Goal: Task Accomplishment & Management: Complete application form

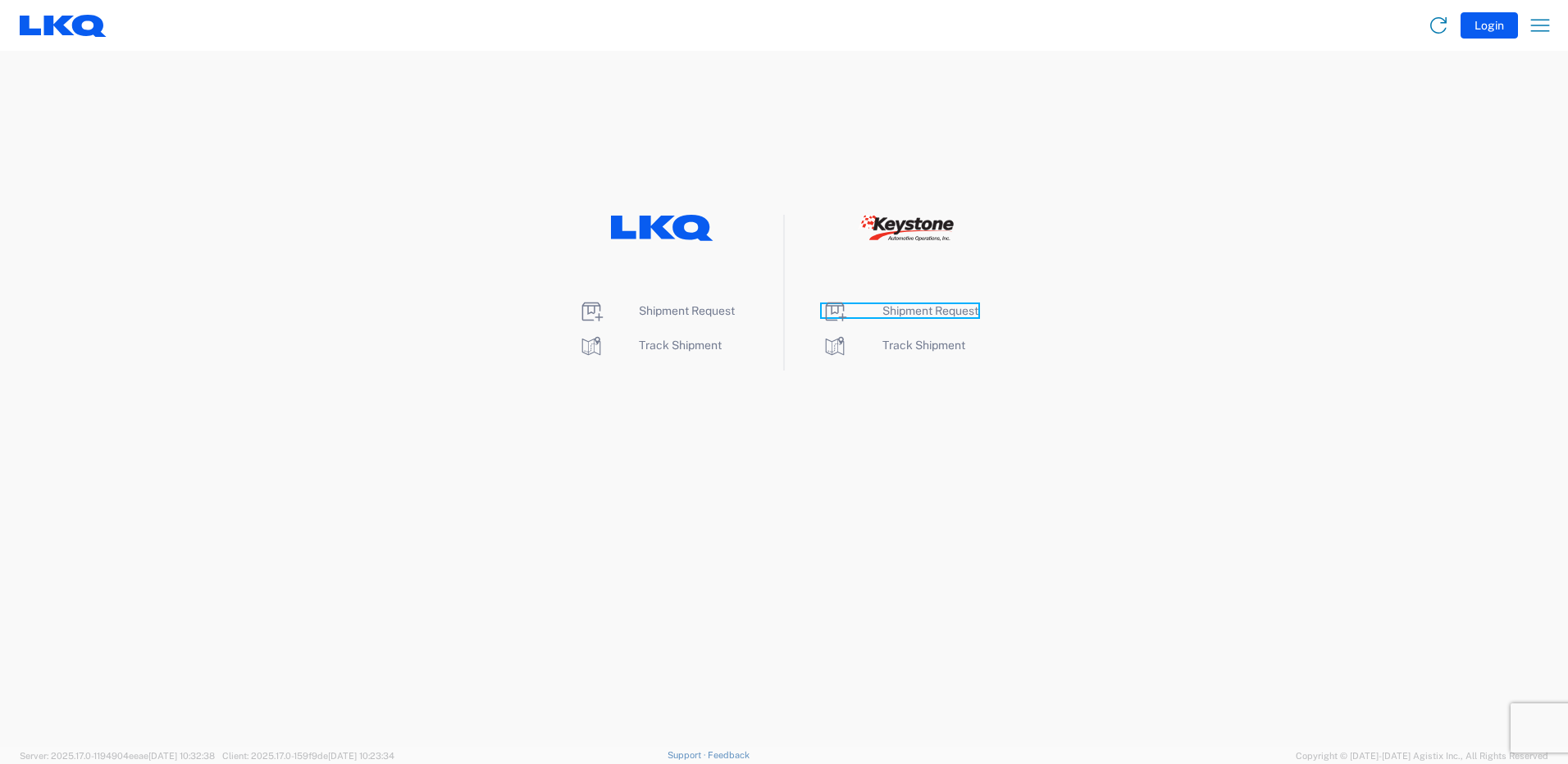
click at [918, 316] on span "Shipment Request" at bounding box center [931, 310] width 96 height 13
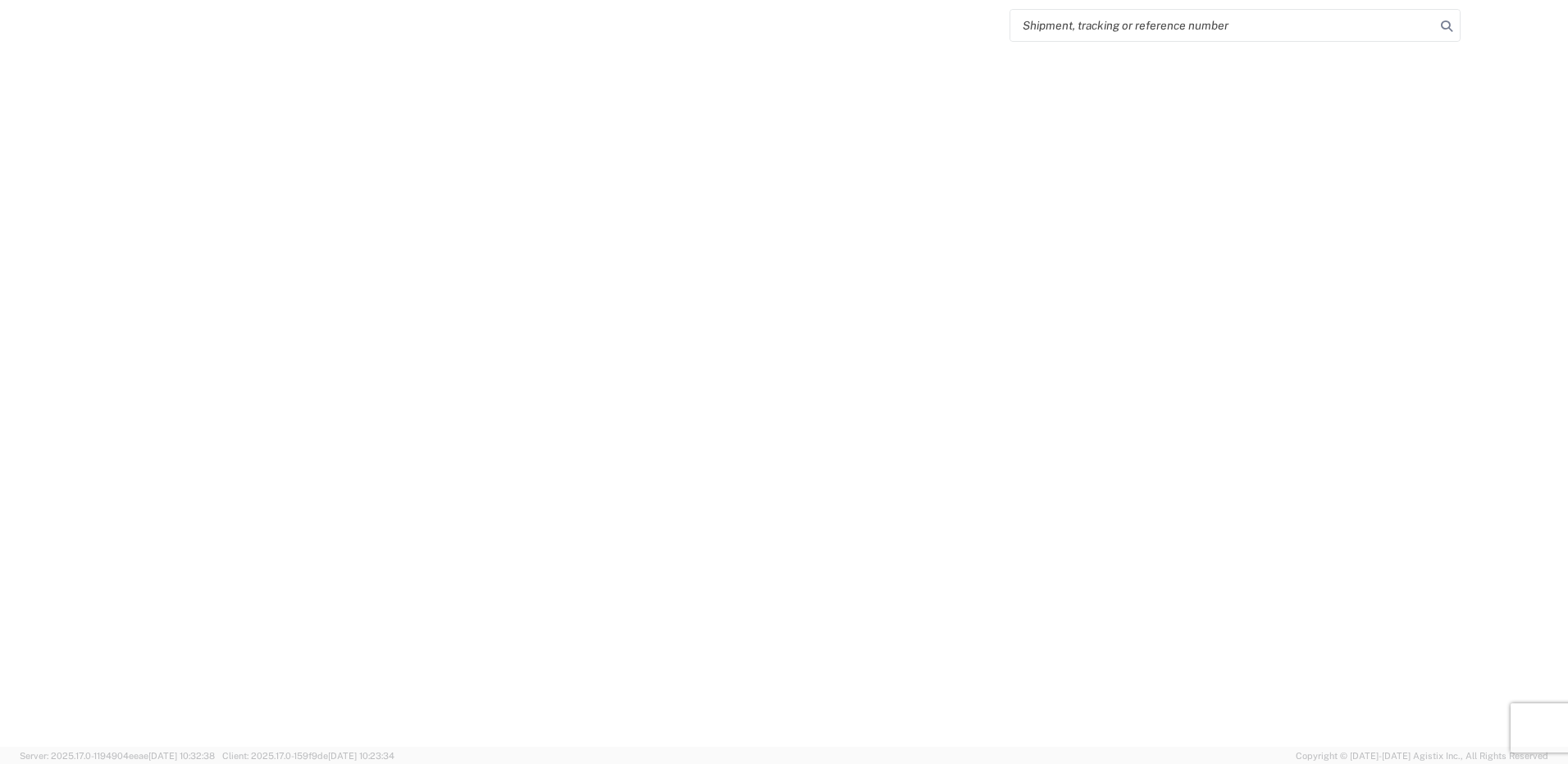
select select "FULL"
select select "LBS"
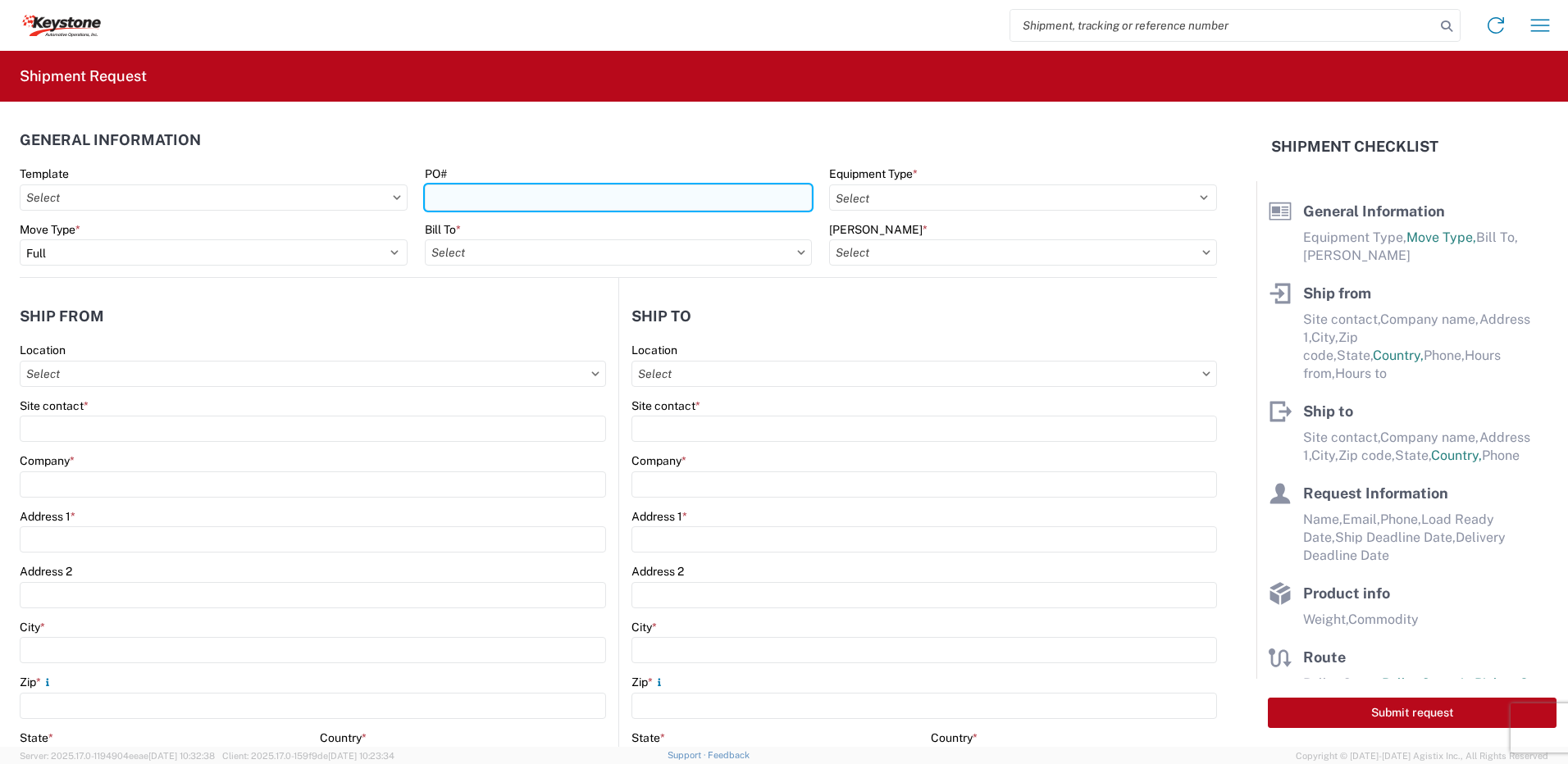
click at [486, 197] on input "PO#" at bounding box center [619, 197] width 388 height 27
type input "Cornwall [DATE]"
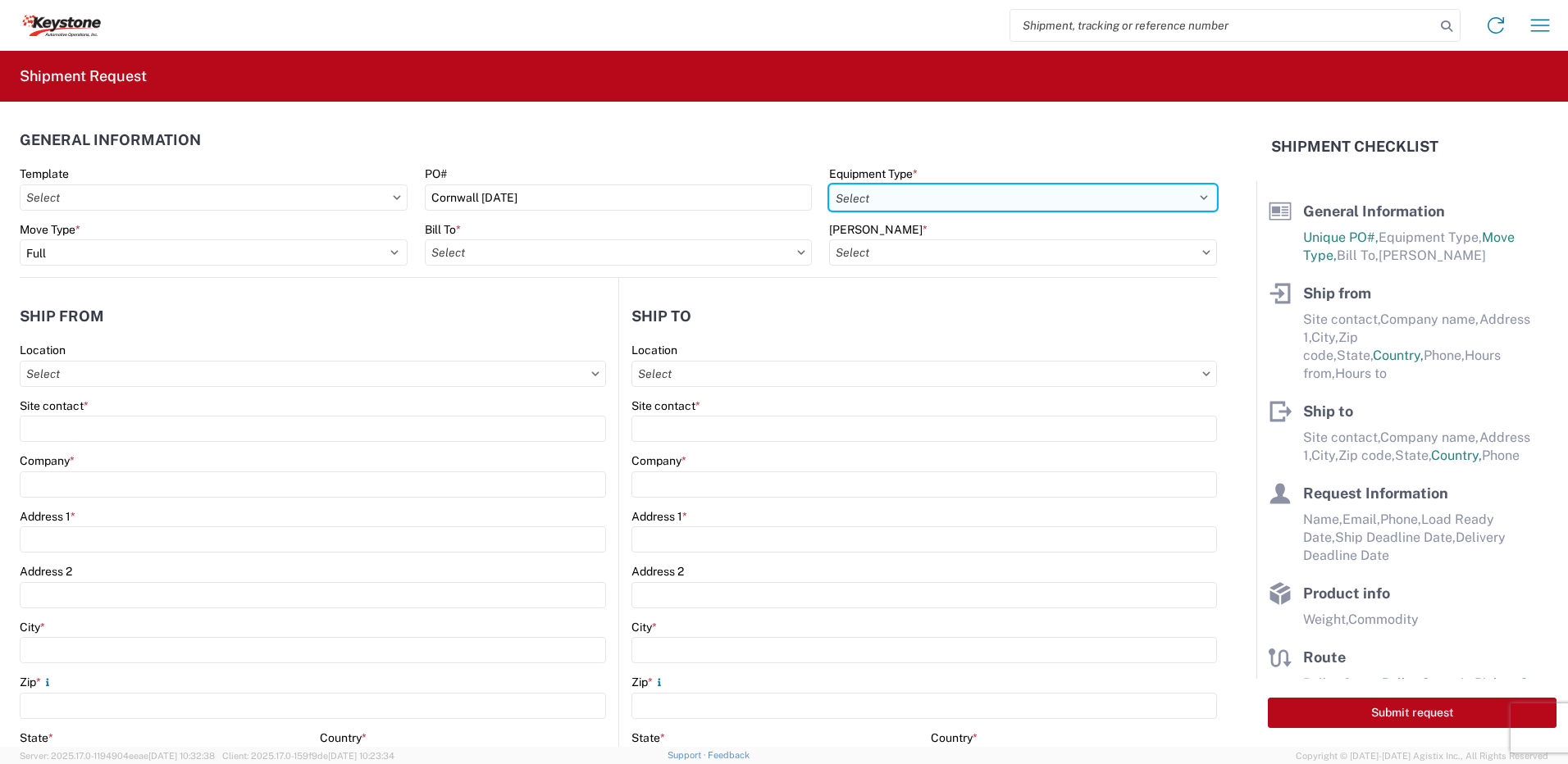
click at [930, 197] on select "Select 53’ Dry Van Flatbed Dropdeck (van) Lowboy (flatbed) Rail" at bounding box center [1022, 197] width 388 height 27
select select "STDV"
click at [829, 185] on select "Select 53’ Dry Van Flatbed Dropdeck (van) Lowboy (flatbed) Rail" at bounding box center [1022, 197] width 388 height 27
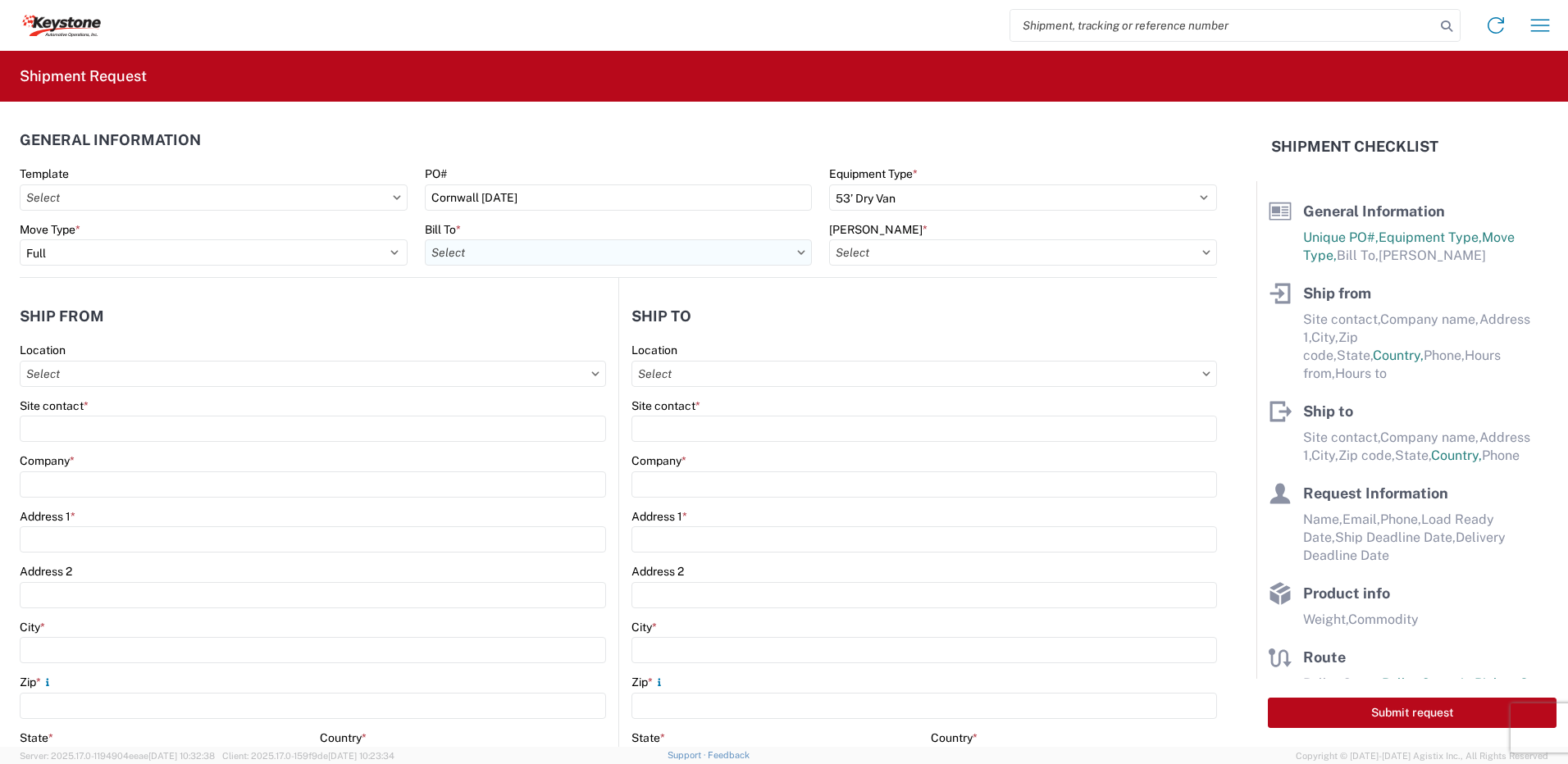
click at [508, 246] on input "Bill To *" at bounding box center [619, 252] width 388 height 27
type input "8432"
click at [515, 332] on div "8432 - KAO Logistics - [GEOGRAPHIC_DATA], [GEOGRAPHIC_DATA], [GEOGRAPHIC_DATA]" at bounding box center [670, 325] width 490 height 27
type input "8432 - KAO Logistics - [GEOGRAPHIC_DATA], [GEOGRAPHIC_DATA], [GEOGRAPHIC_DATA]"
click at [869, 248] on input "[PERSON_NAME] *" at bounding box center [1022, 252] width 388 height 27
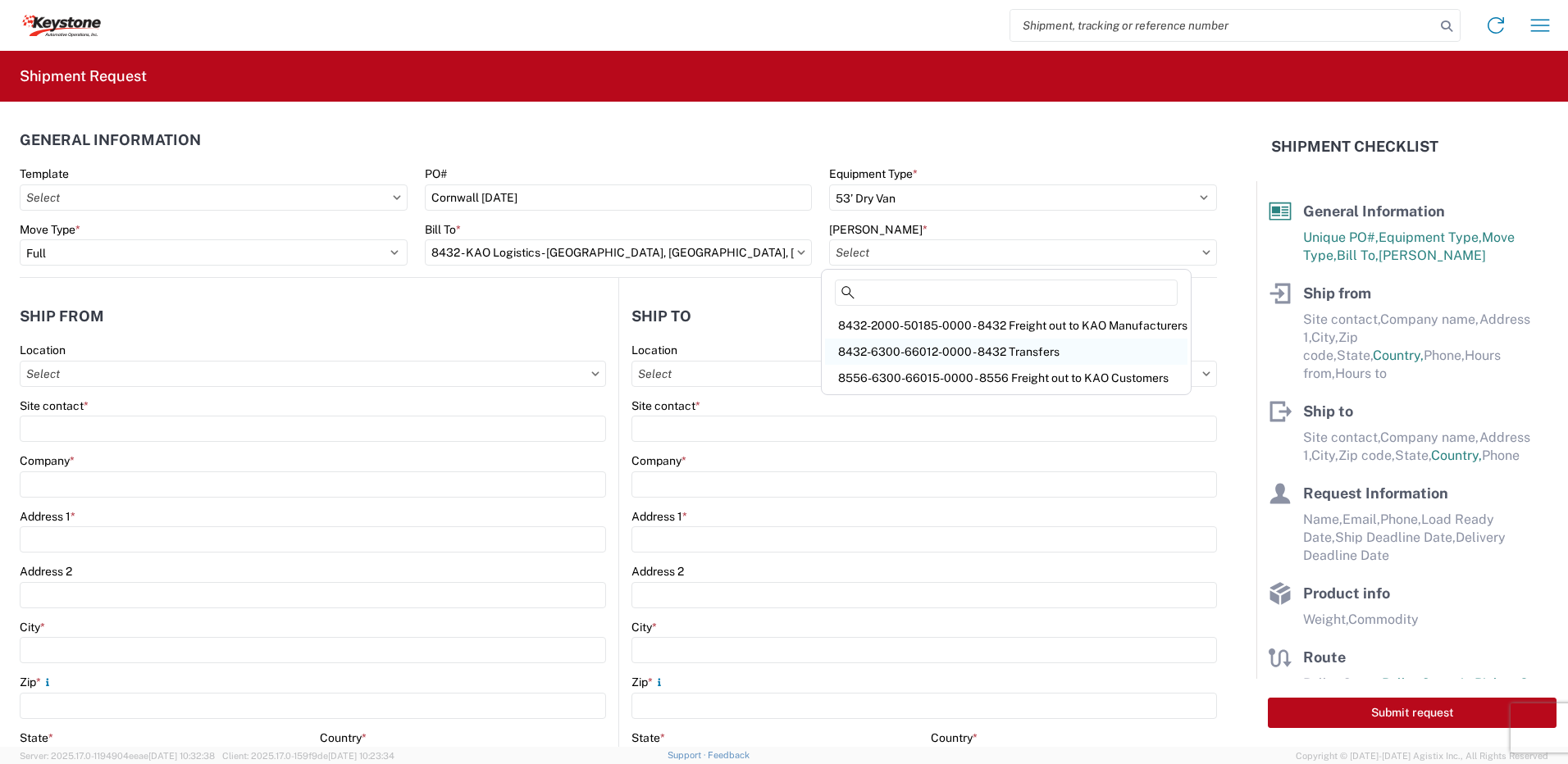
click at [940, 355] on div "8432-6300-66012-0000 - 8432 Transfers" at bounding box center [1005, 352] width 362 height 27
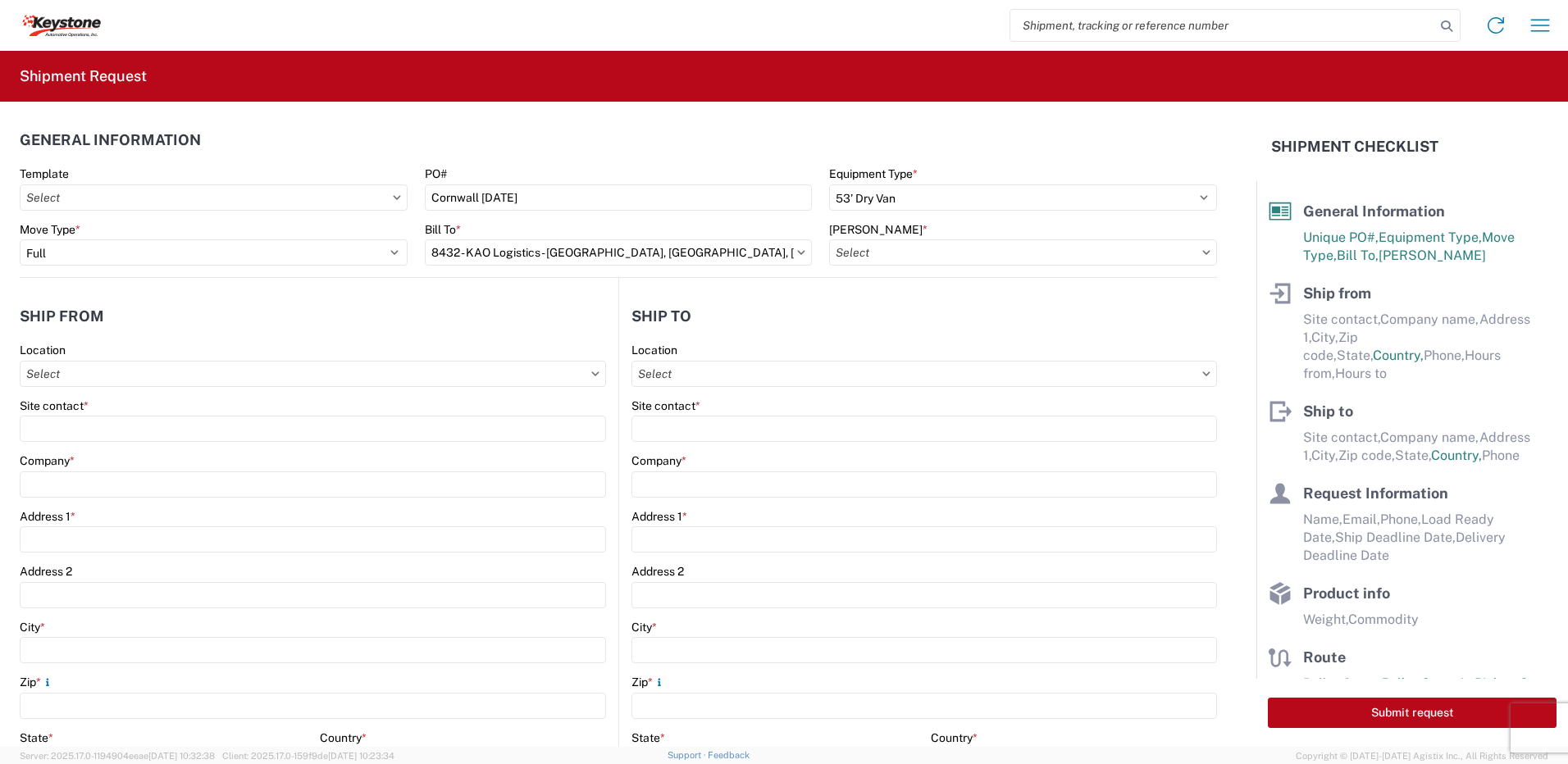
type input "8432-6300-66012-0000 - 8432 Transfers, 8432-6300-66012-0000 - 8432 Transfers"
click at [132, 375] on input "Location" at bounding box center [312, 374] width 586 height 27
type input "8401"
click at [91, 459] on div "8401 - [GEOGRAPHIC_DATA] - KAO Warehouse" at bounding box center [167, 447] width 287 height 27
type input "8401 - [GEOGRAPHIC_DATA] - KAO Warehouse"
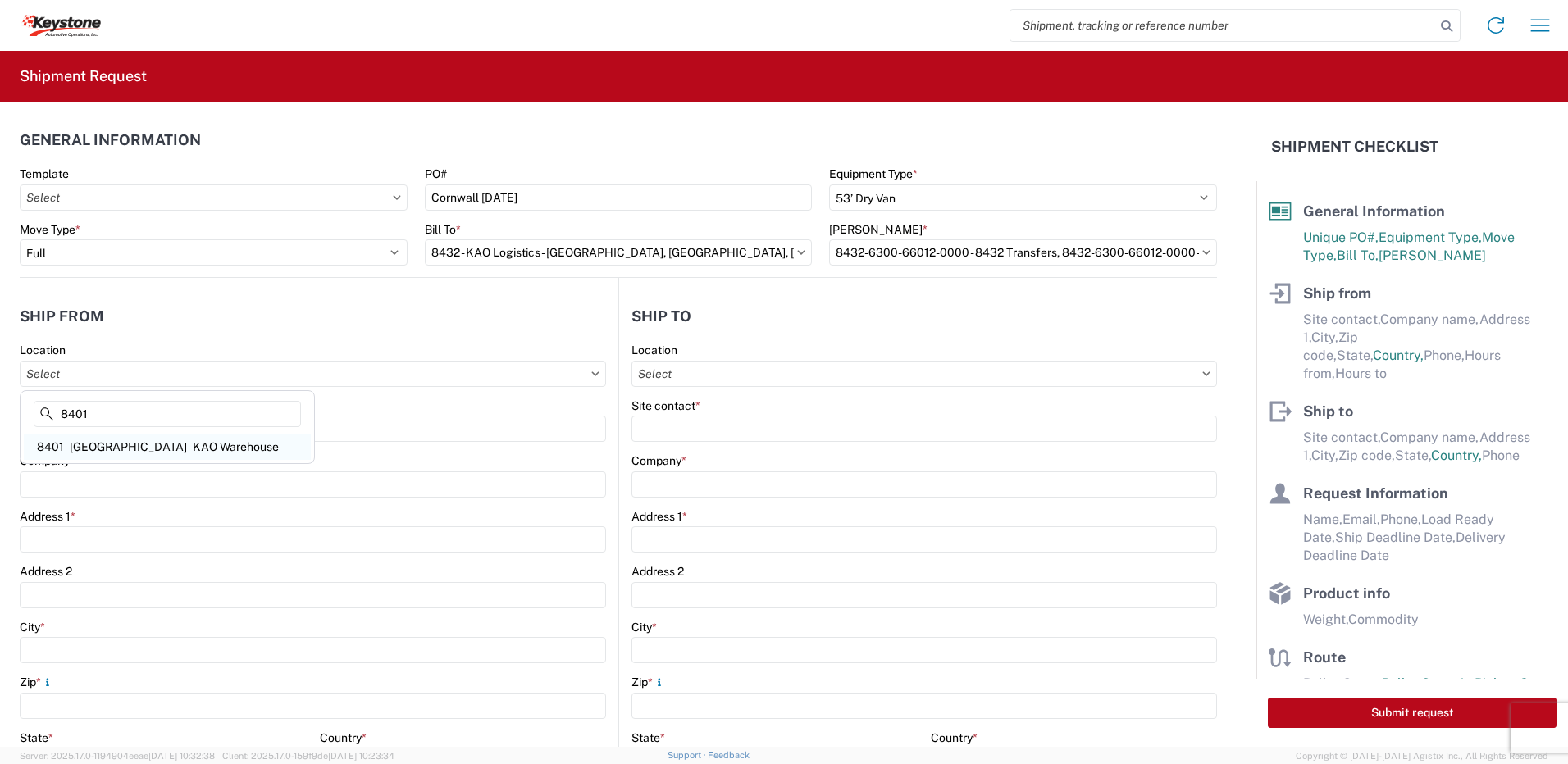
type input "KAO"
type input "[STREET_ADDRESS][PERSON_NAME]"
type input "[GEOGRAPHIC_DATA]"
type input "18643"
select select "PA"
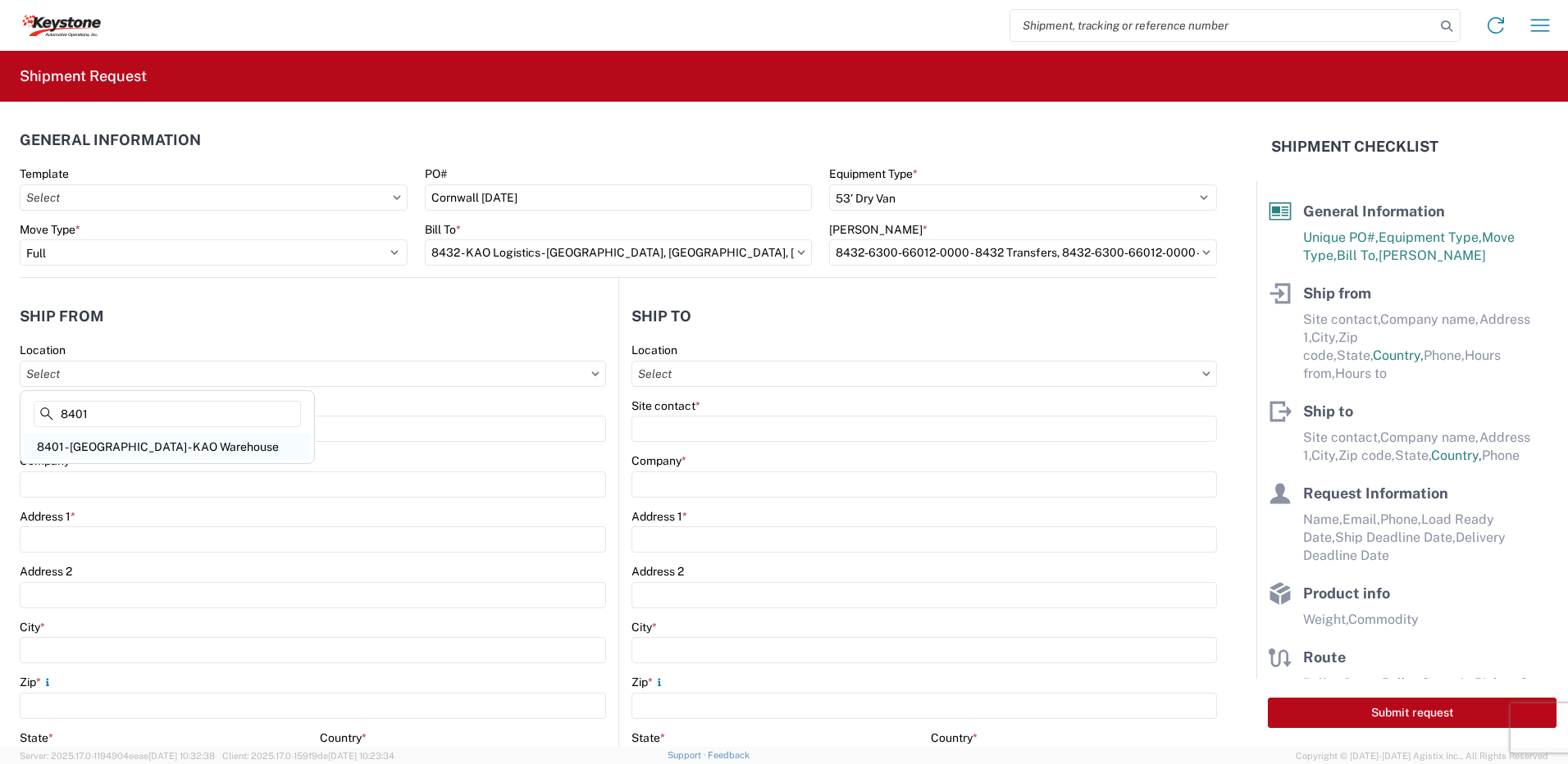
select select "US"
type input "07:00"
type input "17:00"
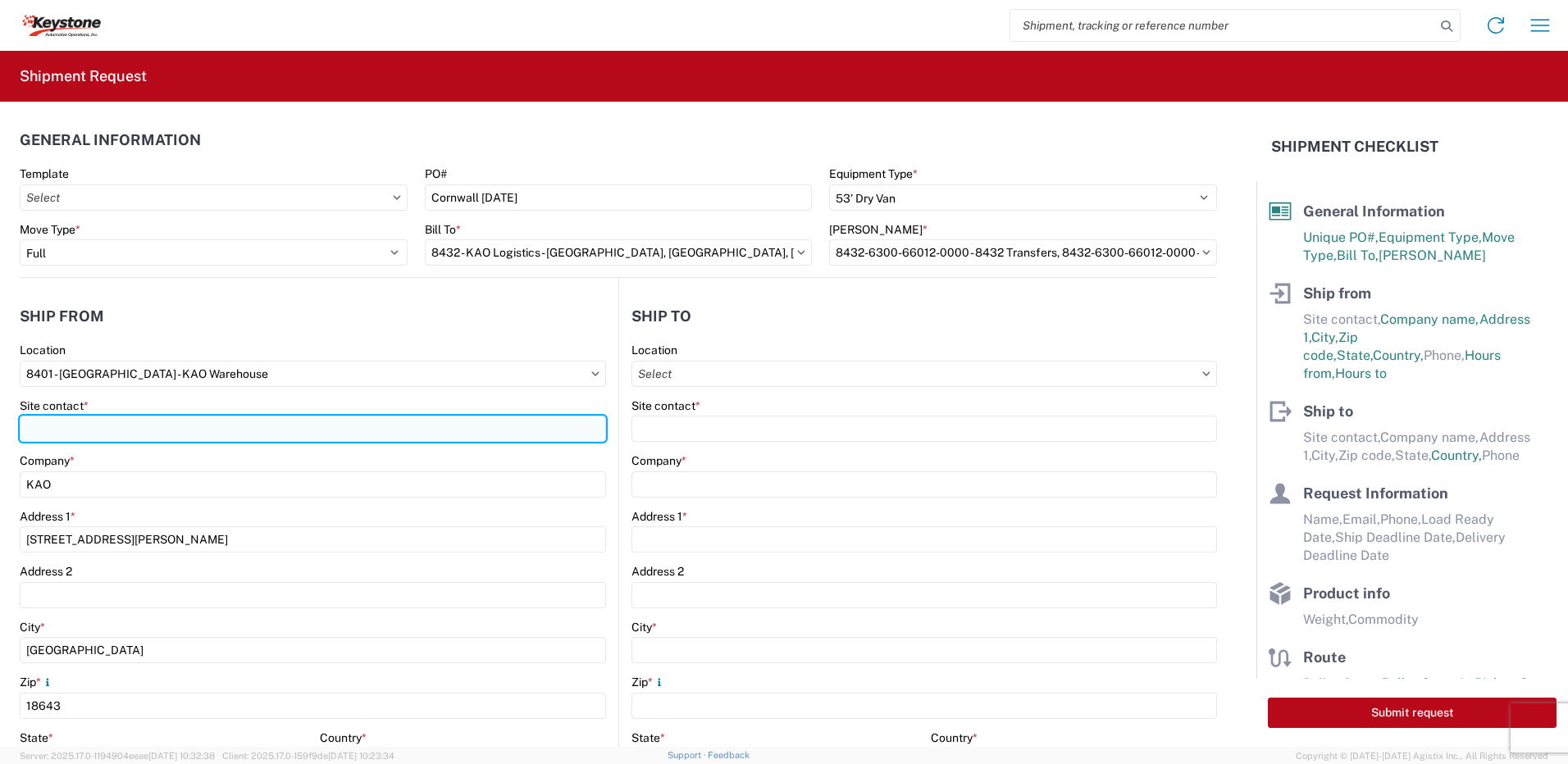
click at [84, 439] on input "Site contact *" at bounding box center [312, 428] width 586 height 27
type input "shipping"
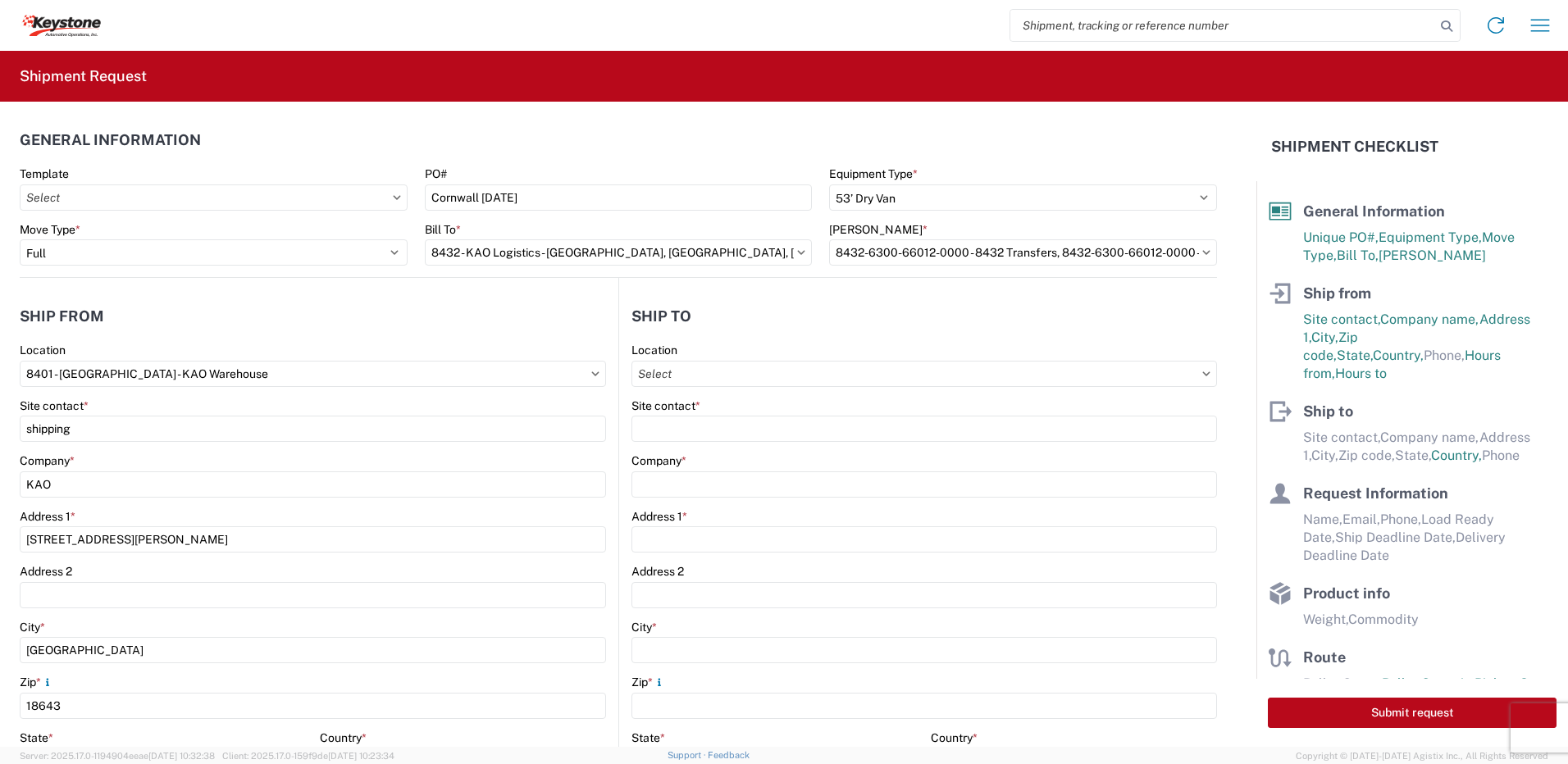
click at [153, 338] on agx-form-section "Ship from 8401 Location 8401 - [GEOGRAPHIC_DATA] - KAO Warehouse Site contact *…" at bounding box center [319, 643] width 599 height 692
click at [709, 370] on input "Location" at bounding box center [924, 374] width 585 height 27
type input "8476"
click at [714, 452] on div "8476 - [GEOGRAPHIC_DATA] - [GEOGRAPHIC_DATA]" at bounding box center [773, 447] width 288 height 27
type input "8476 - [GEOGRAPHIC_DATA] - [GEOGRAPHIC_DATA]"
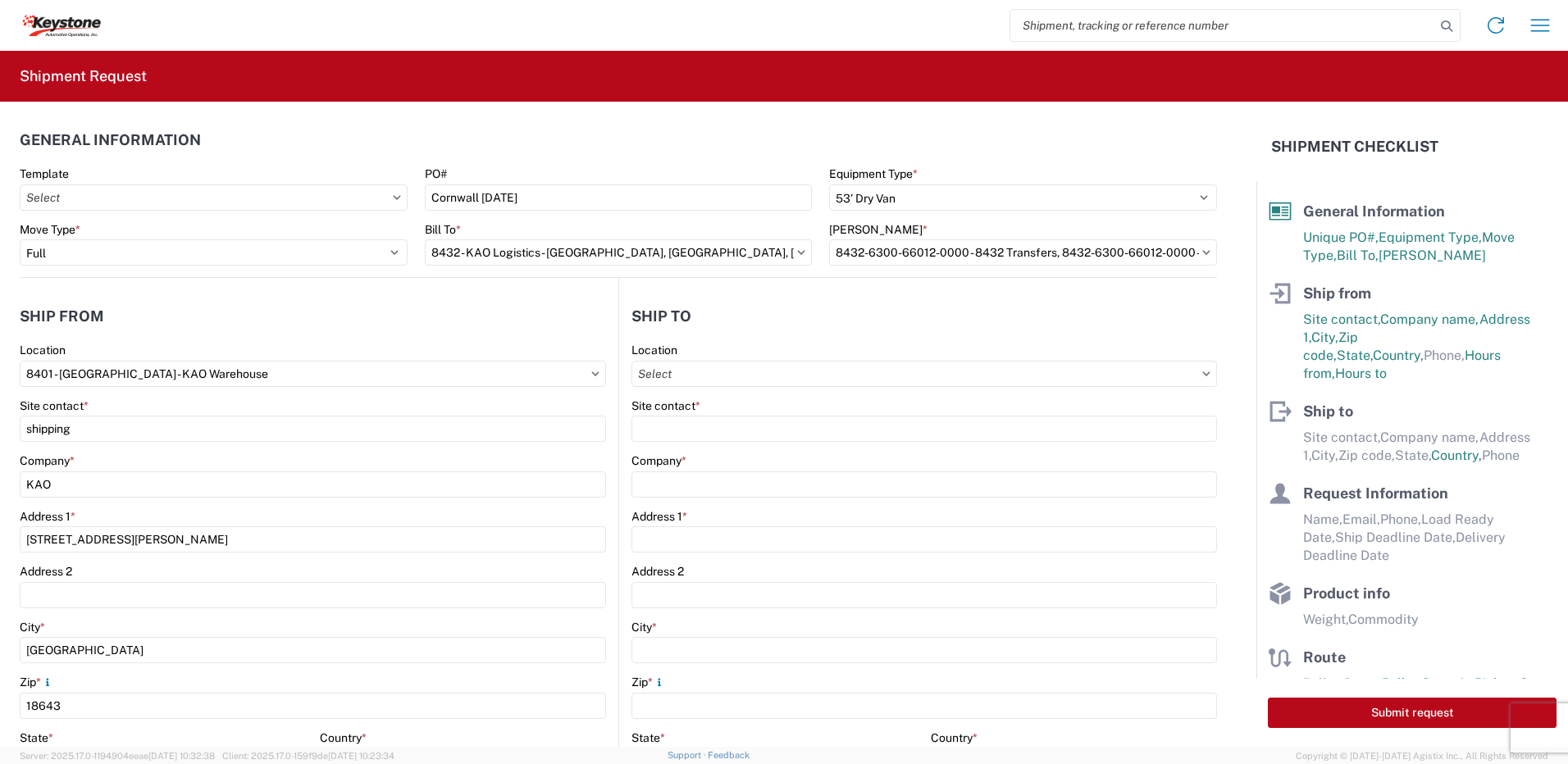
type input "KAO"
type input "[STREET_ADDRESS]"
type input "[GEOGRAPHIC_DATA]"
type input "KK6J3E5"
select select "CA"
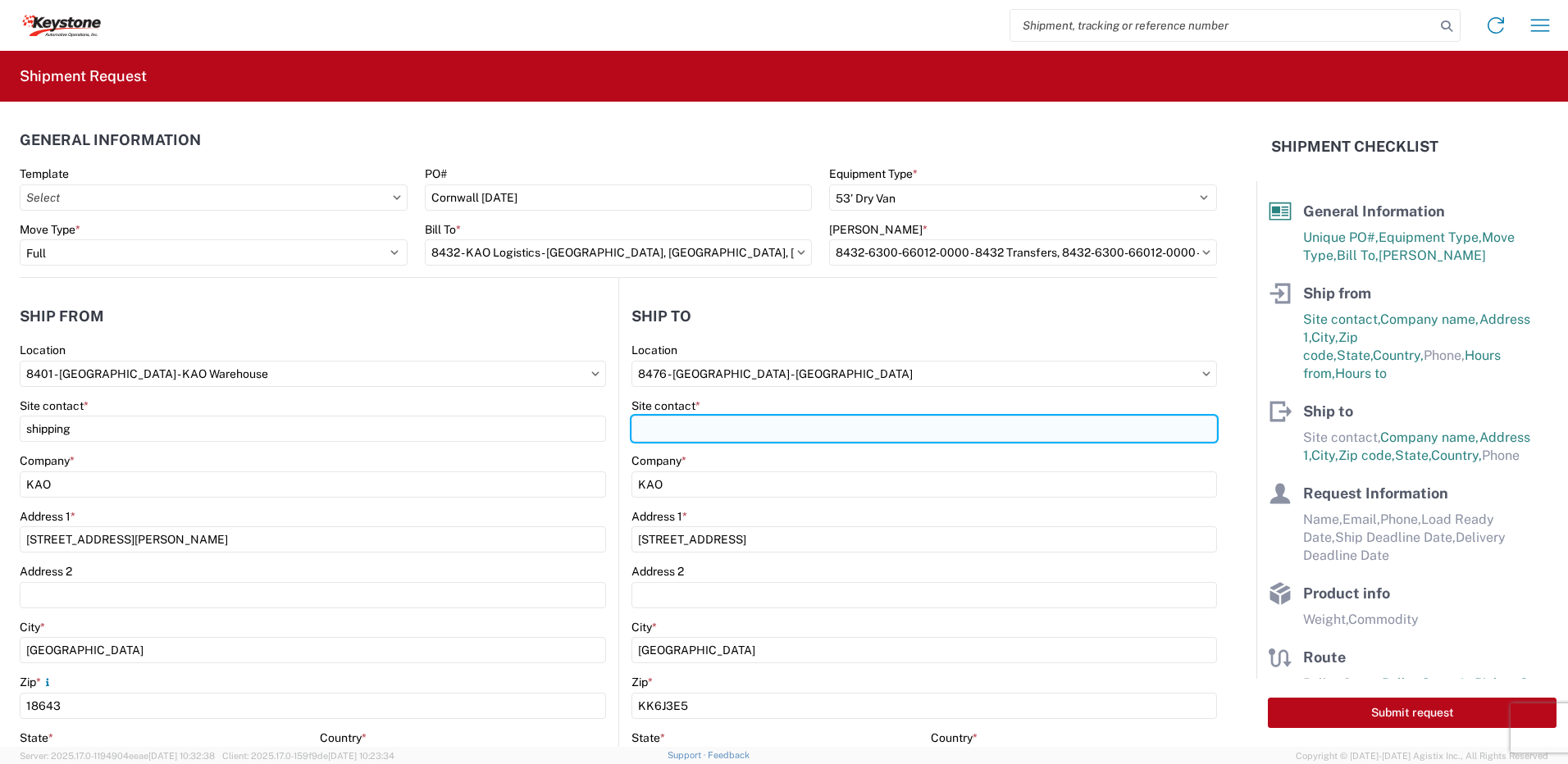
click at [664, 429] on input "Site contact *" at bounding box center [924, 428] width 585 height 27
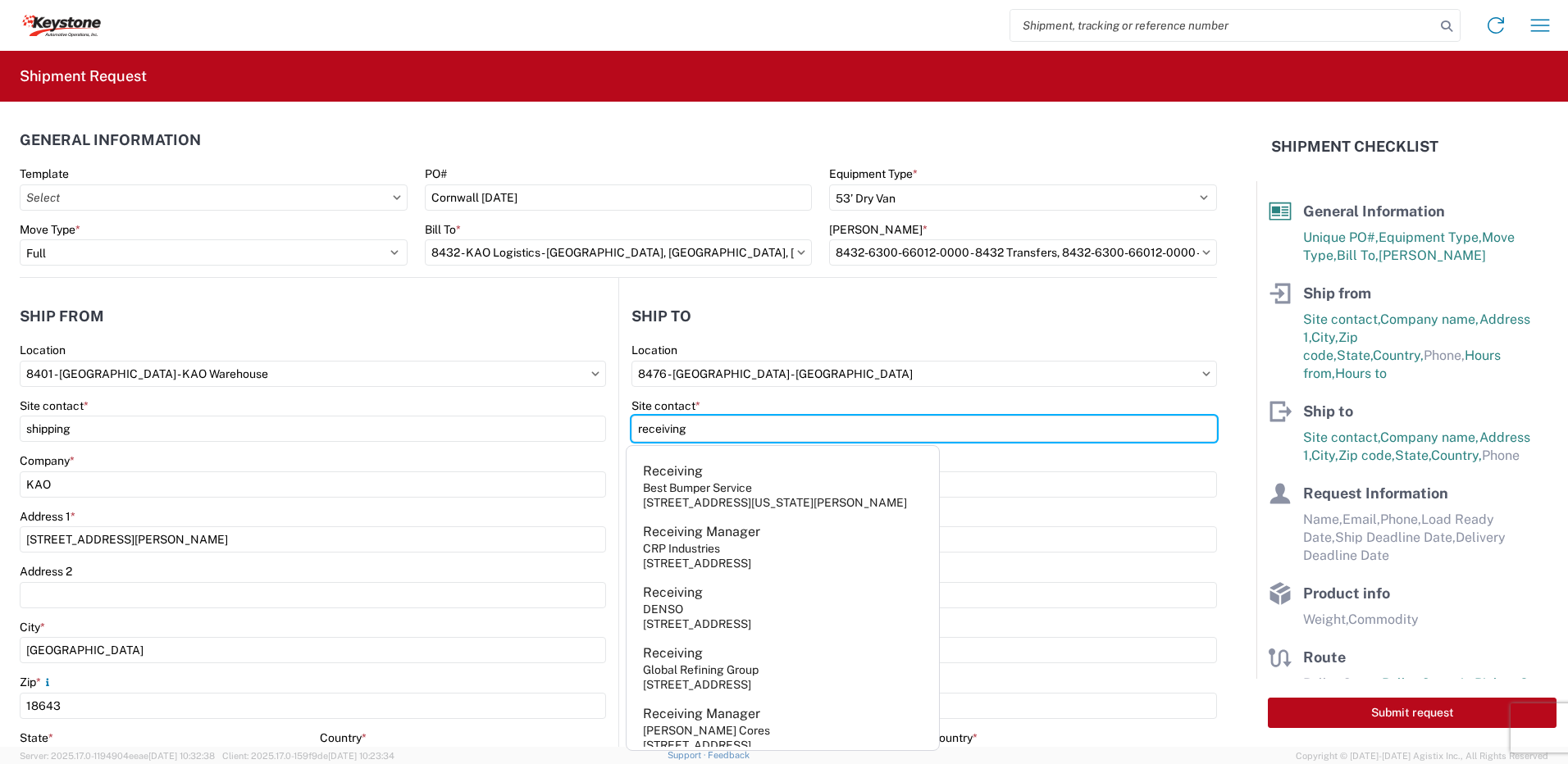
type input "receiving"
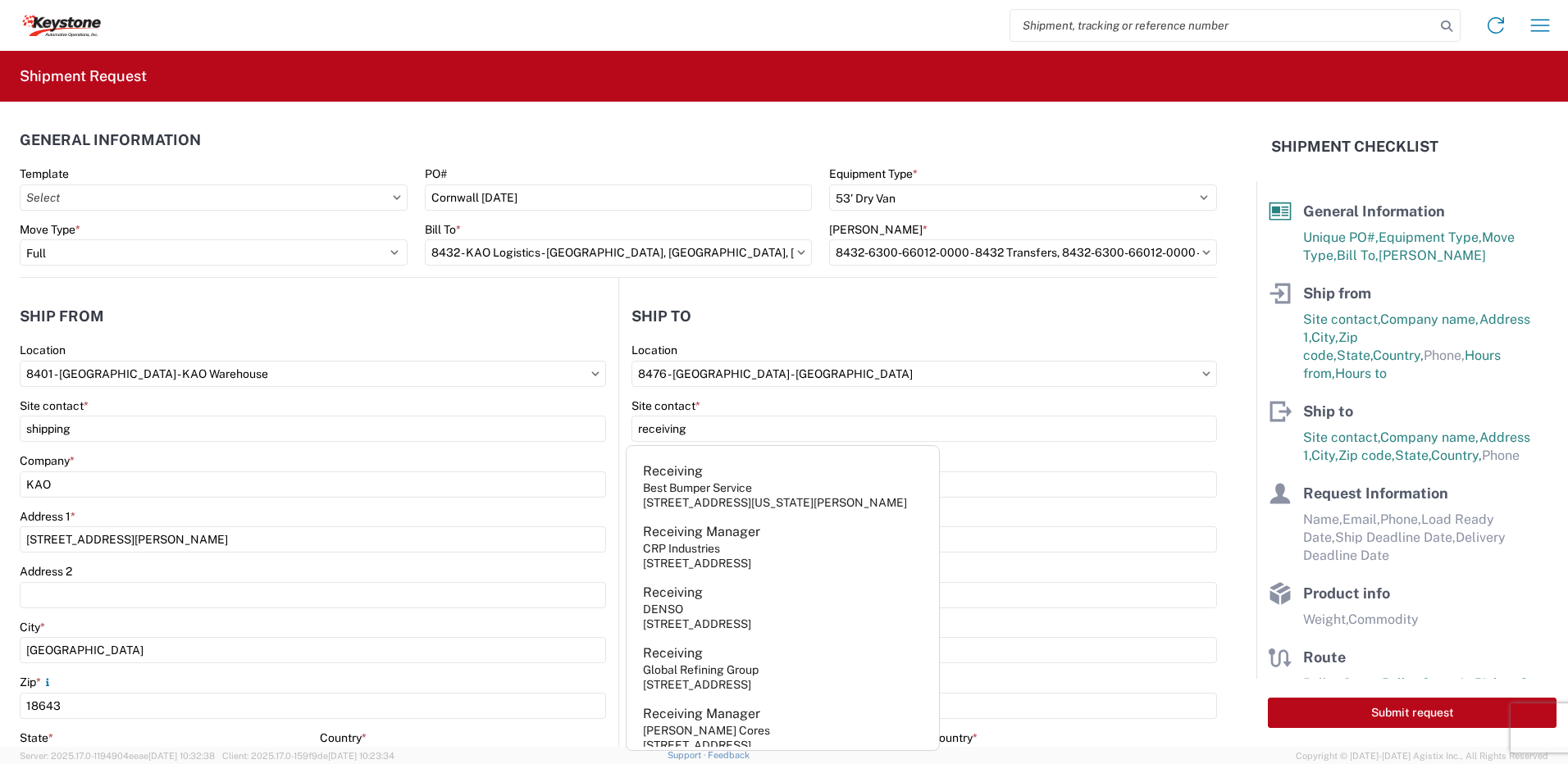
click at [784, 339] on agx-form-section "Ship to 8476 Location 8476 - [GEOGRAPHIC_DATA] - KAO Site contact * receiving C…" at bounding box center [918, 643] width 598 height 692
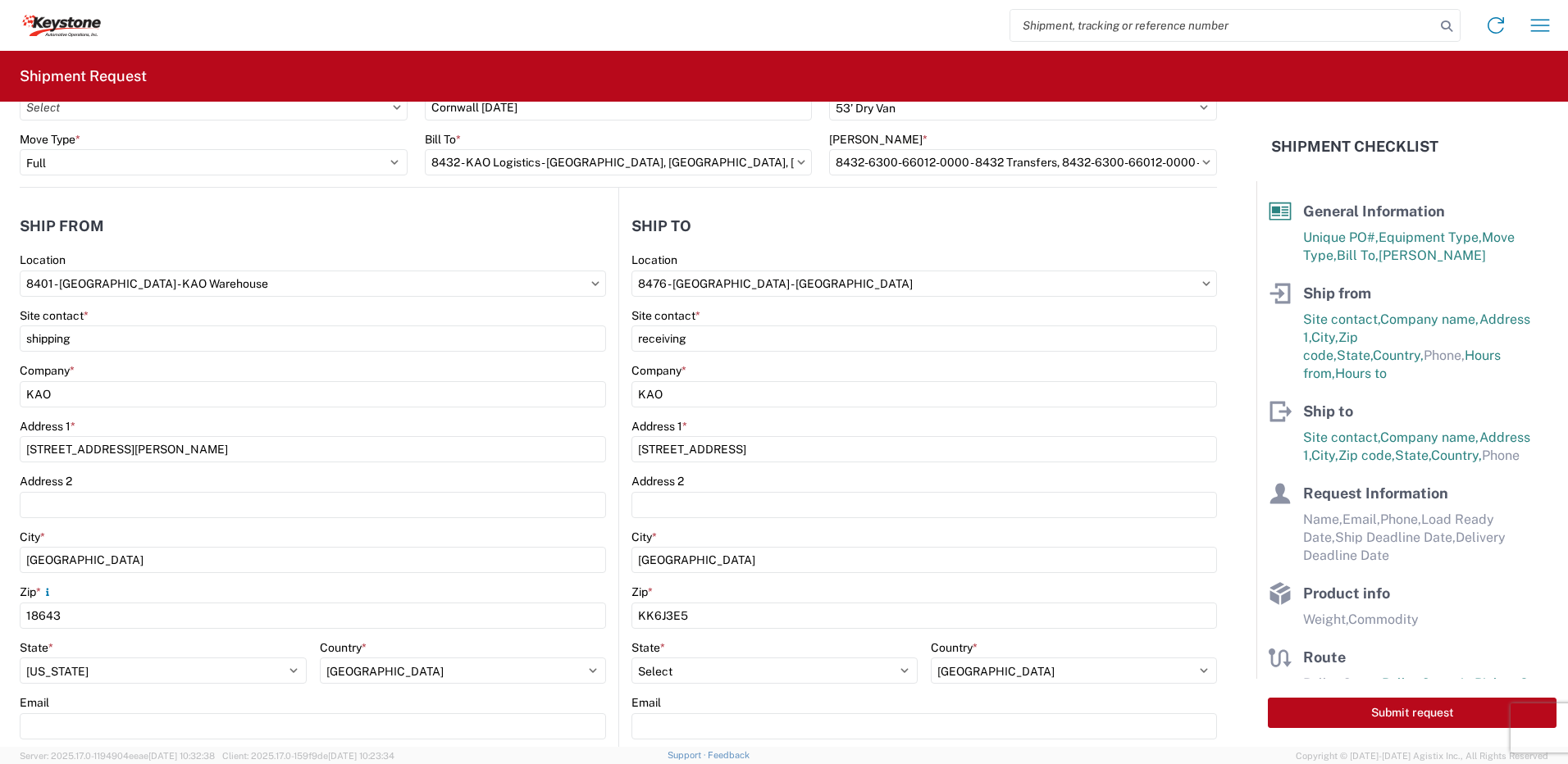
scroll to position [328, 0]
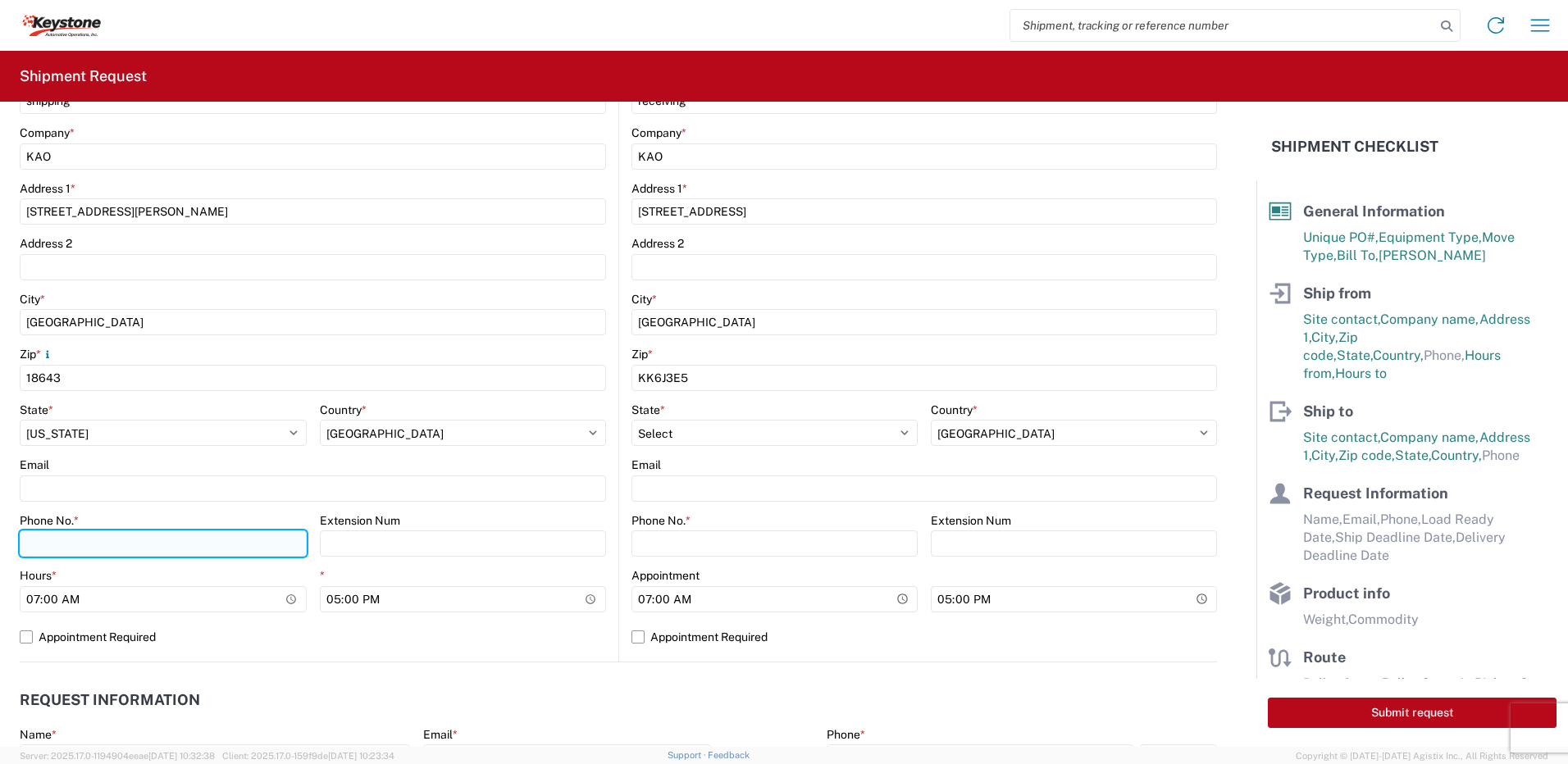
click at [99, 547] on input "Phone No. *" at bounding box center [163, 543] width 287 height 27
type input "5706554514"
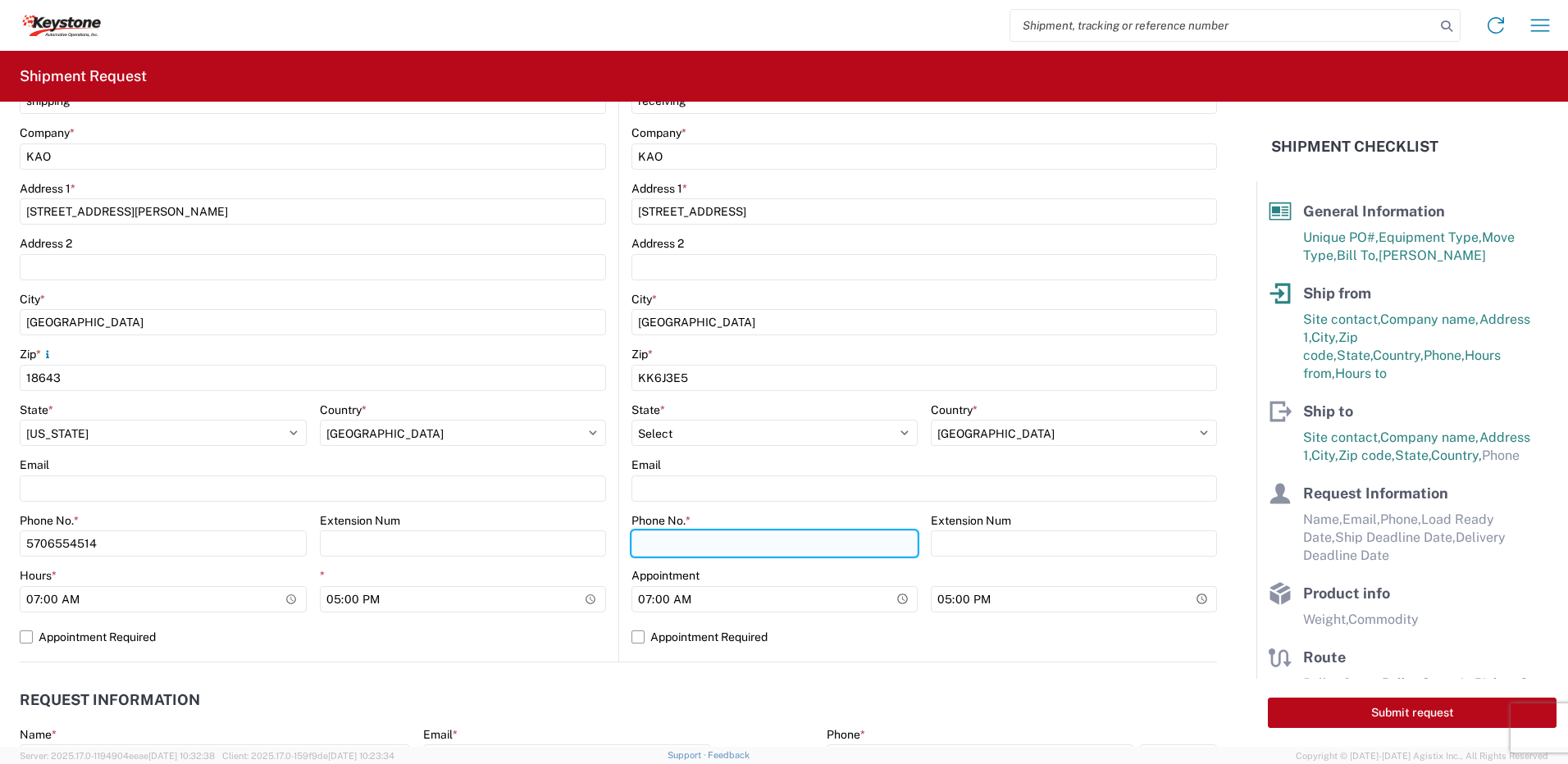
click at [654, 537] on input "Phone No. *" at bounding box center [774, 543] width 286 height 27
type input "5706554514"
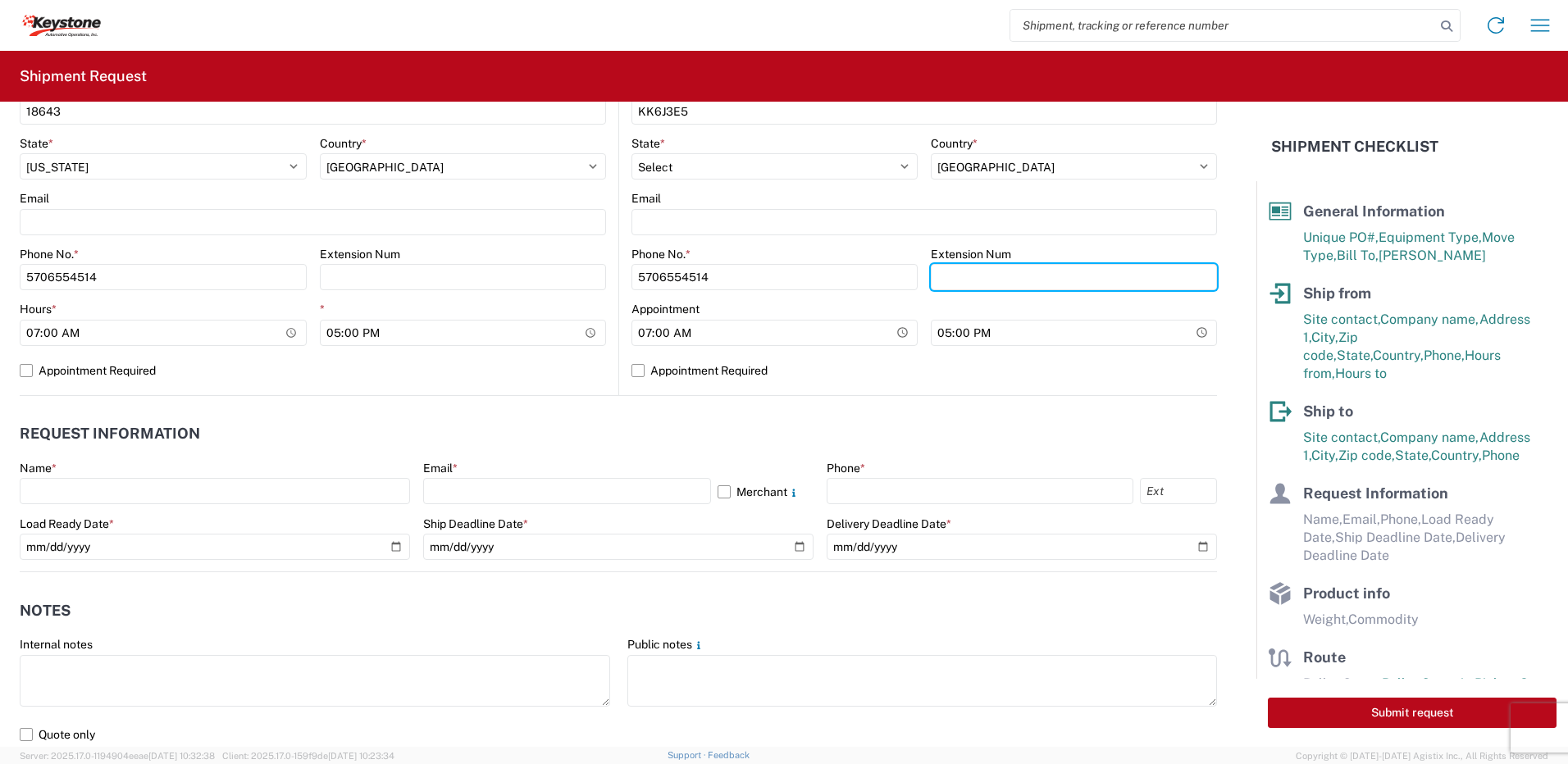
scroll to position [656, 0]
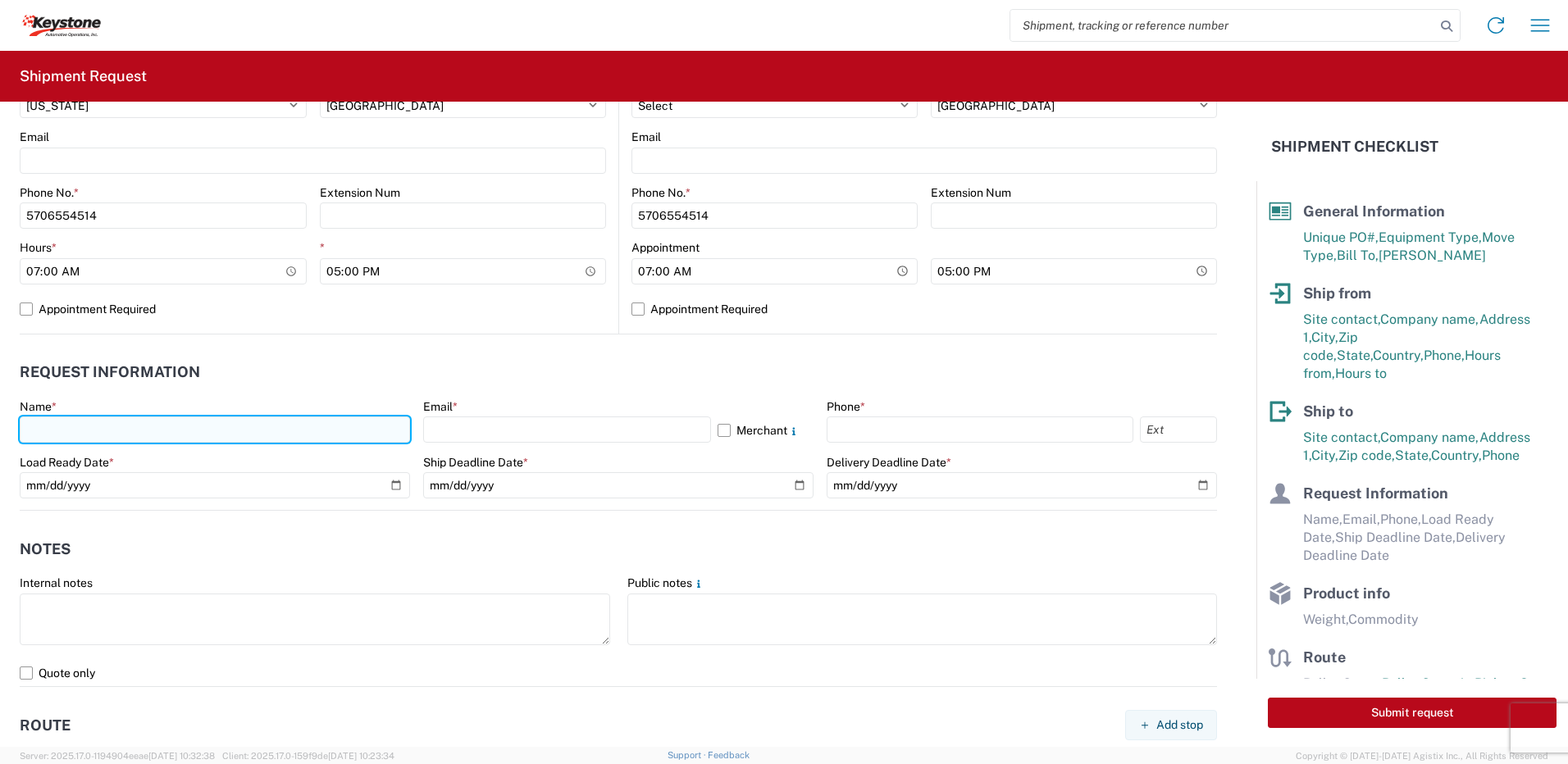
click at [87, 426] on input "text" at bounding box center [215, 429] width 391 height 27
type input "[PERSON_NAME]"
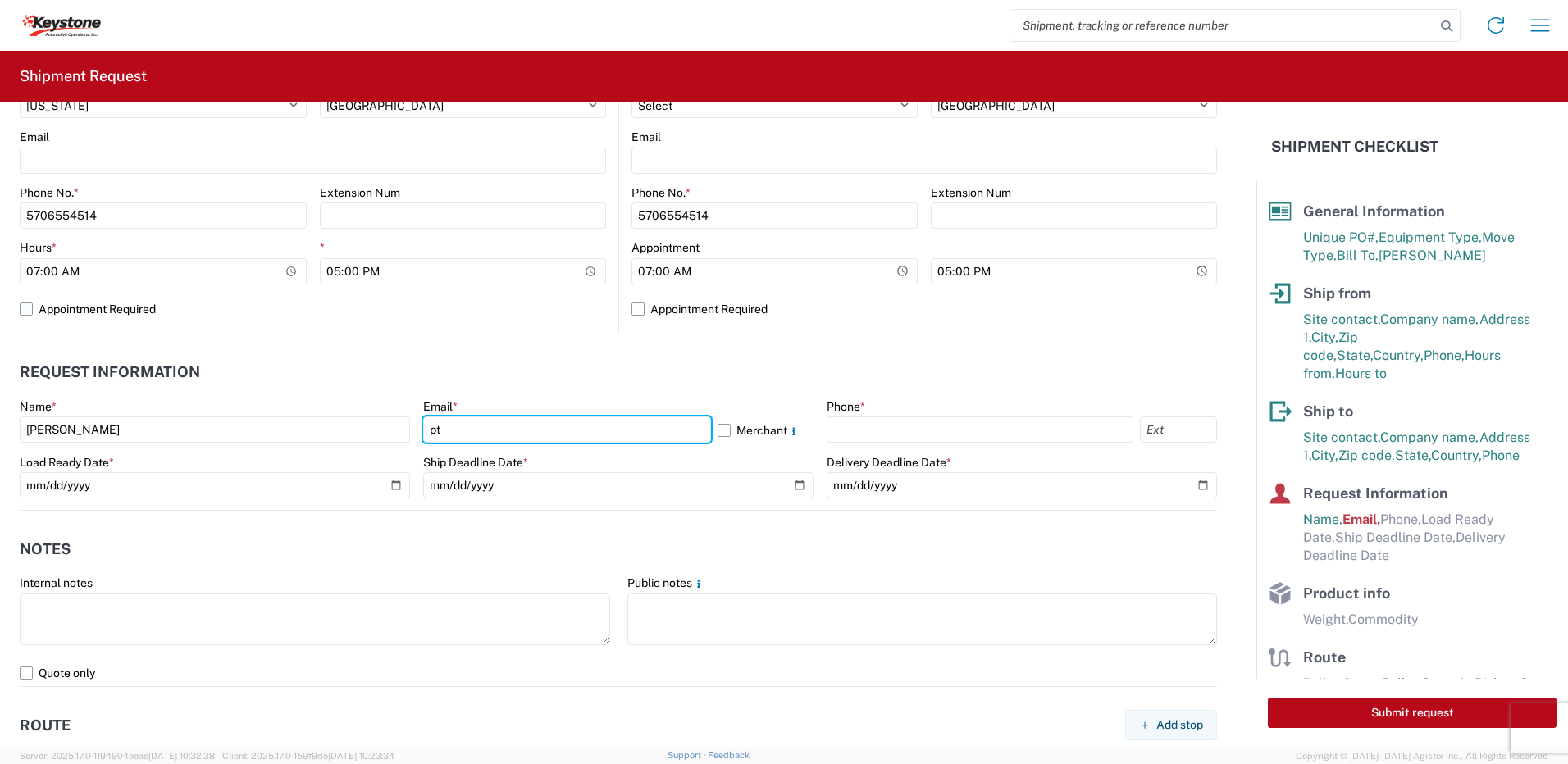
type input "[EMAIL_ADDRESS][DOMAIN_NAME]"
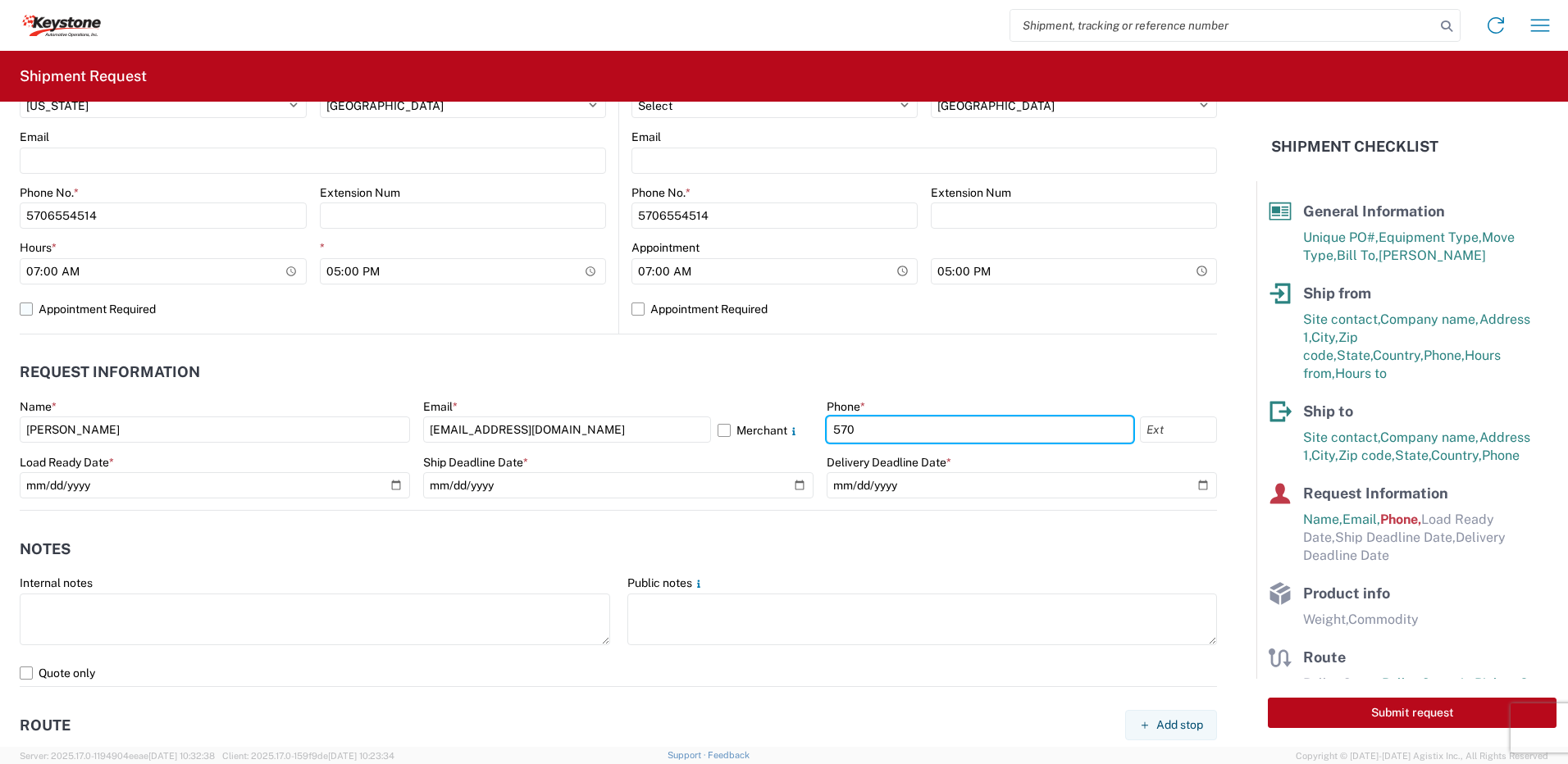
type input "5706554514"
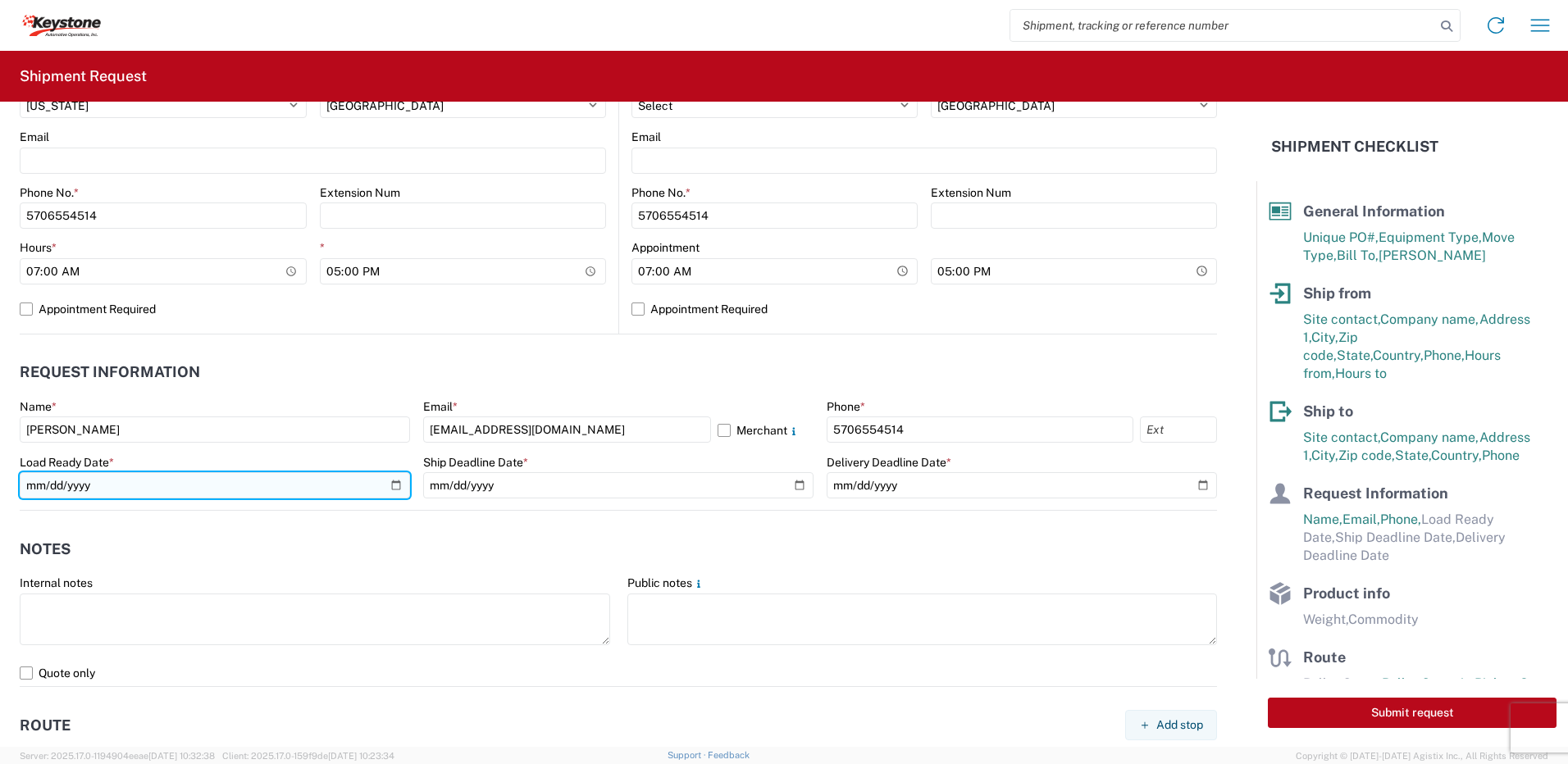
click at [386, 488] on input "date" at bounding box center [215, 485] width 391 height 27
type input "[DATE]"
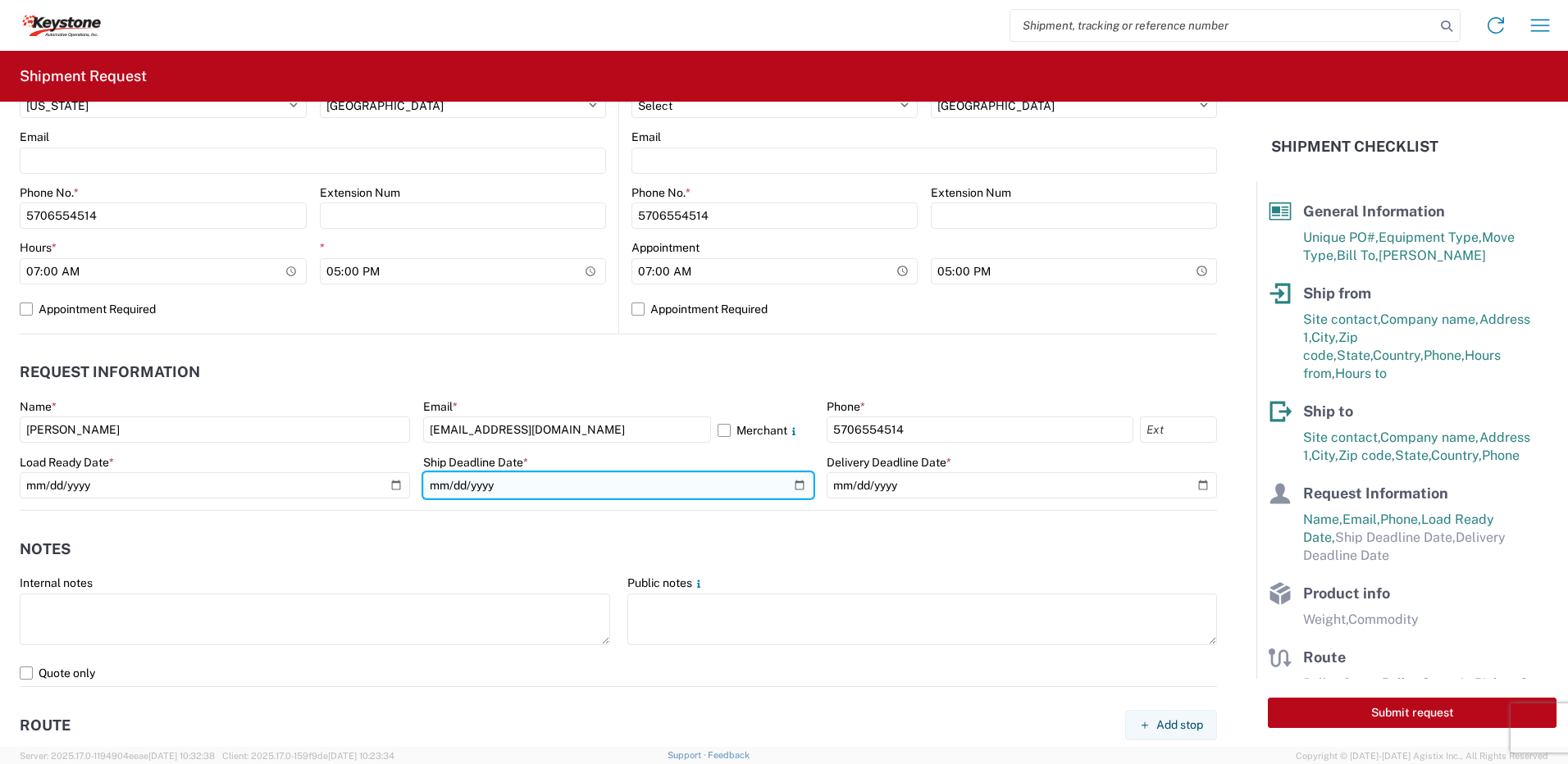
click at [788, 489] on input "date" at bounding box center [619, 485] width 391 height 27
type input "[DATE]"
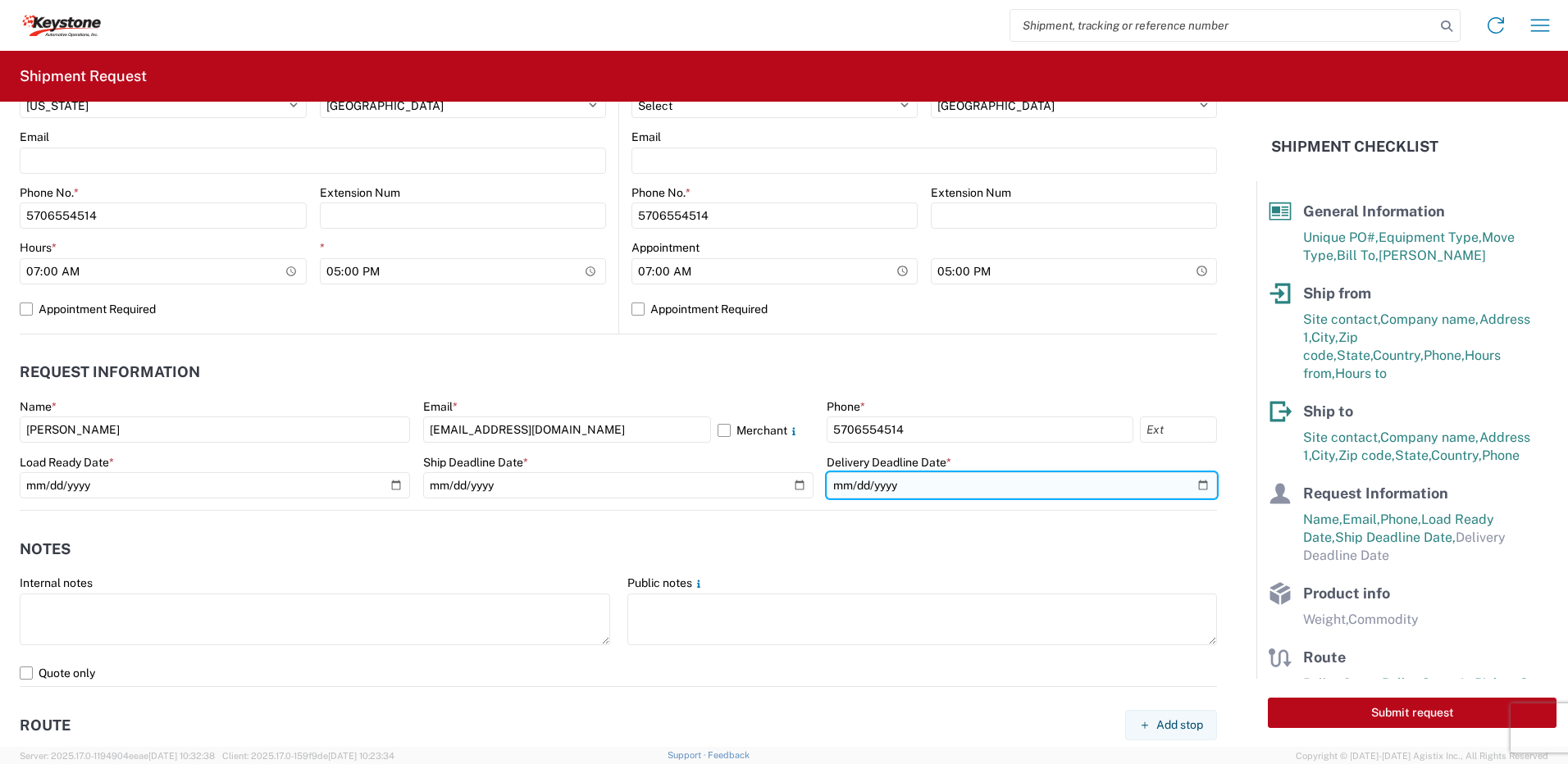
click at [1184, 483] on input "date" at bounding box center [1022, 485] width 391 height 27
type input "[DATE]"
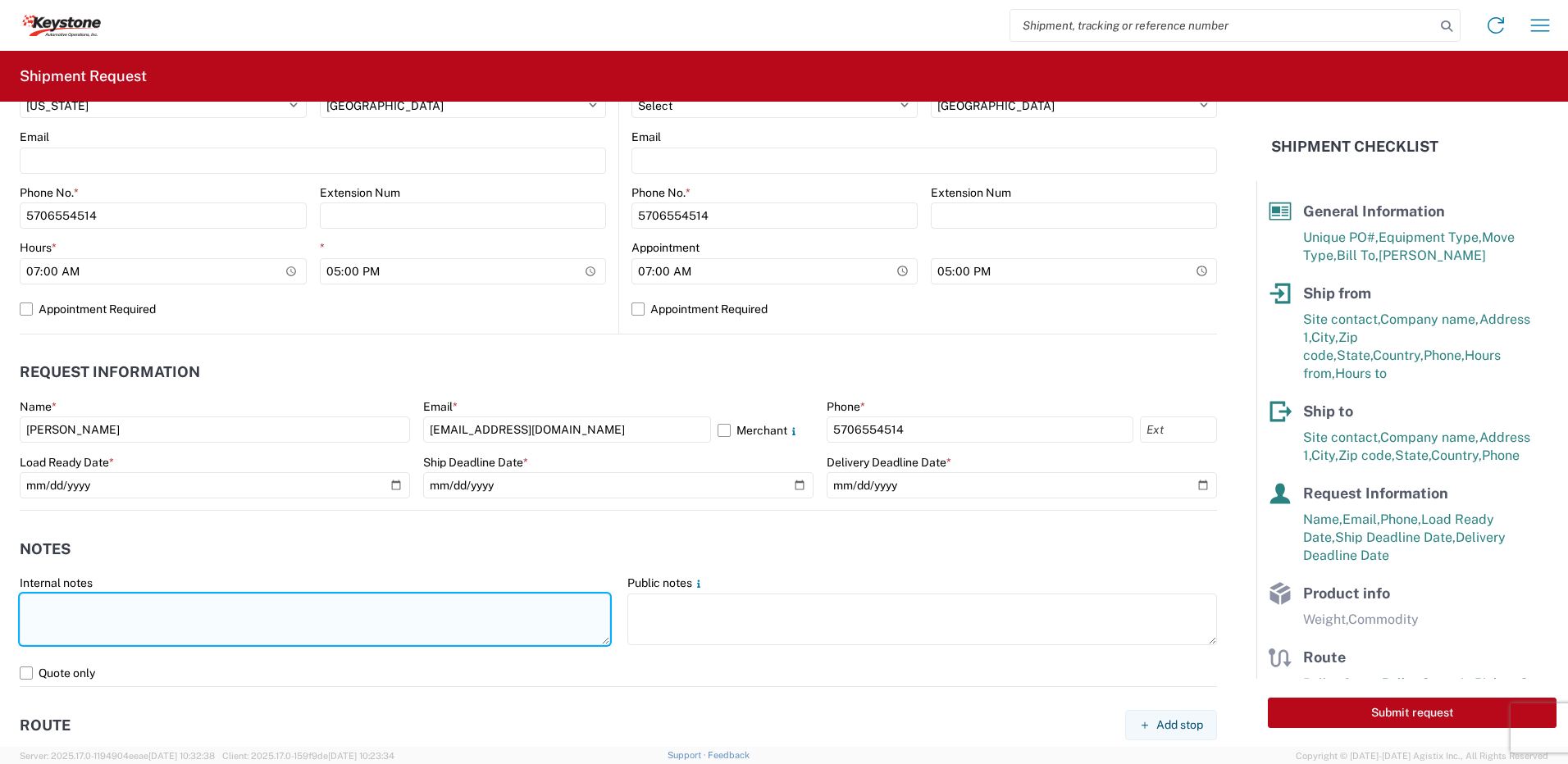
click at [125, 624] on textarea at bounding box center [314, 620] width 590 height 52
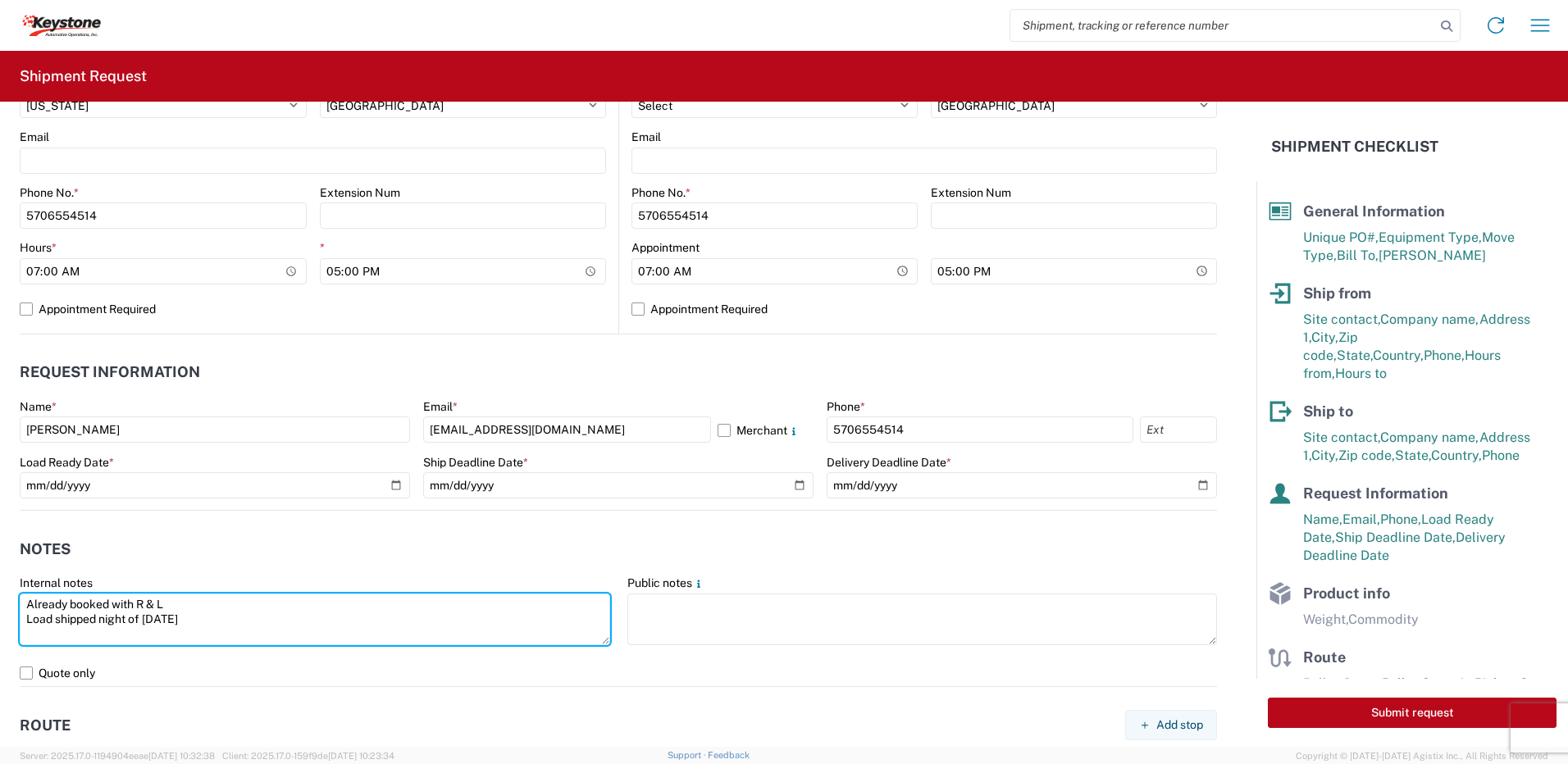
type textarea "Already booked with R & L Load shipped night of [DATE]"
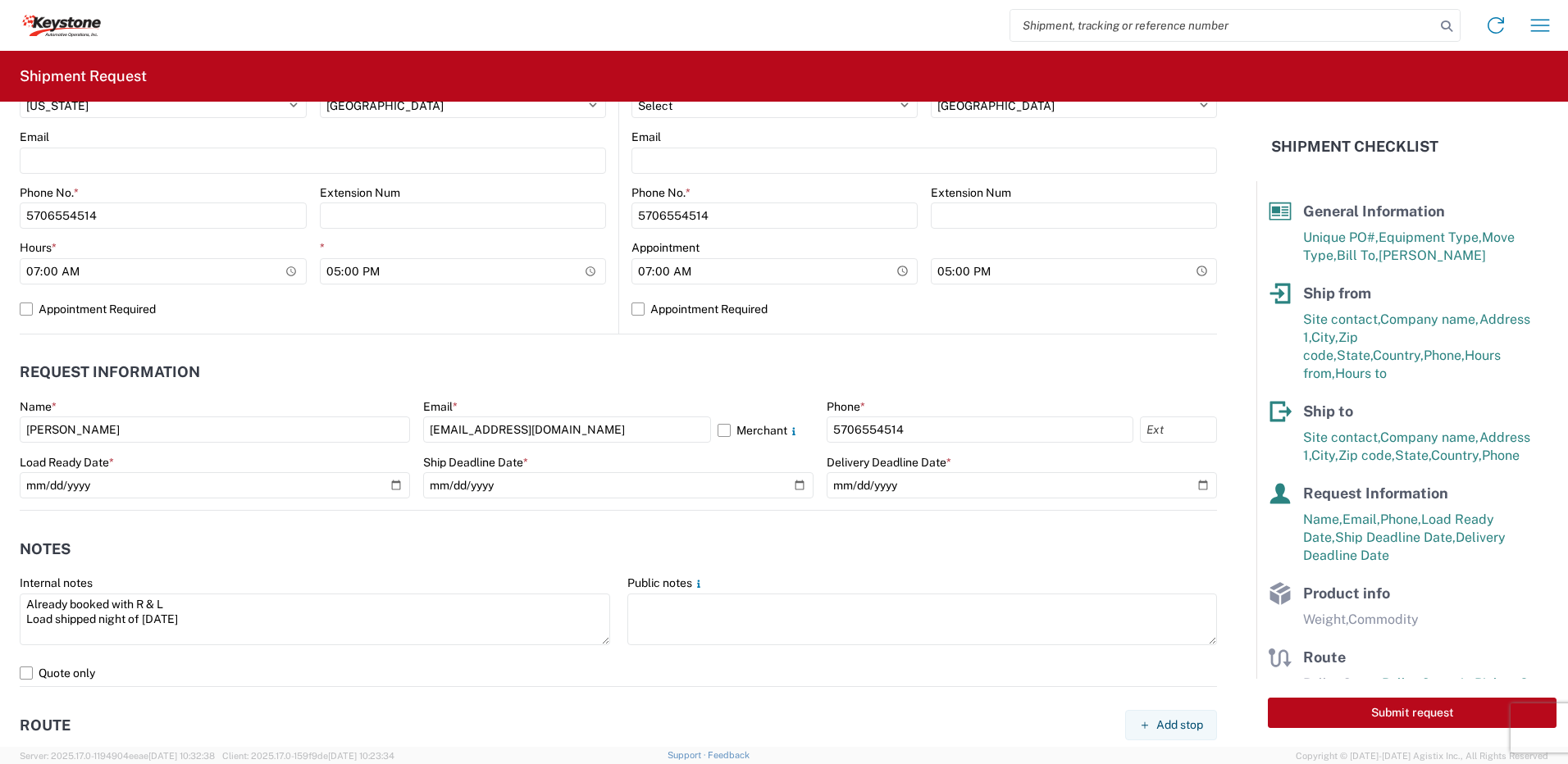
click at [134, 544] on header "Notes" at bounding box center [618, 549] width 1197 height 37
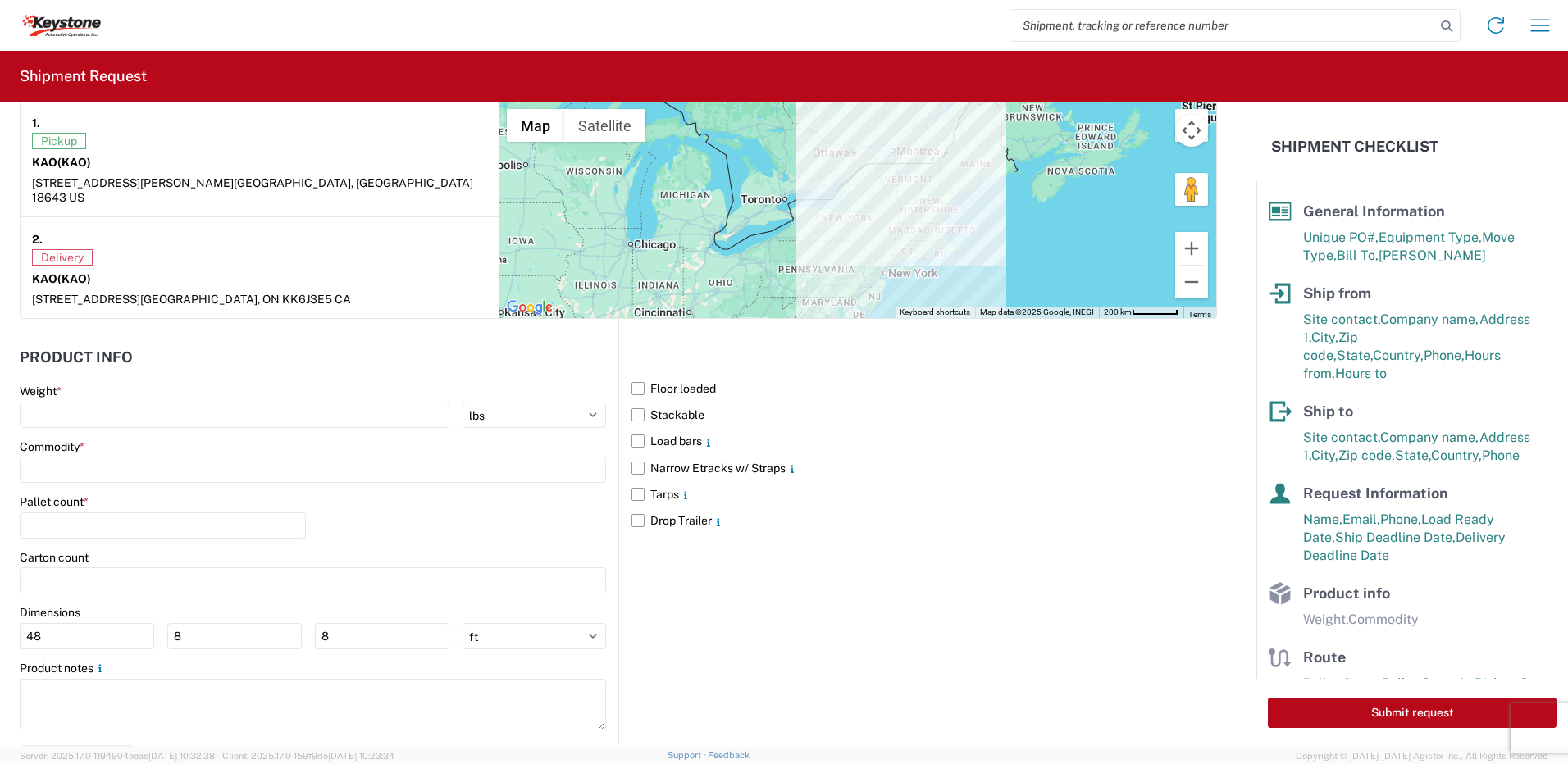
scroll to position [1322, 0]
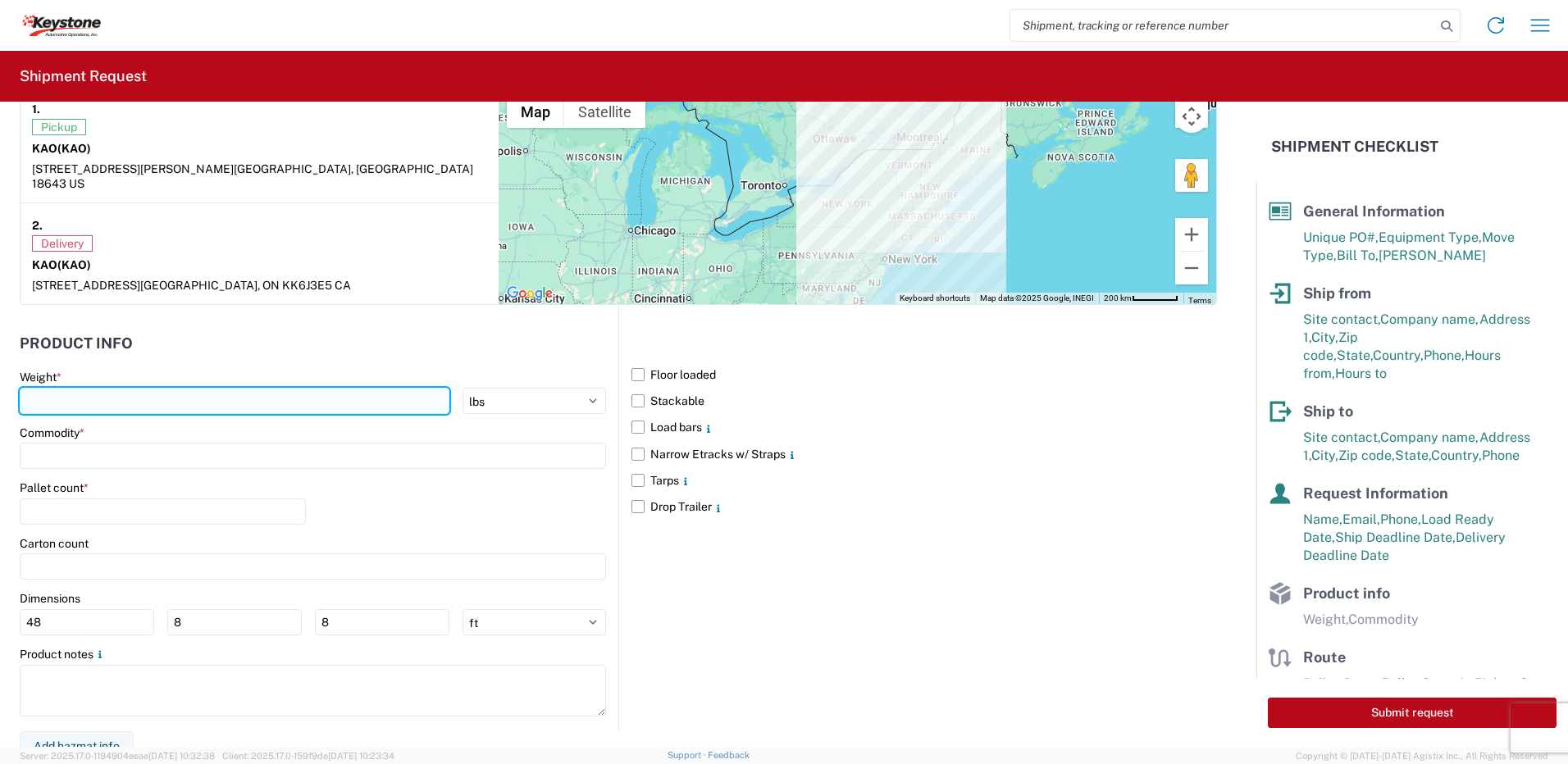
click at [114, 392] on input "number" at bounding box center [235, 401] width 430 height 27
click at [42, 389] on input "28000" at bounding box center [235, 401] width 430 height 27
type input "25000"
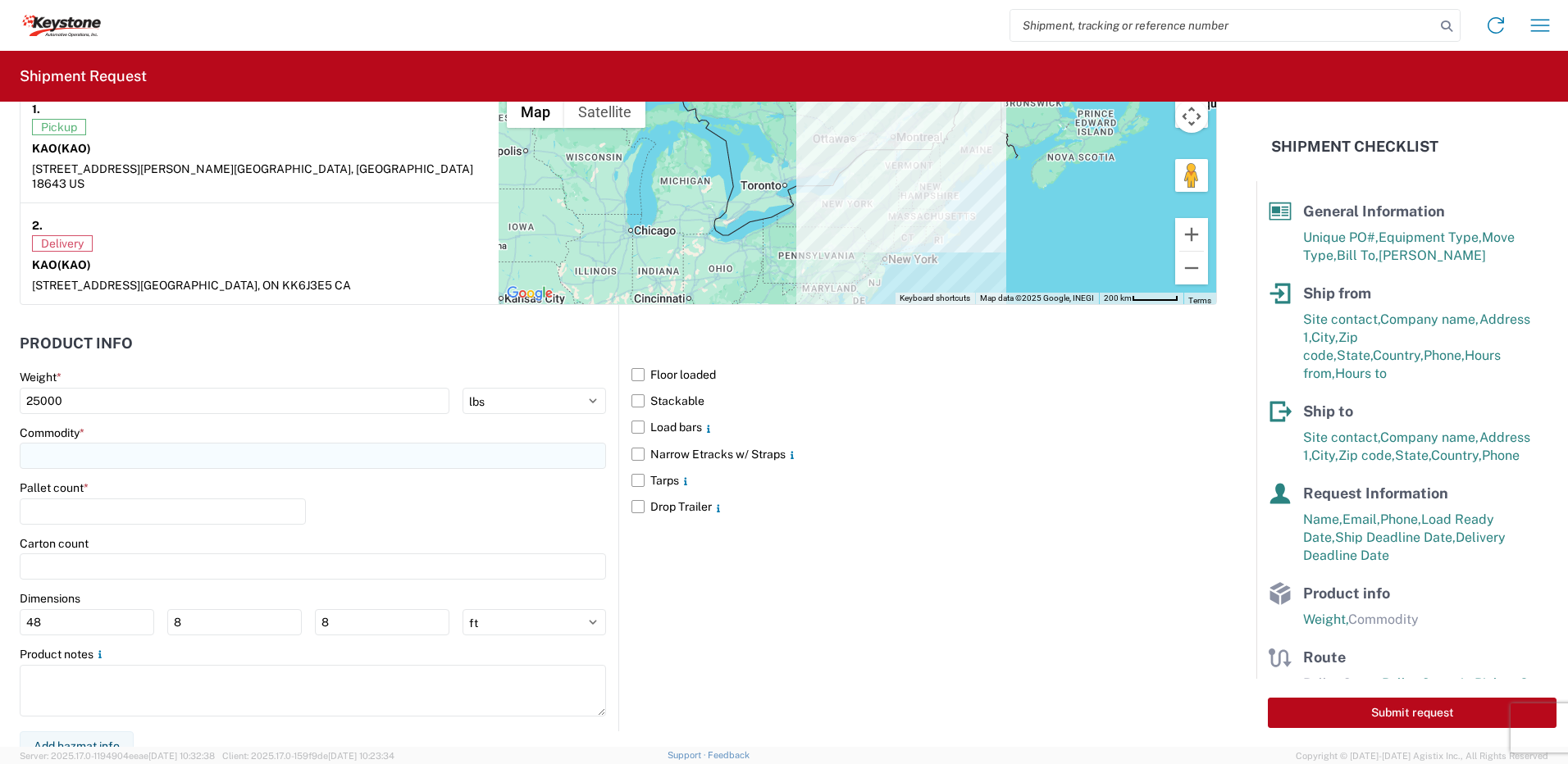
click at [81, 443] on input at bounding box center [312, 456] width 586 height 27
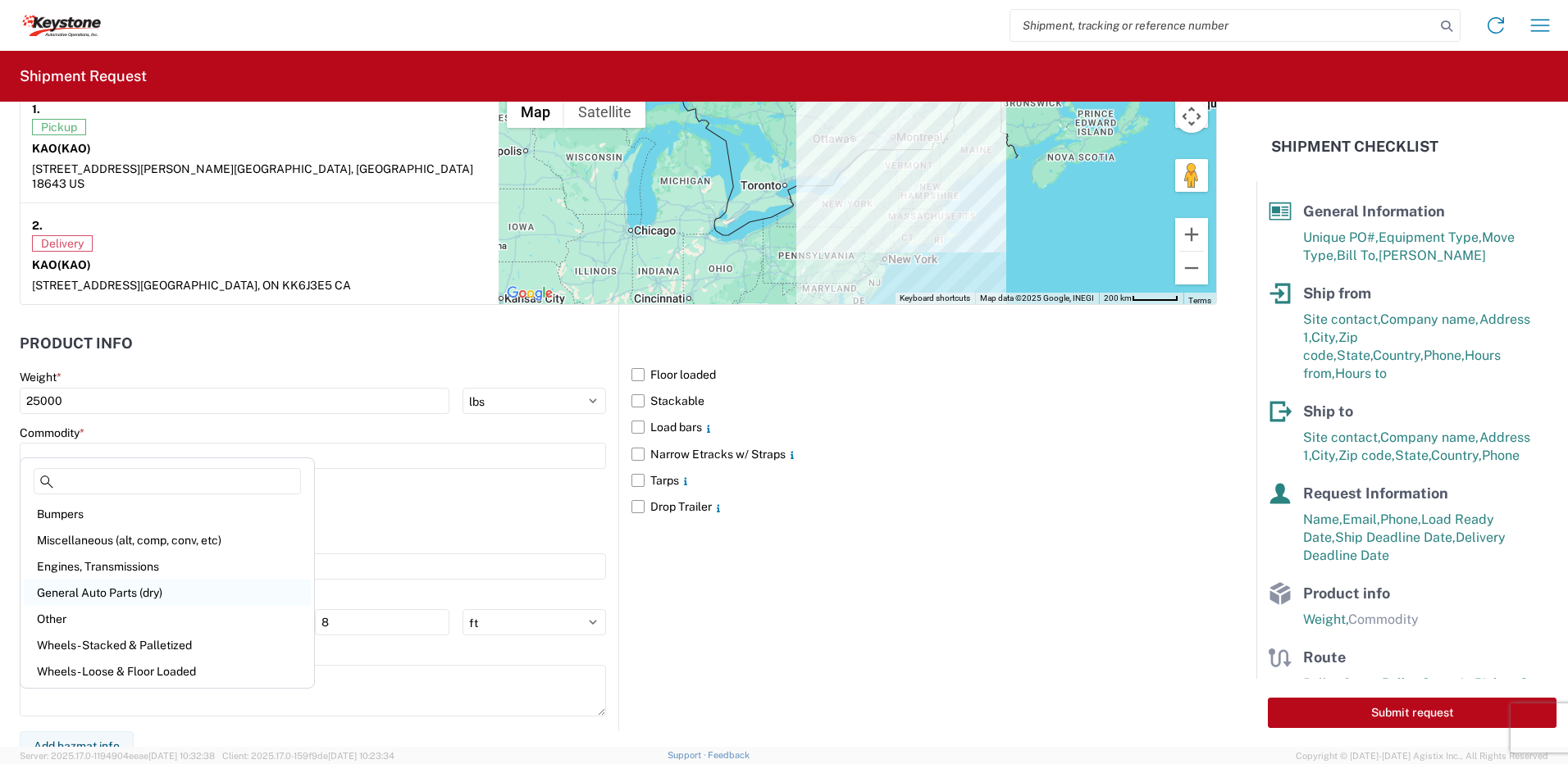
click at [97, 590] on div "General Auto Parts (dry)" at bounding box center [167, 593] width 287 height 27
type input "General Auto Parts (dry)"
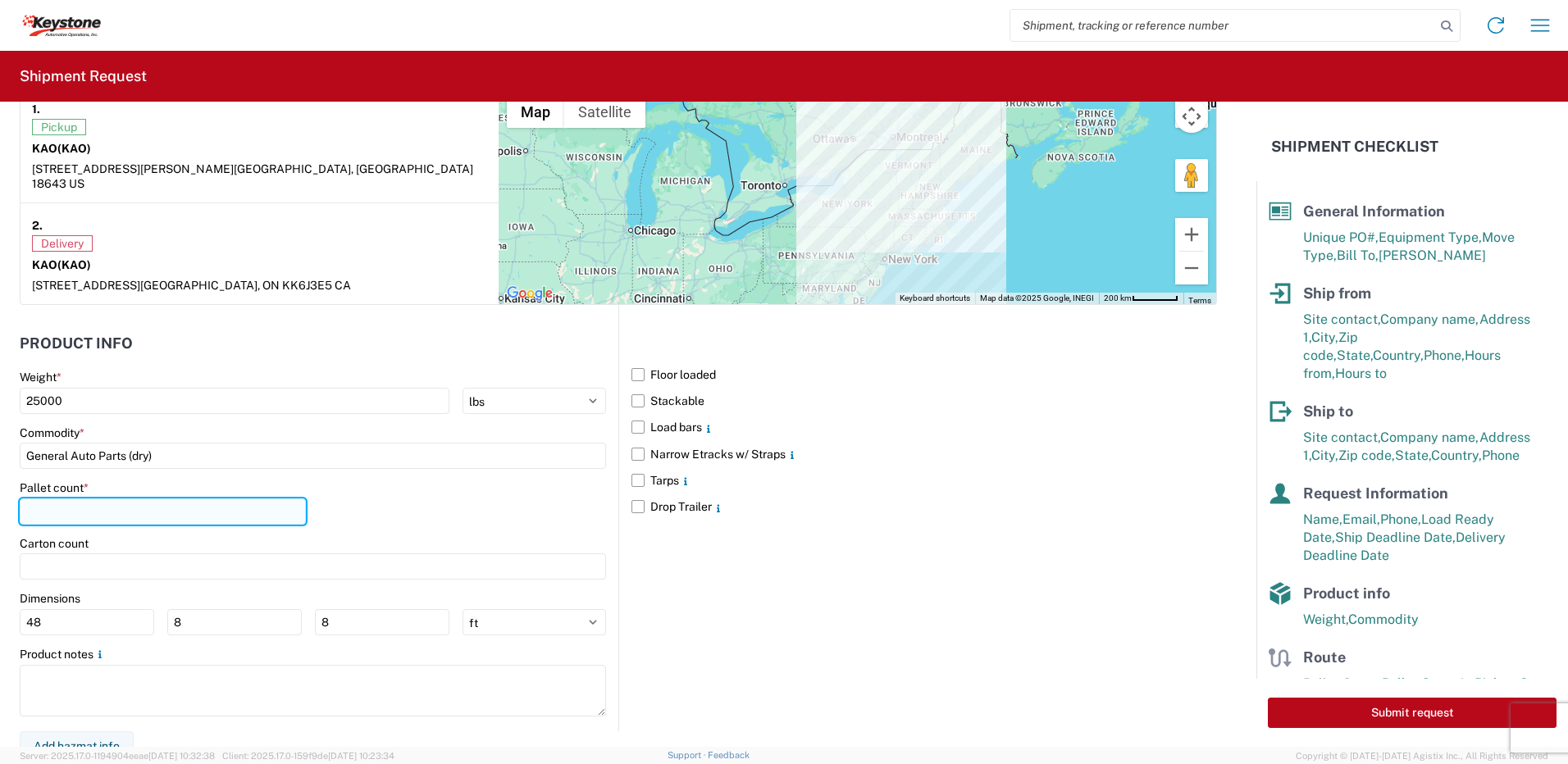
click at [82, 501] on input "number" at bounding box center [162, 512] width 286 height 27
type input "20"
click at [438, 480] on div "Pallet count * 20" at bounding box center [312, 508] width 586 height 56
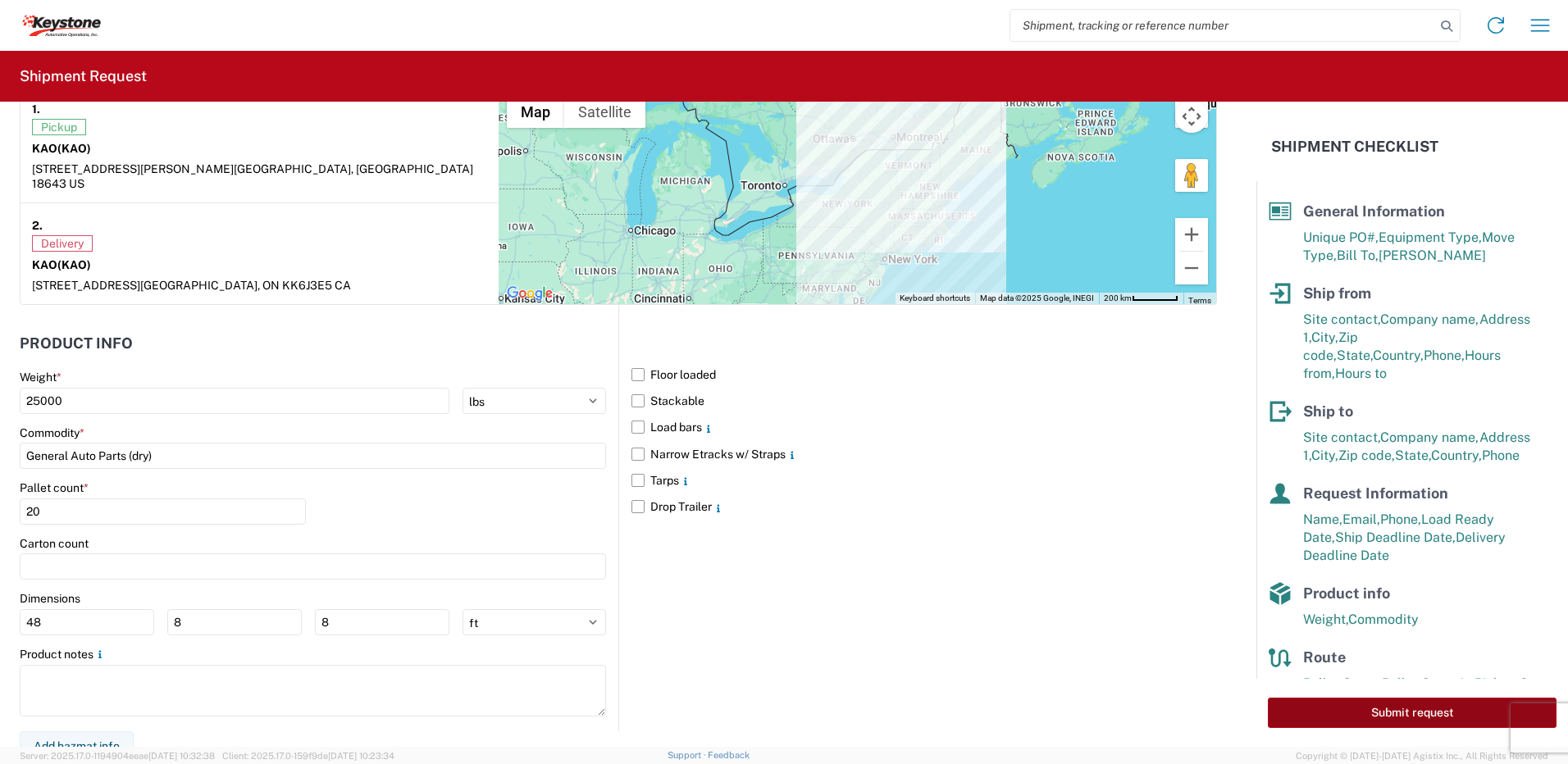
click at [1421, 707] on button "Submit request" at bounding box center [1412, 713] width 289 height 30
select select "PA"
select select "US"
select select "CA"
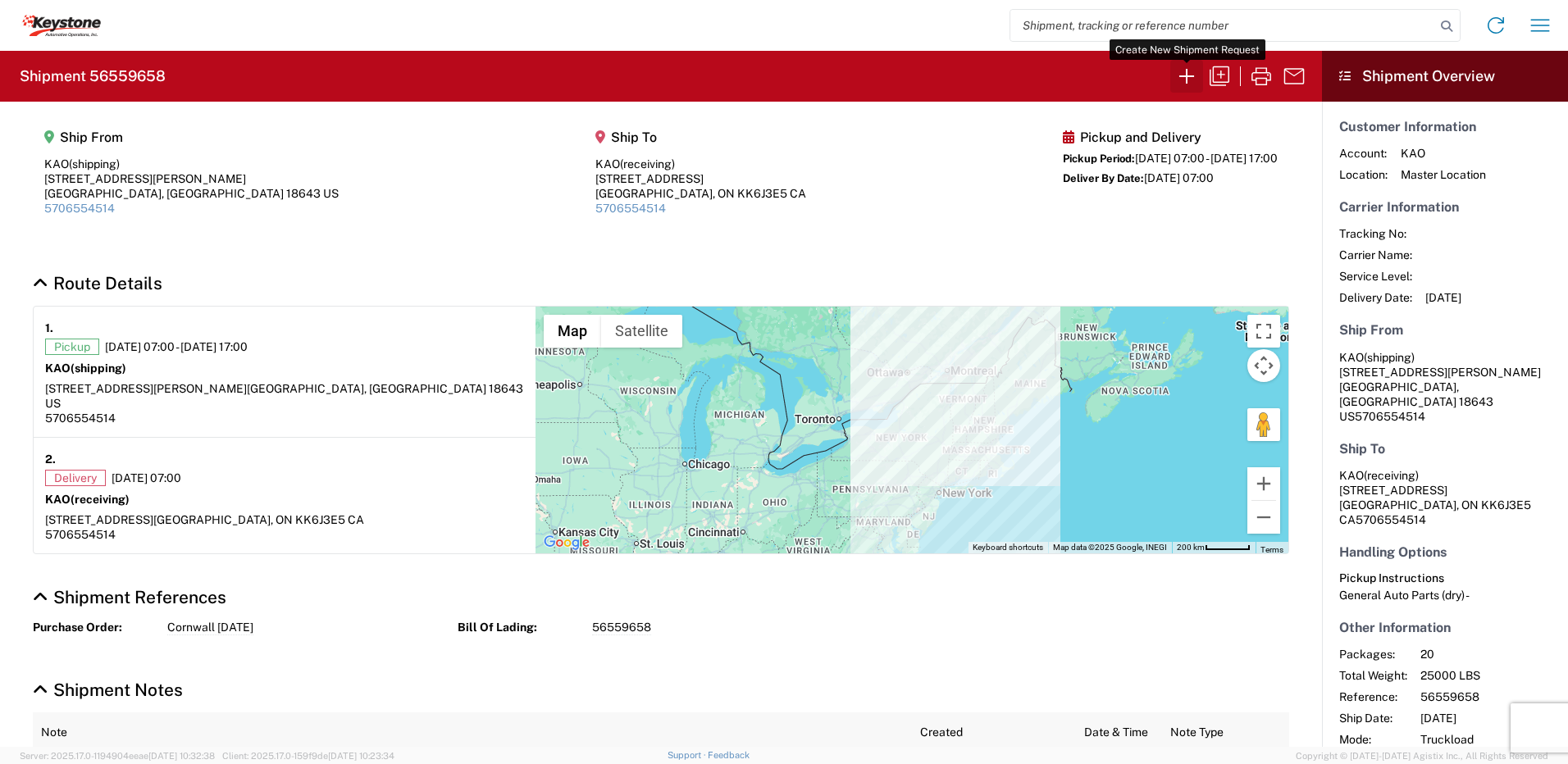
click at [1197, 78] on icon "button" at bounding box center [1186, 76] width 27 height 27
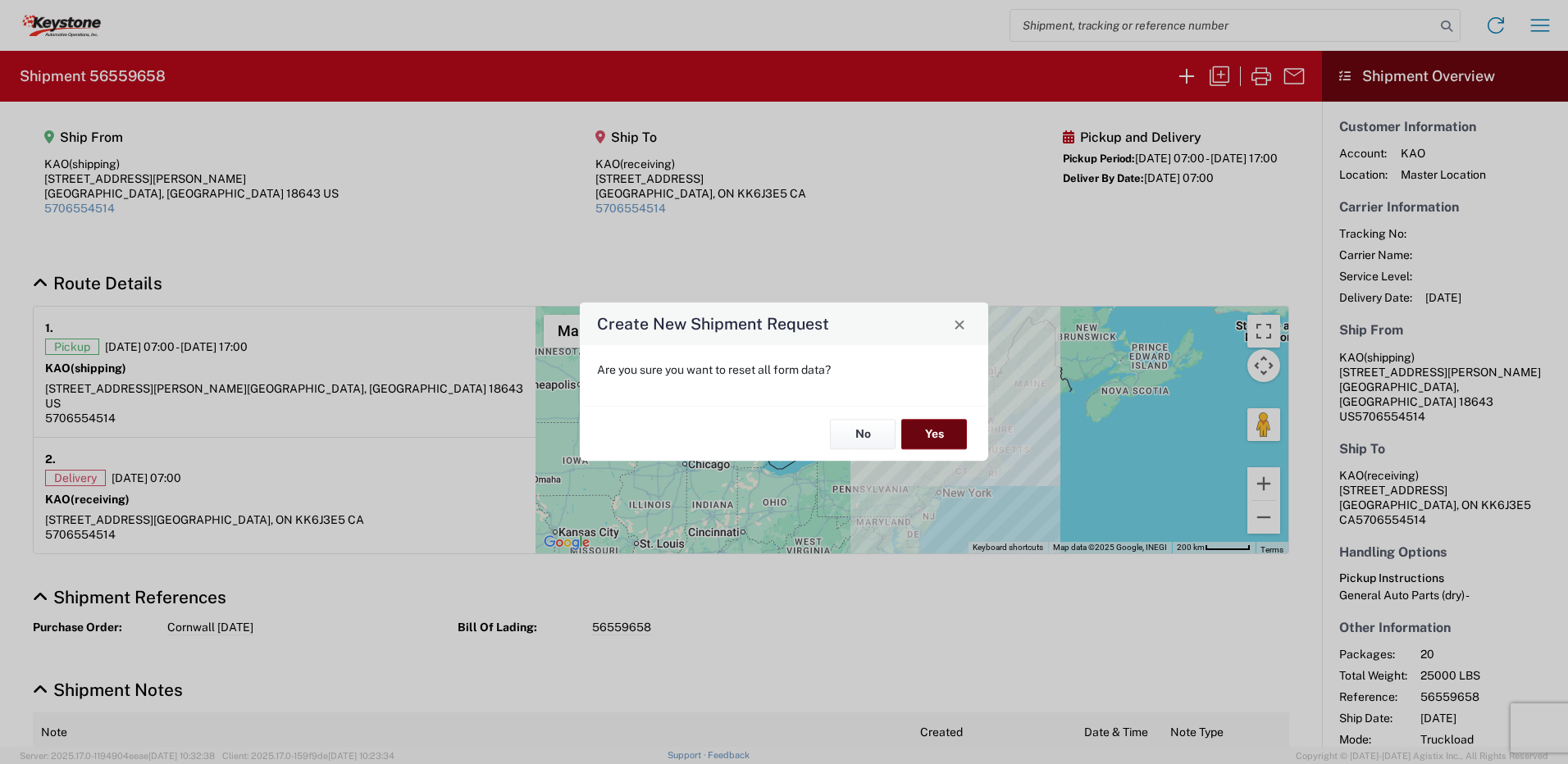
click at [937, 429] on button "Yes" at bounding box center [934, 434] width 66 height 30
select select "FULL"
select select "US"
select select "LBS"
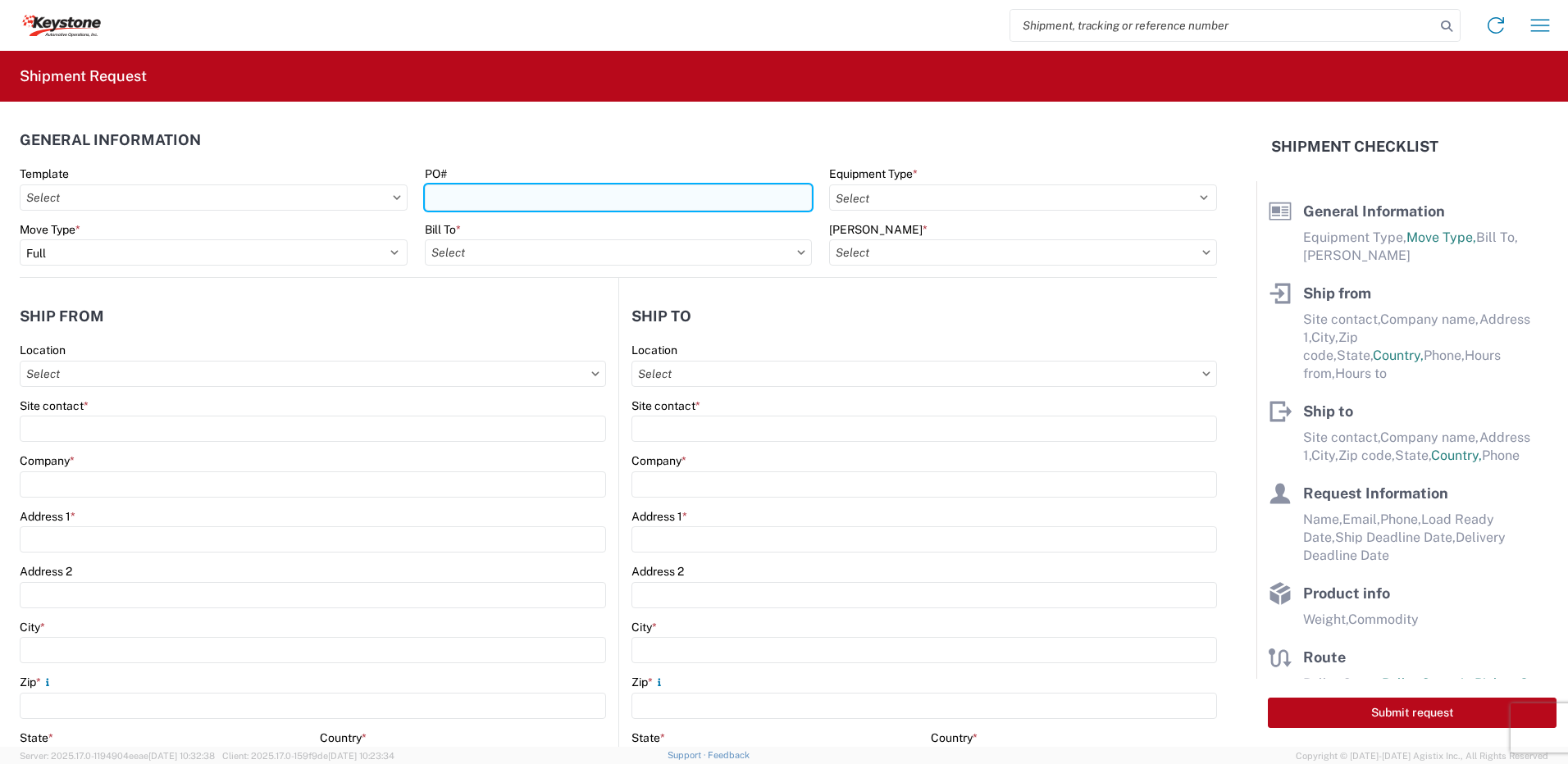
click at [485, 195] on input "PO#" at bounding box center [619, 197] width 388 height 27
type input "West Deptford [DATE]"
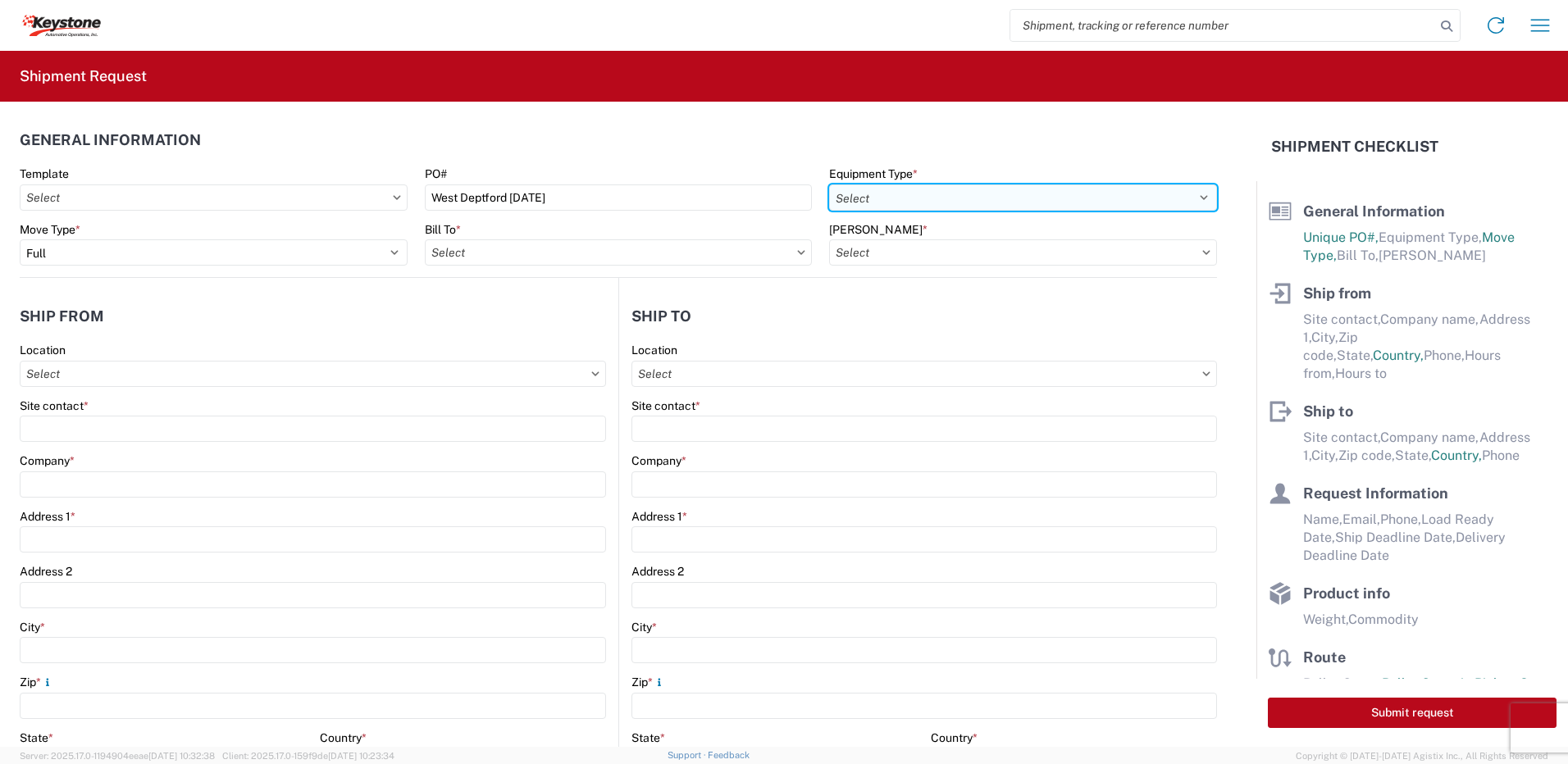
click at [884, 196] on select "Select 53’ Dry Van Flatbed Dropdeck (van) Lowboy (flatbed) Rail" at bounding box center [1022, 197] width 388 height 27
select select "STDV"
click at [829, 185] on select "Select 53’ Dry Van Flatbed Dropdeck (van) Lowboy (flatbed) Rail" at bounding box center [1022, 197] width 388 height 27
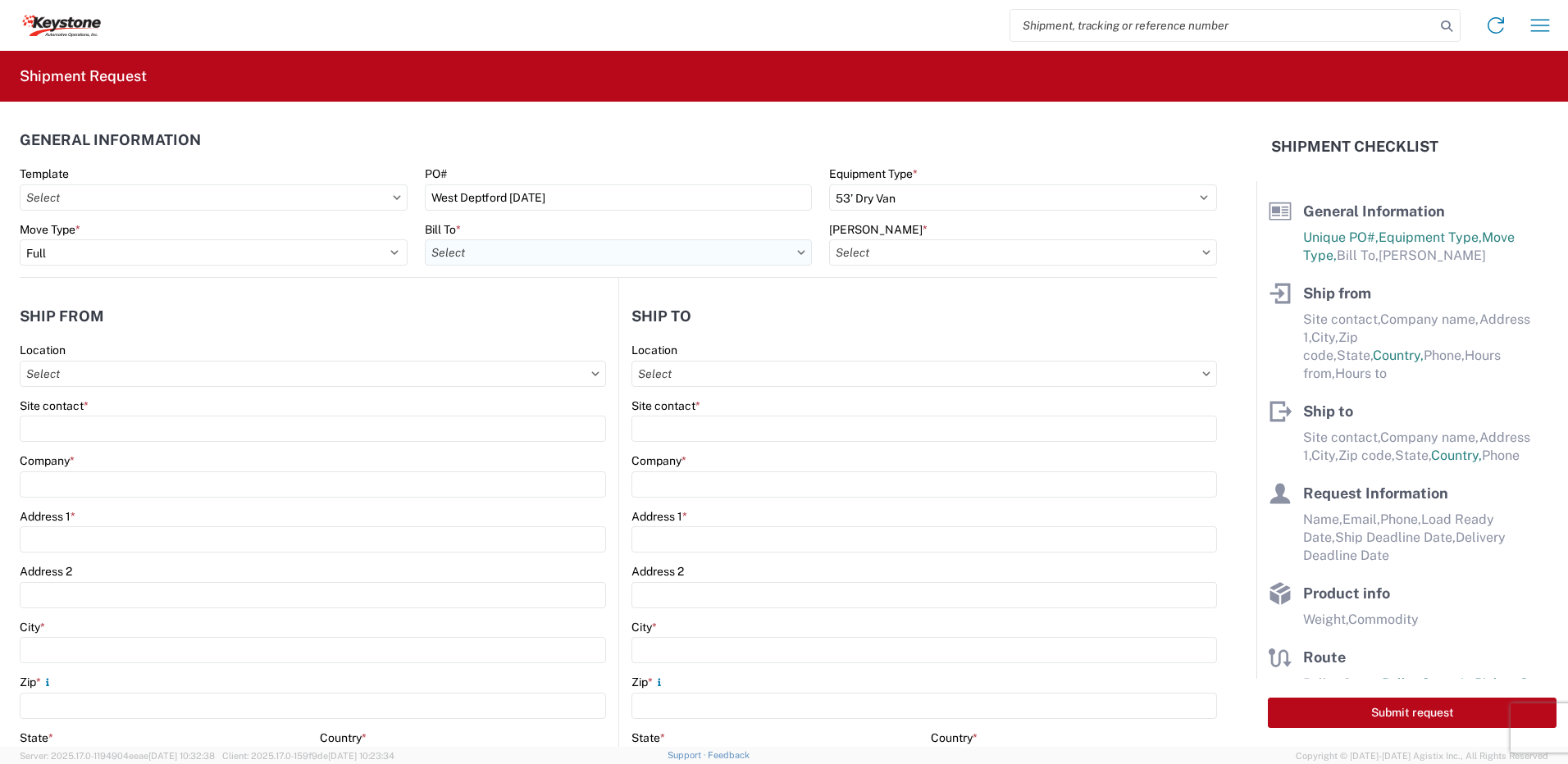
click at [550, 254] on input "Bill To *" at bounding box center [619, 252] width 388 height 27
type input "8432"
click at [521, 326] on div "8432 - KAO Logistics - [GEOGRAPHIC_DATA], [GEOGRAPHIC_DATA], [GEOGRAPHIC_DATA]" at bounding box center [670, 325] width 490 height 27
type input "8432 - KAO Logistics - [GEOGRAPHIC_DATA], [GEOGRAPHIC_DATA], [GEOGRAPHIC_DATA]"
click at [890, 246] on input "[PERSON_NAME] *" at bounding box center [1022, 252] width 388 height 27
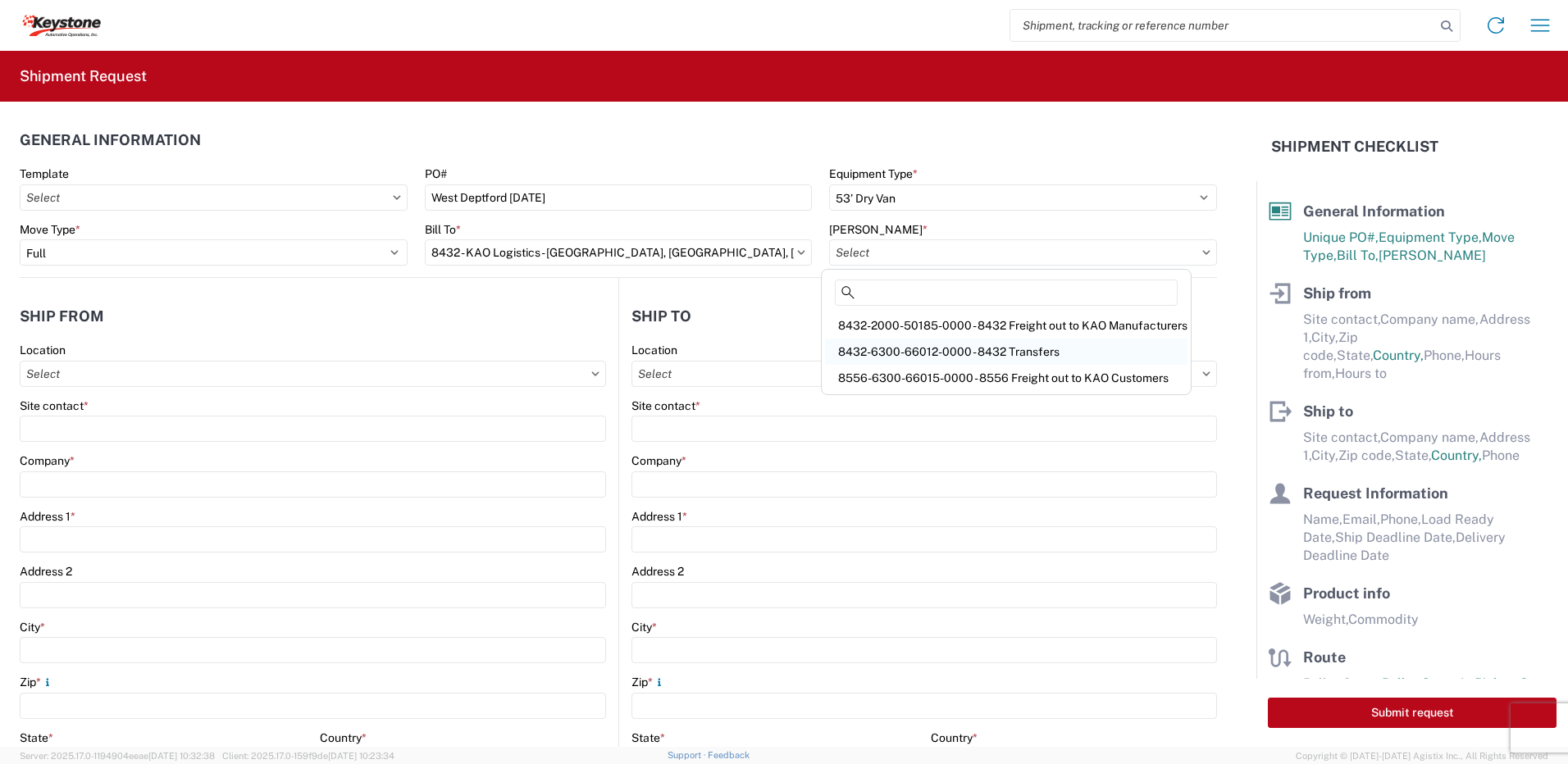
click at [946, 355] on div "8432-6300-66012-0000 - 8432 Transfers" at bounding box center [1005, 352] width 362 height 27
type input "8432-6300-66012-0000 - 8432 Transfers, 8432-6300-66012-0000 - 8432 Transfers"
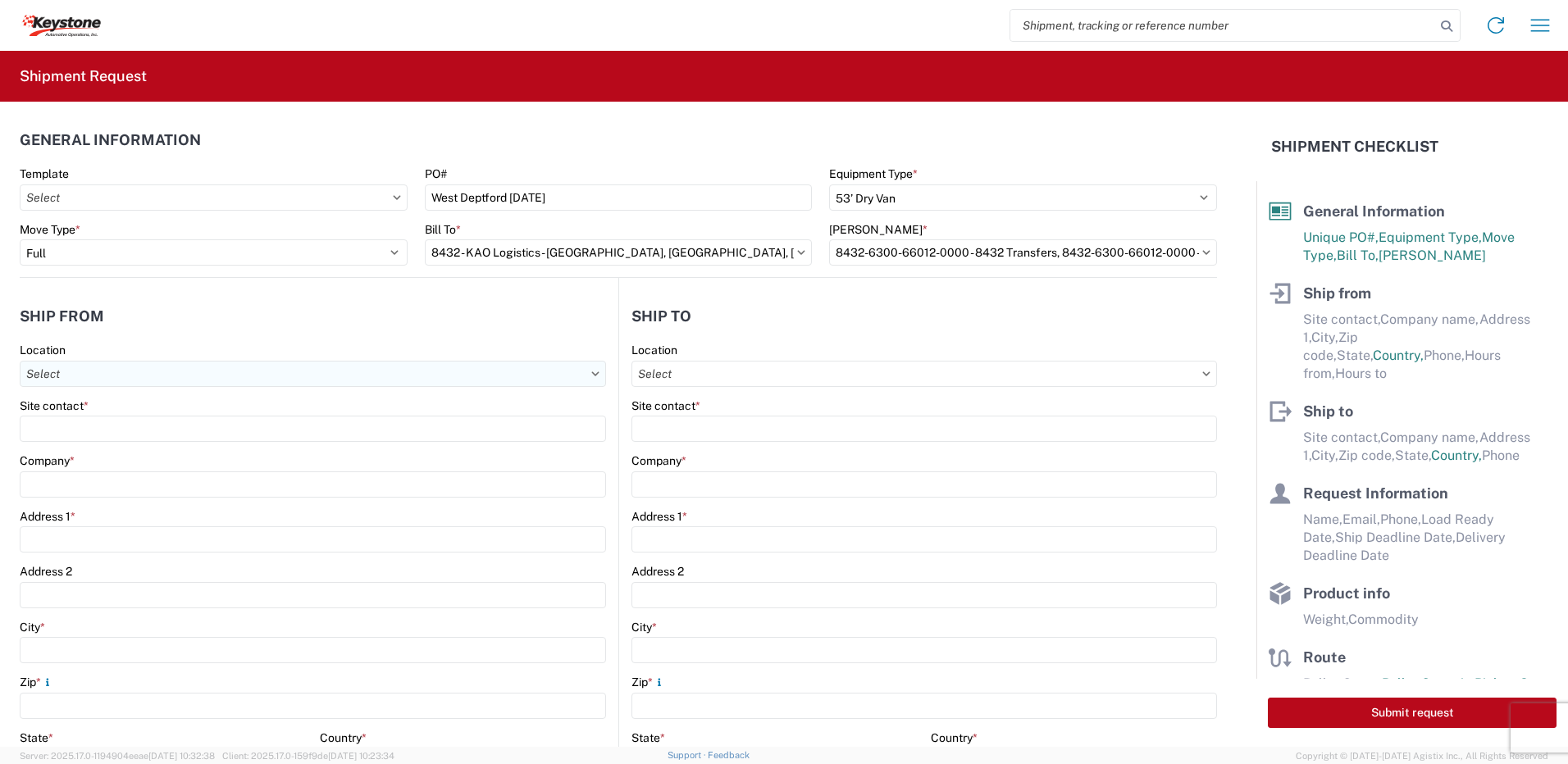
click at [114, 382] on input "Location" at bounding box center [312, 374] width 586 height 27
type input "8401"
click at [112, 452] on div "8401 - [GEOGRAPHIC_DATA] - KAO Warehouse" at bounding box center [167, 447] width 287 height 27
type input "8401 - [GEOGRAPHIC_DATA] - KAO Warehouse"
type input "KAO"
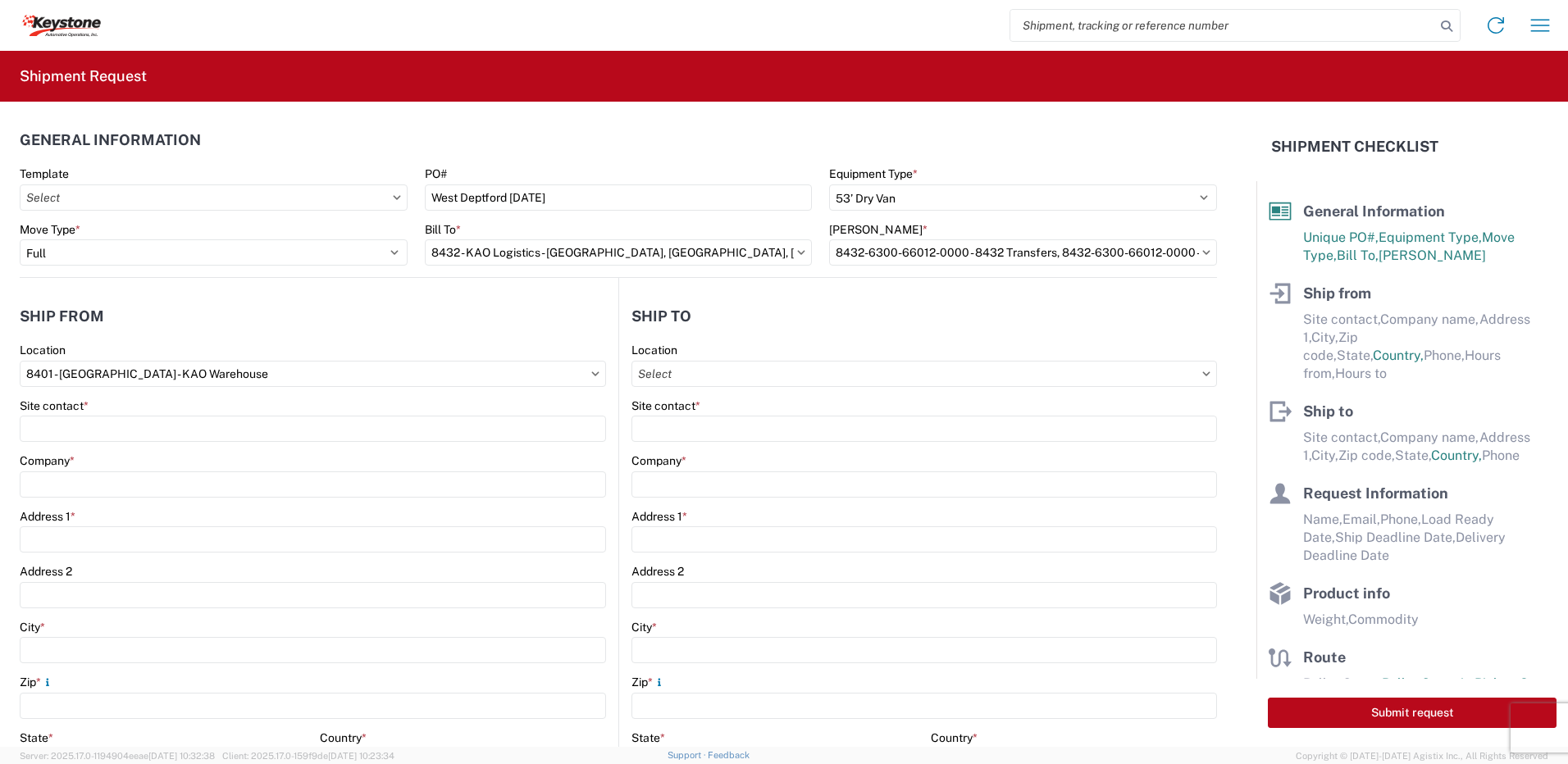
type input "[STREET_ADDRESS][PERSON_NAME]"
type input "[GEOGRAPHIC_DATA]"
type input "18643"
select select "PA"
type input "07:00"
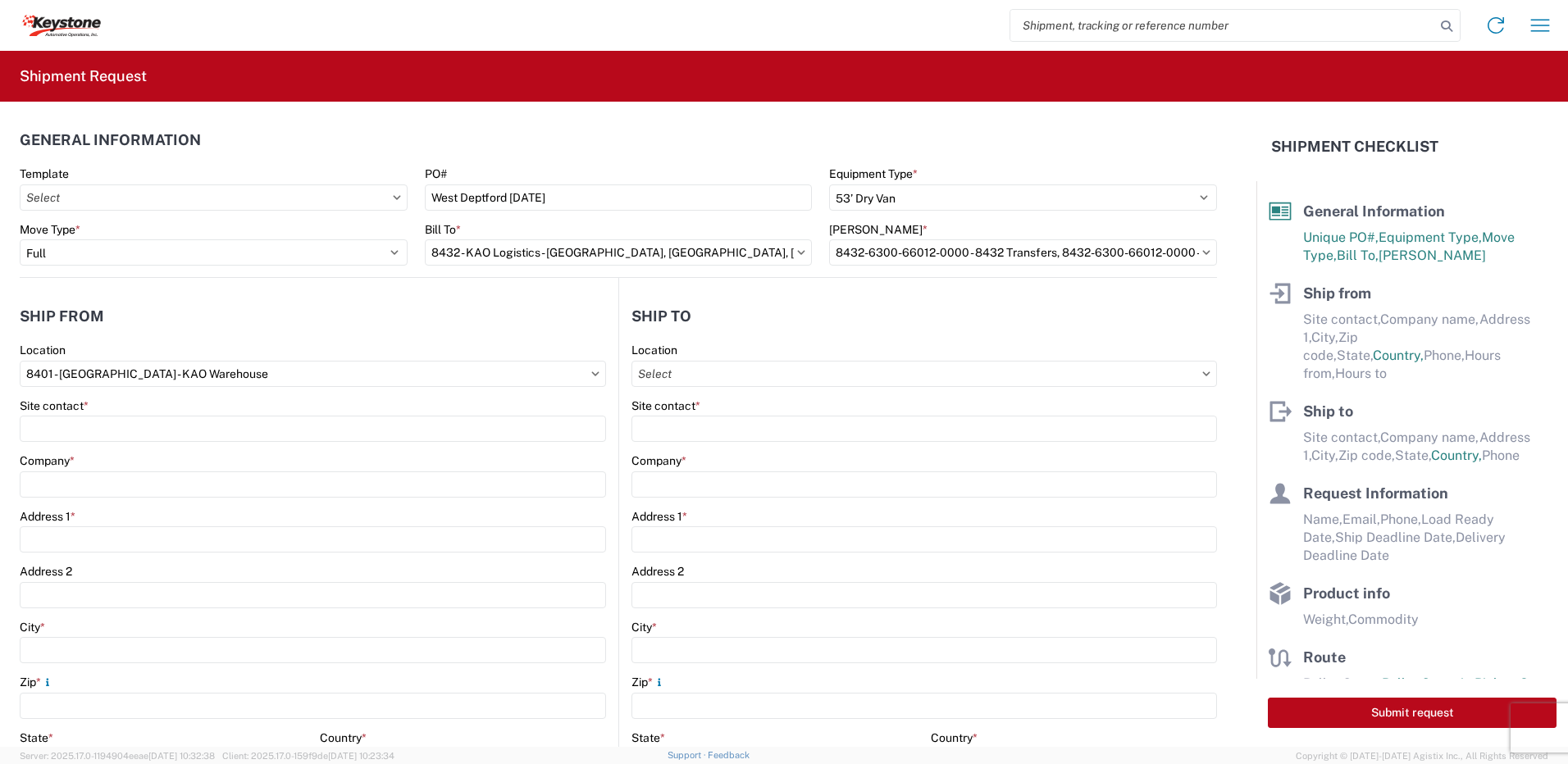
type input "17:00"
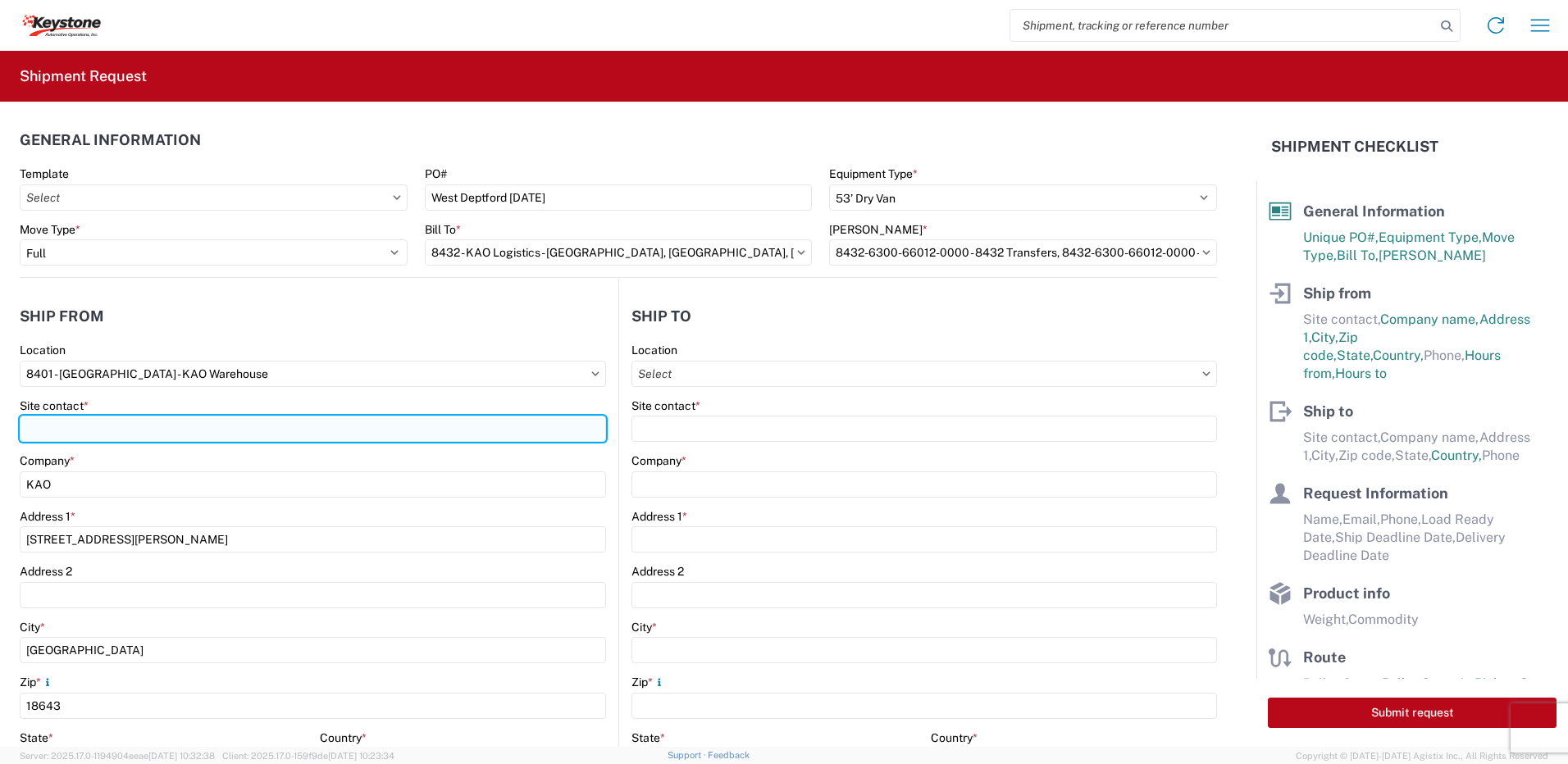
click at [91, 422] on input "Site contact *" at bounding box center [312, 428] width 586 height 27
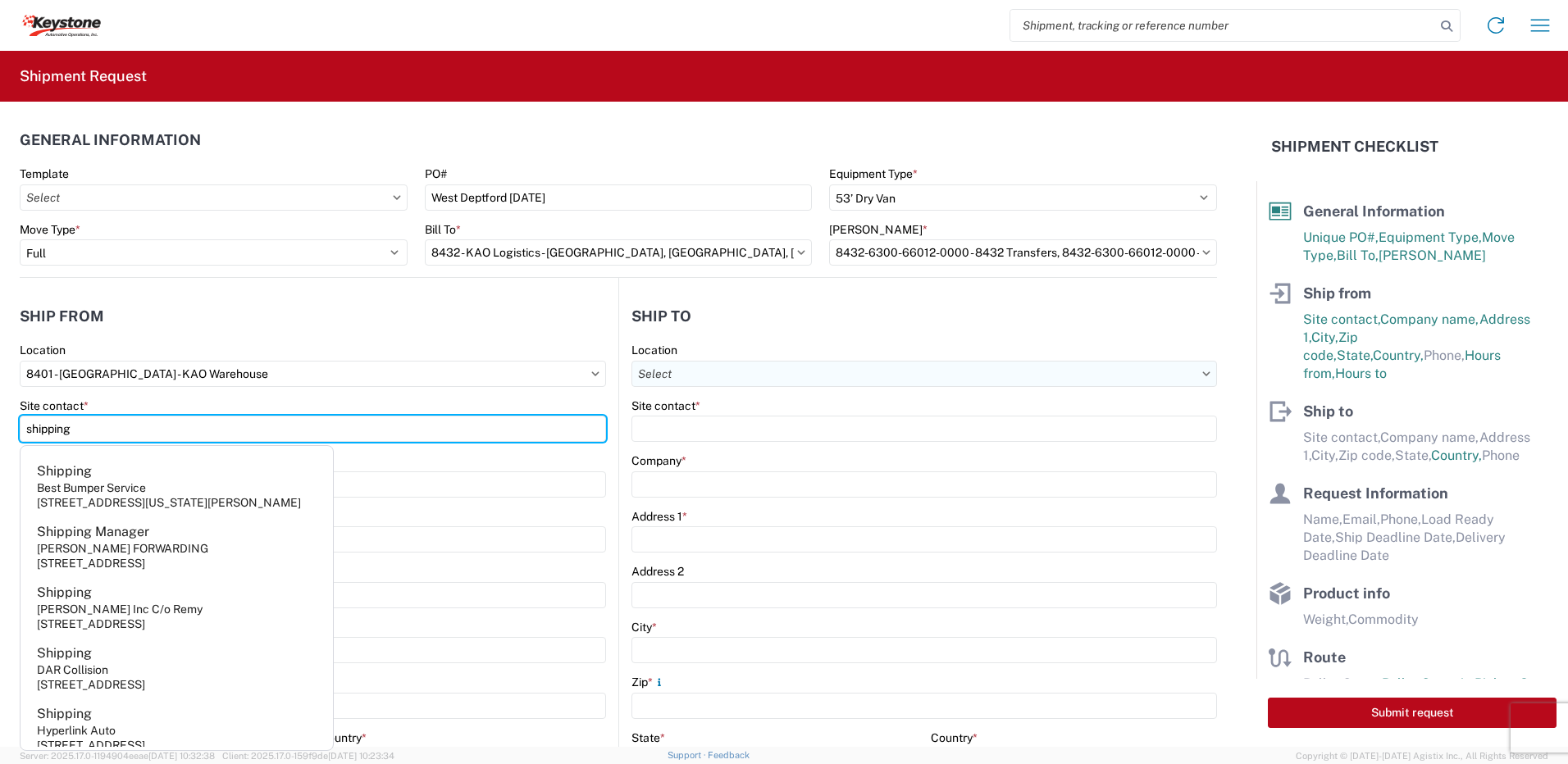
type input "shipping"
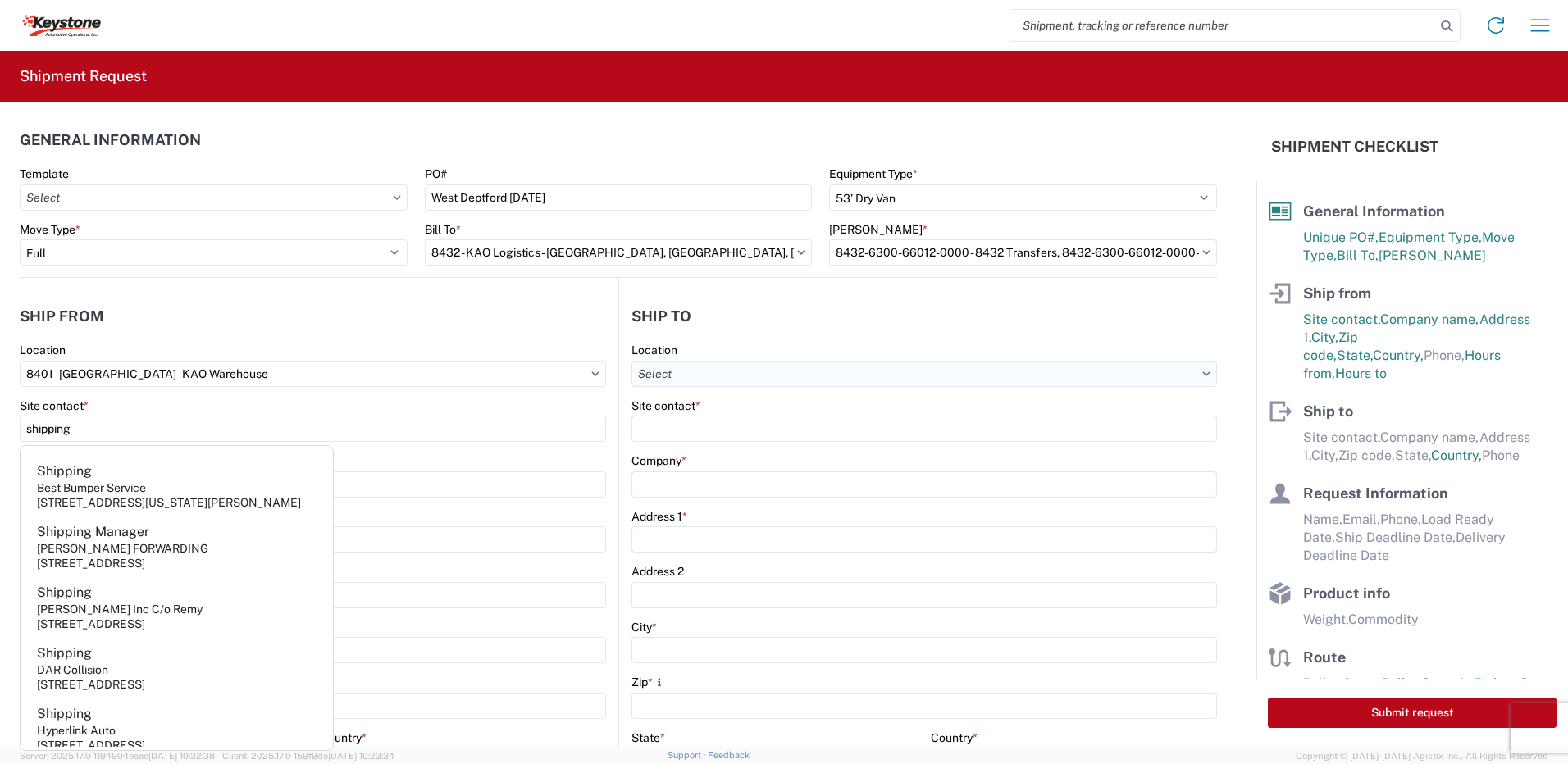
click at [669, 376] on input "Location" at bounding box center [924, 374] width 585 height 27
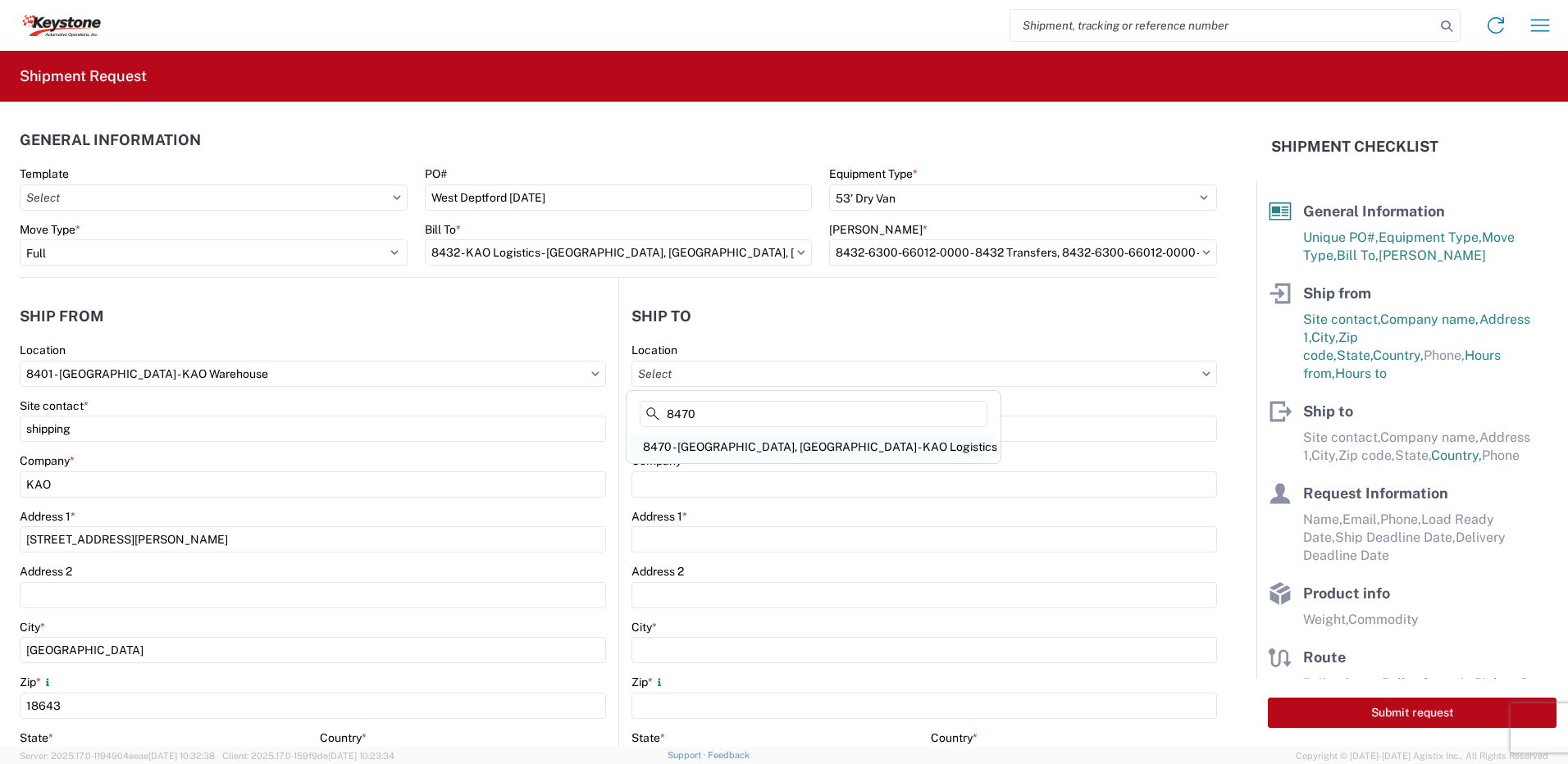
type input "8470"
click at [699, 450] on div "8470 - [GEOGRAPHIC_DATA], [GEOGRAPHIC_DATA] - KAO Logistics" at bounding box center [813, 447] width 367 height 27
type input "8470 - [GEOGRAPHIC_DATA], [GEOGRAPHIC_DATA] - KAO Logistics"
type input "KAO"
type input "[STREET_ADDRESS]"
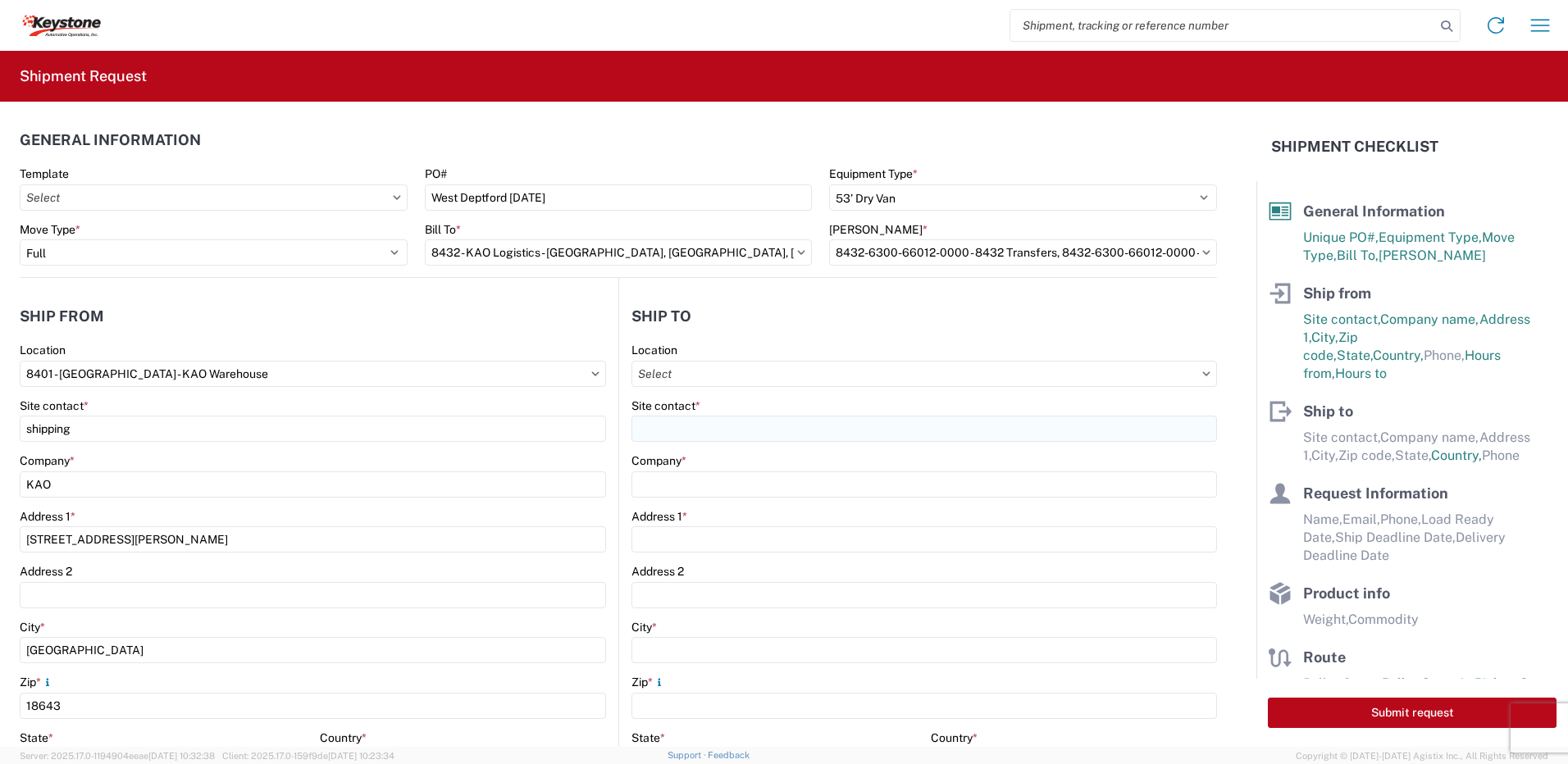
type input "West Deptford"
type input "08086"
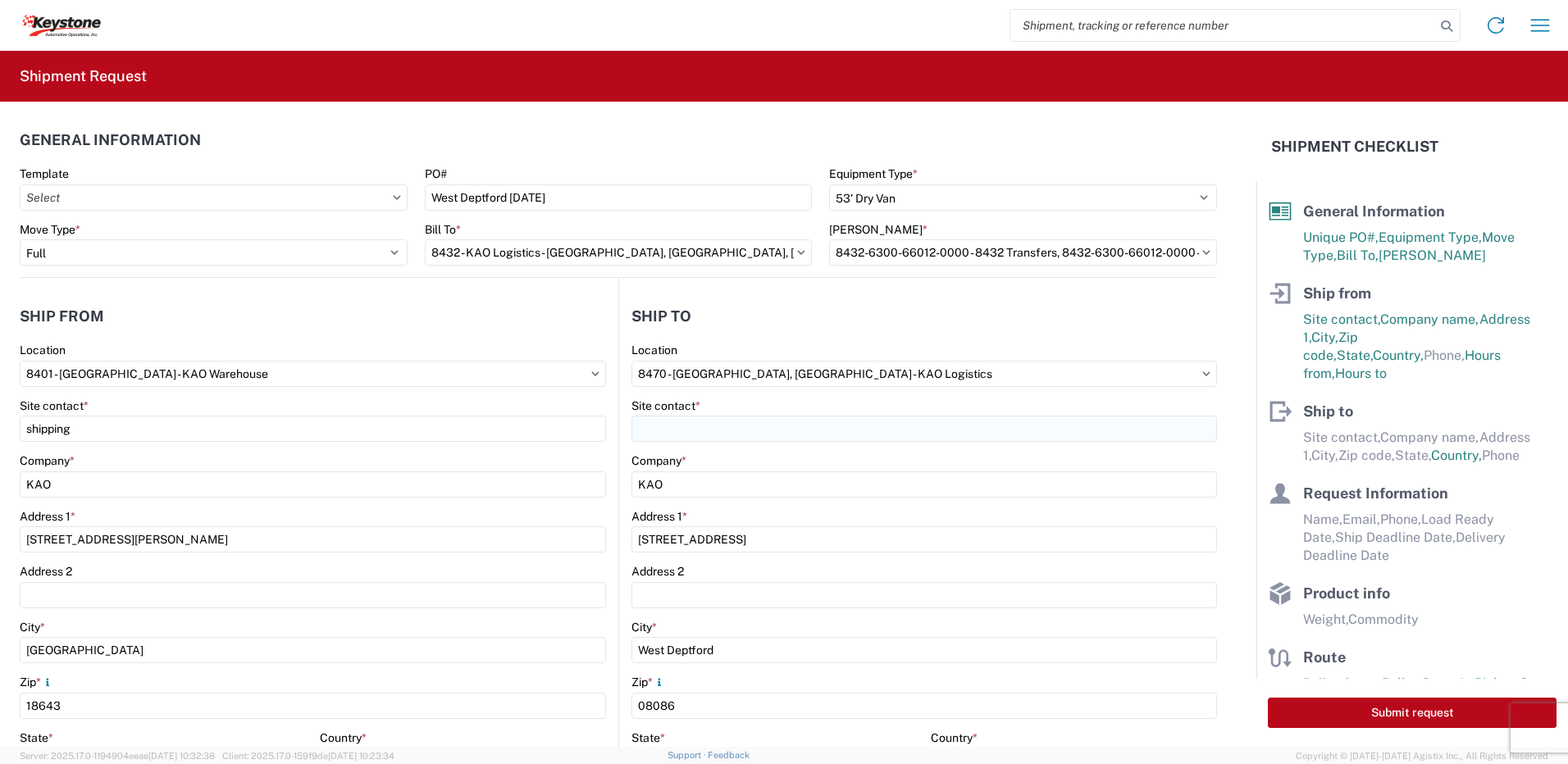
select select "NJ"
select select "US"
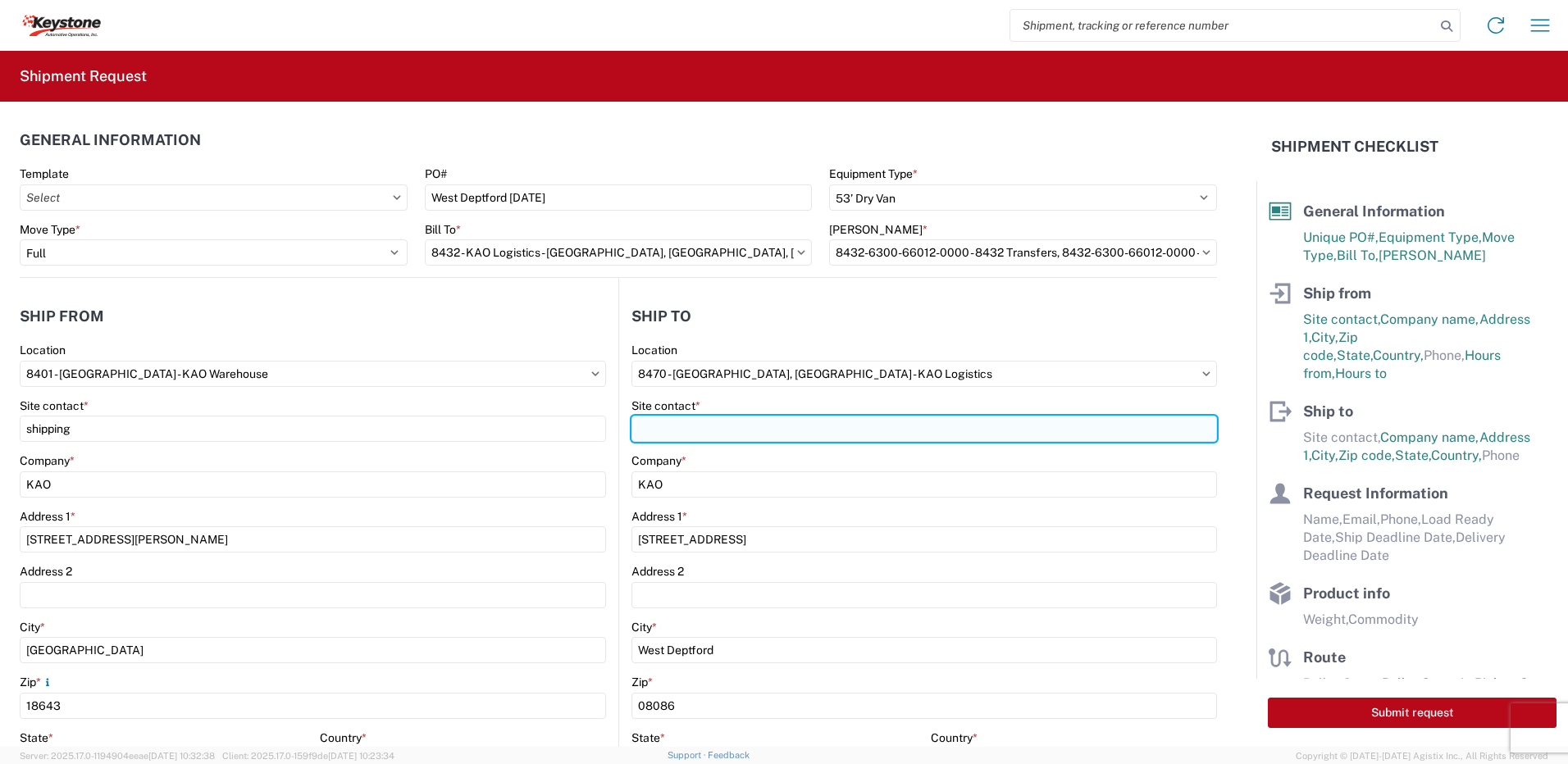
click at [688, 432] on input "Site contact *" at bounding box center [924, 428] width 585 height 27
type input "e"
type input "recieving"
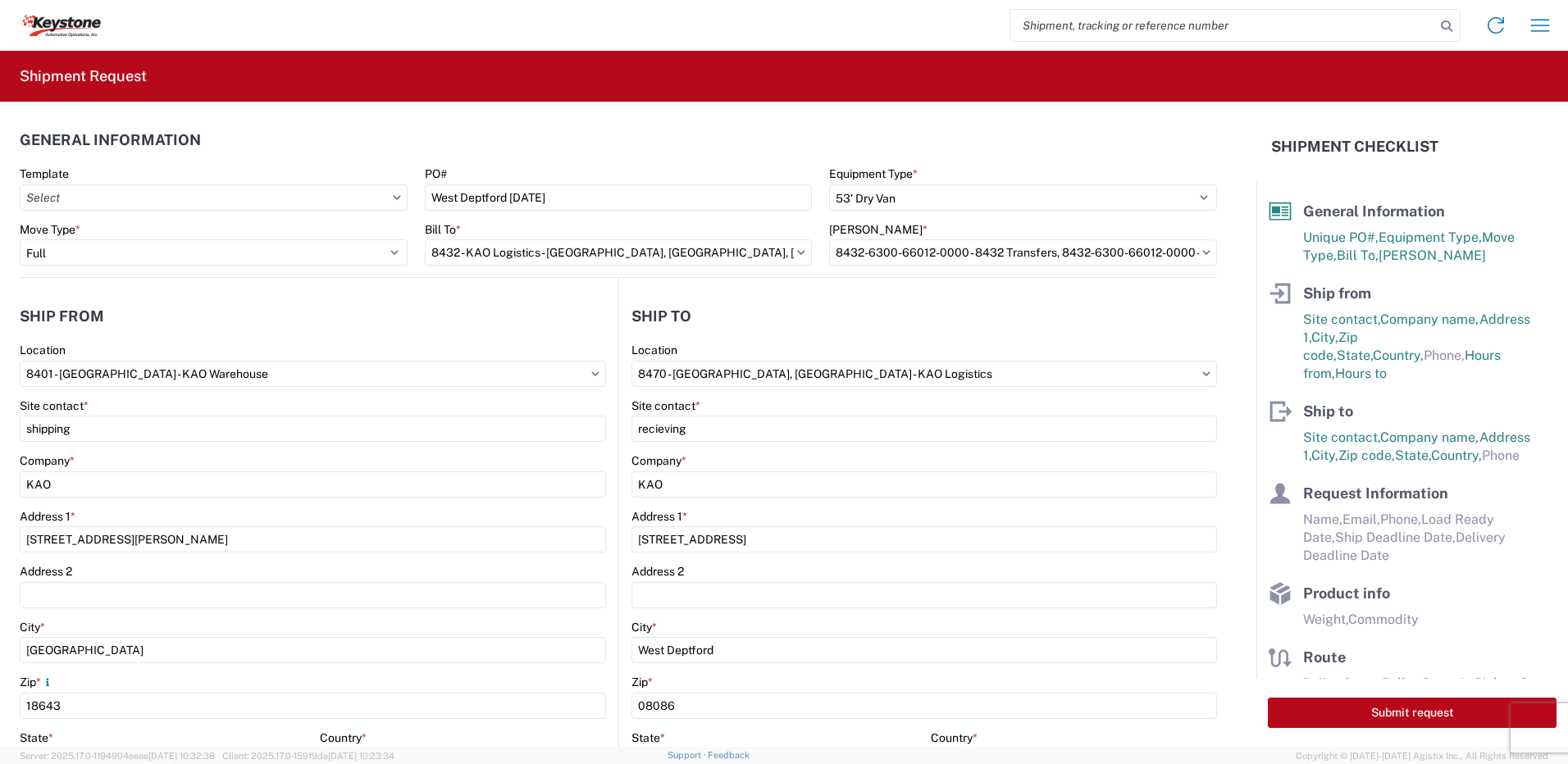
click at [764, 301] on header "Ship to" at bounding box center [918, 316] width 598 height 37
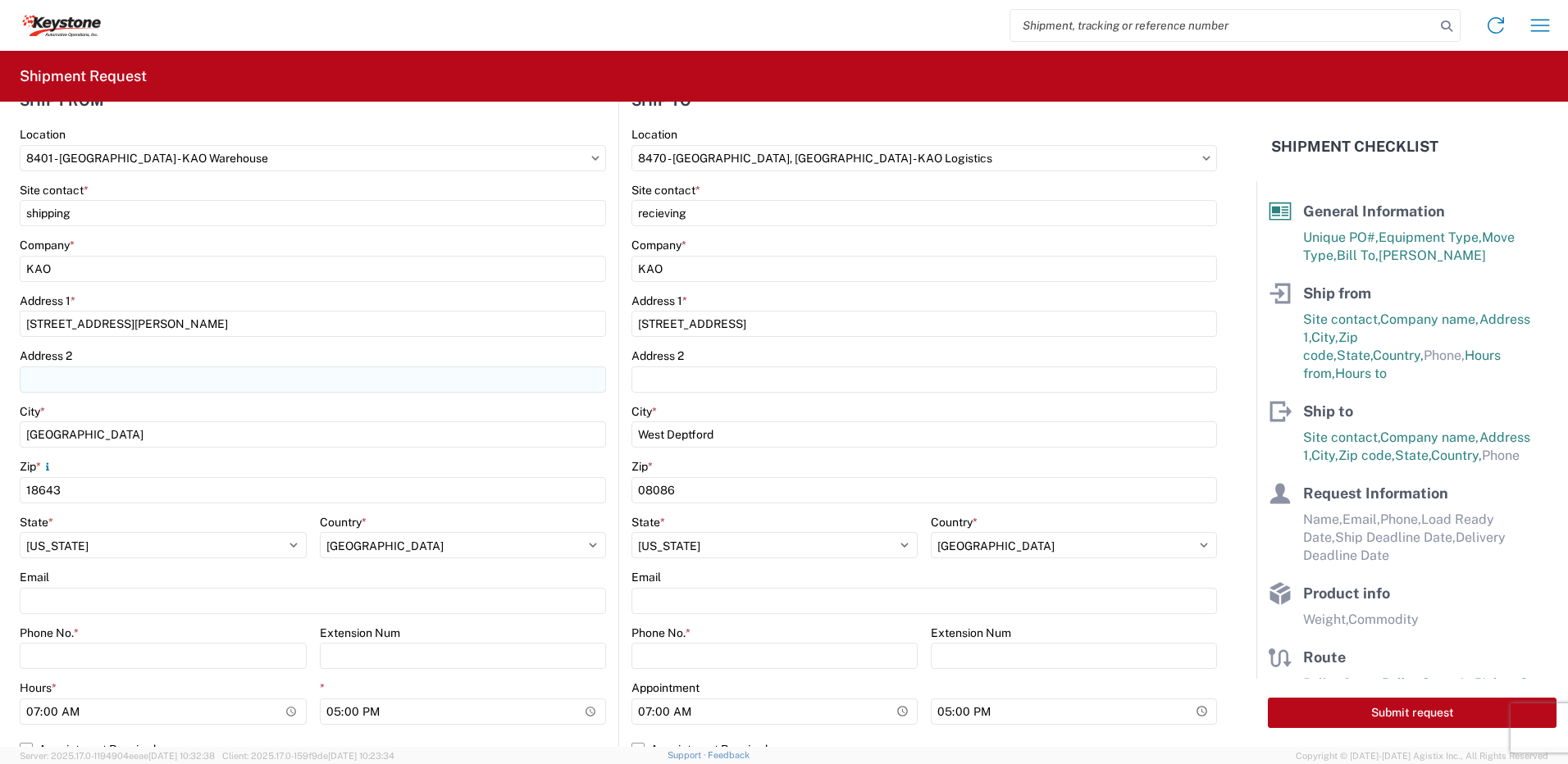
scroll to position [246, 0]
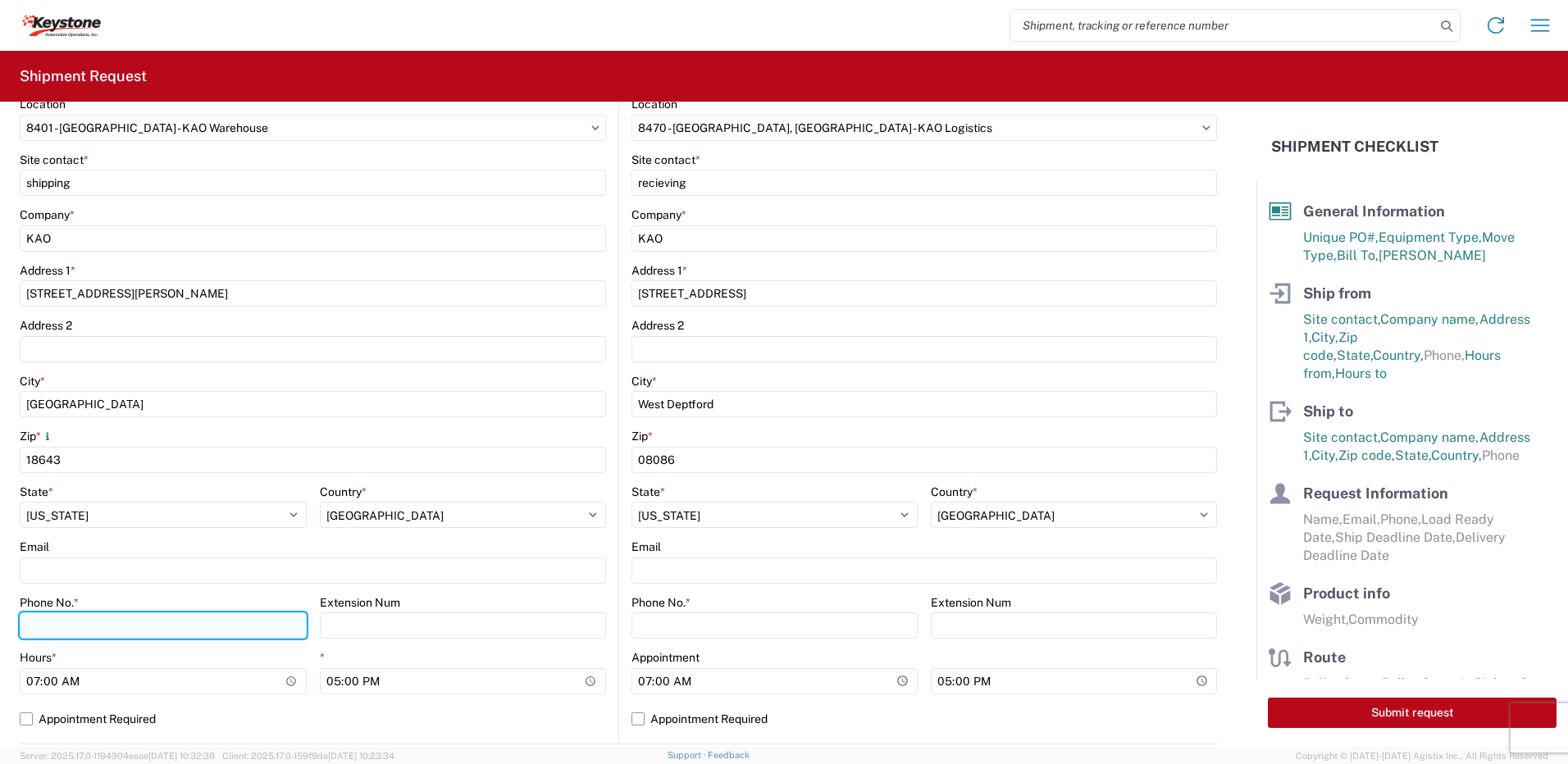
click at [80, 624] on input "Phone No. *" at bounding box center [163, 626] width 287 height 27
type input "5706554514"
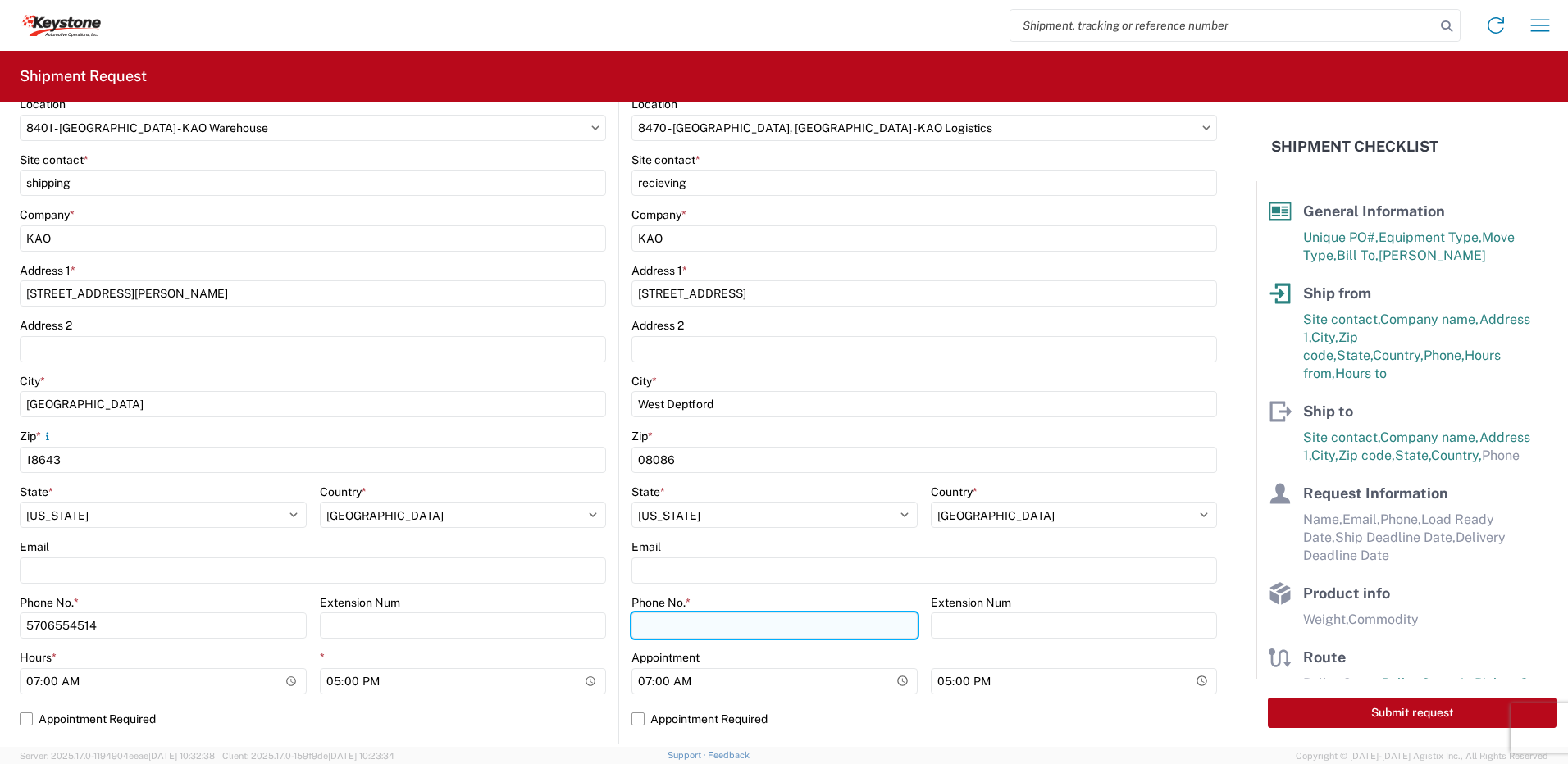
click at [709, 624] on input "Phone No. *" at bounding box center [774, 626] width 286 height 27
type input "5706554514"
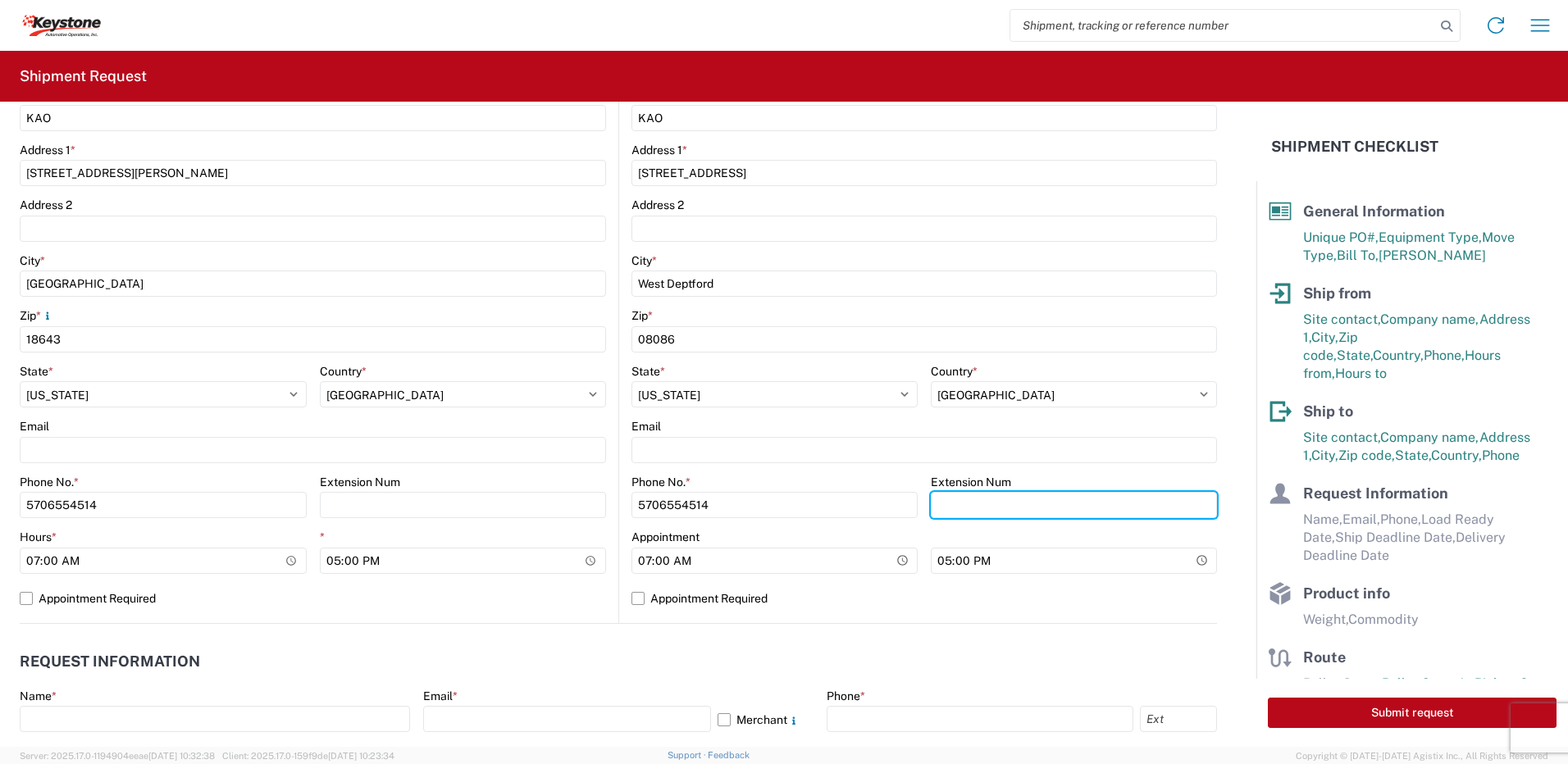
scroll to position [492, 0]
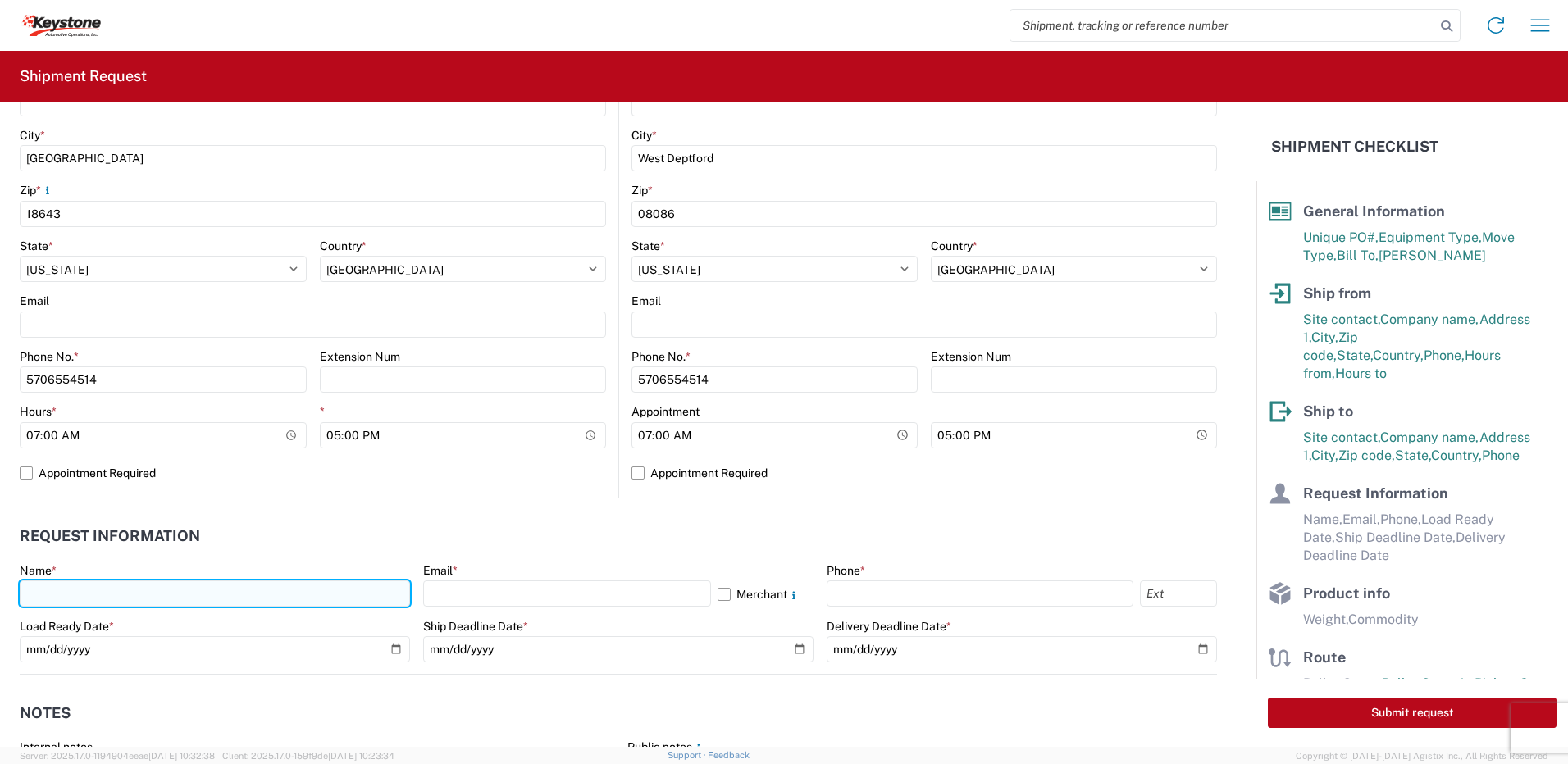
click at [79, 591] on input "text" at bounding box center [215, 593] width 391 height 27
type input "[PERSON_NAME]"
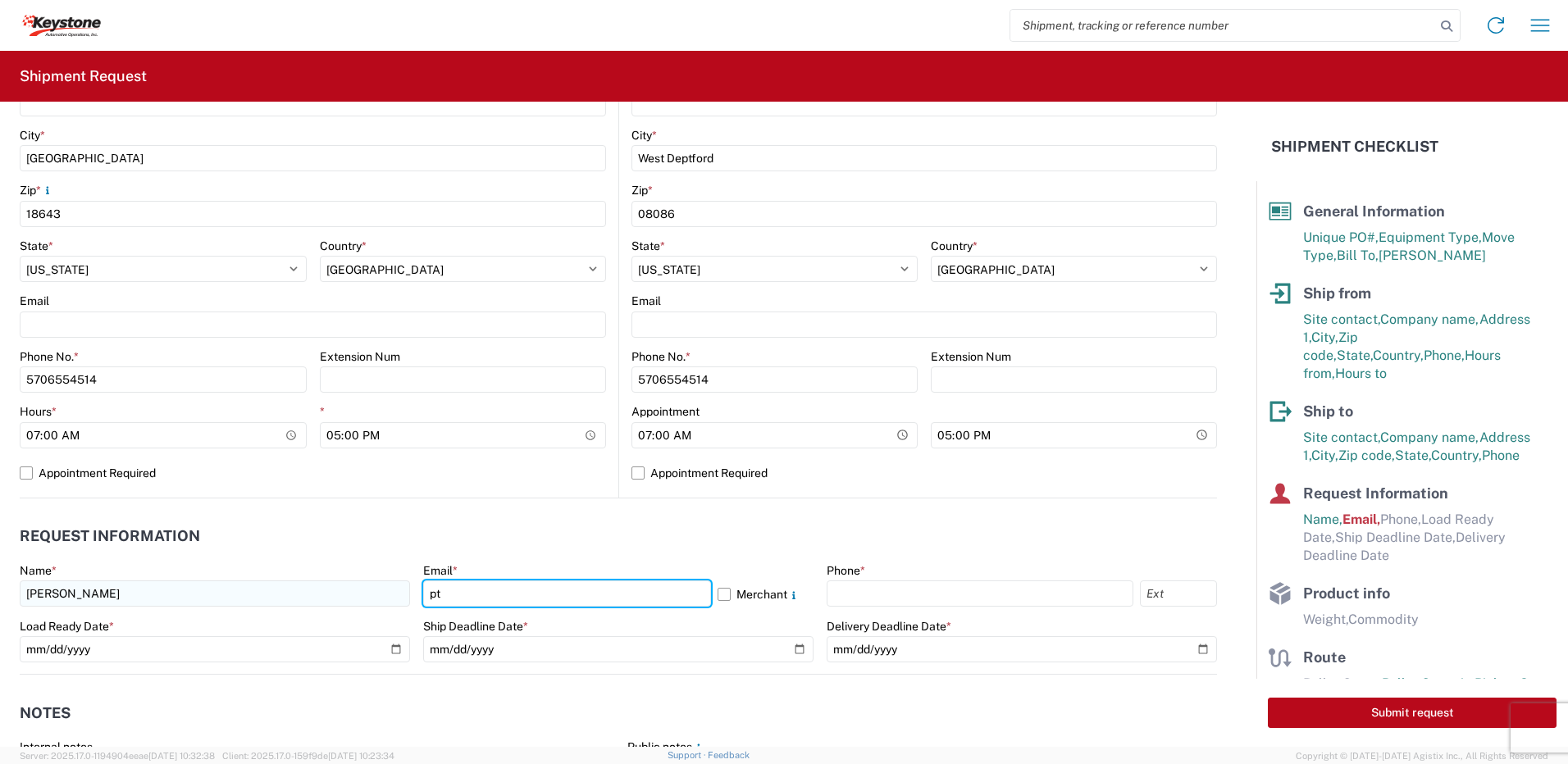
type input "[EMAIL_ADDRESS][DOMAIN_NAME]"
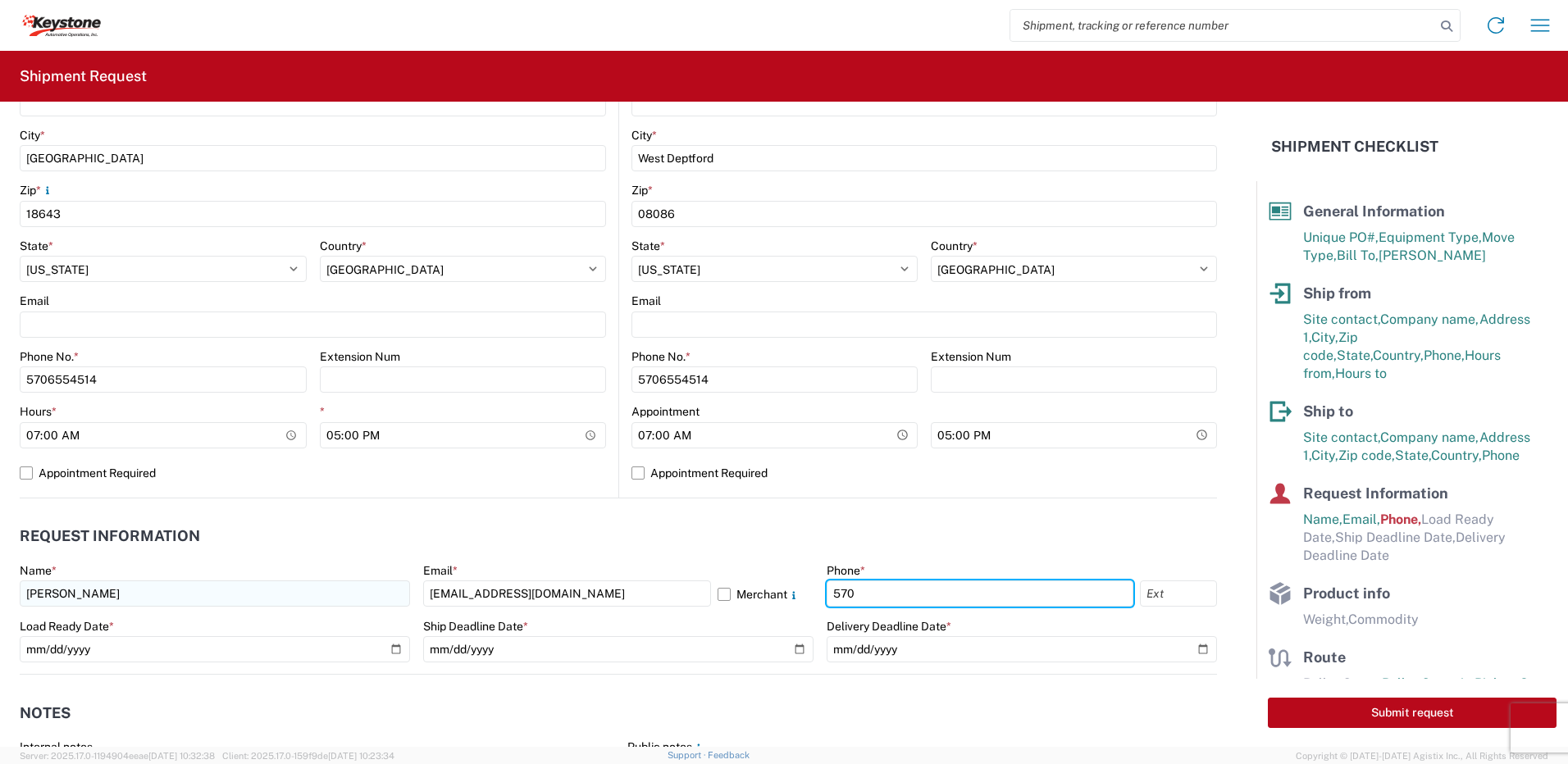
type input "5706554514"
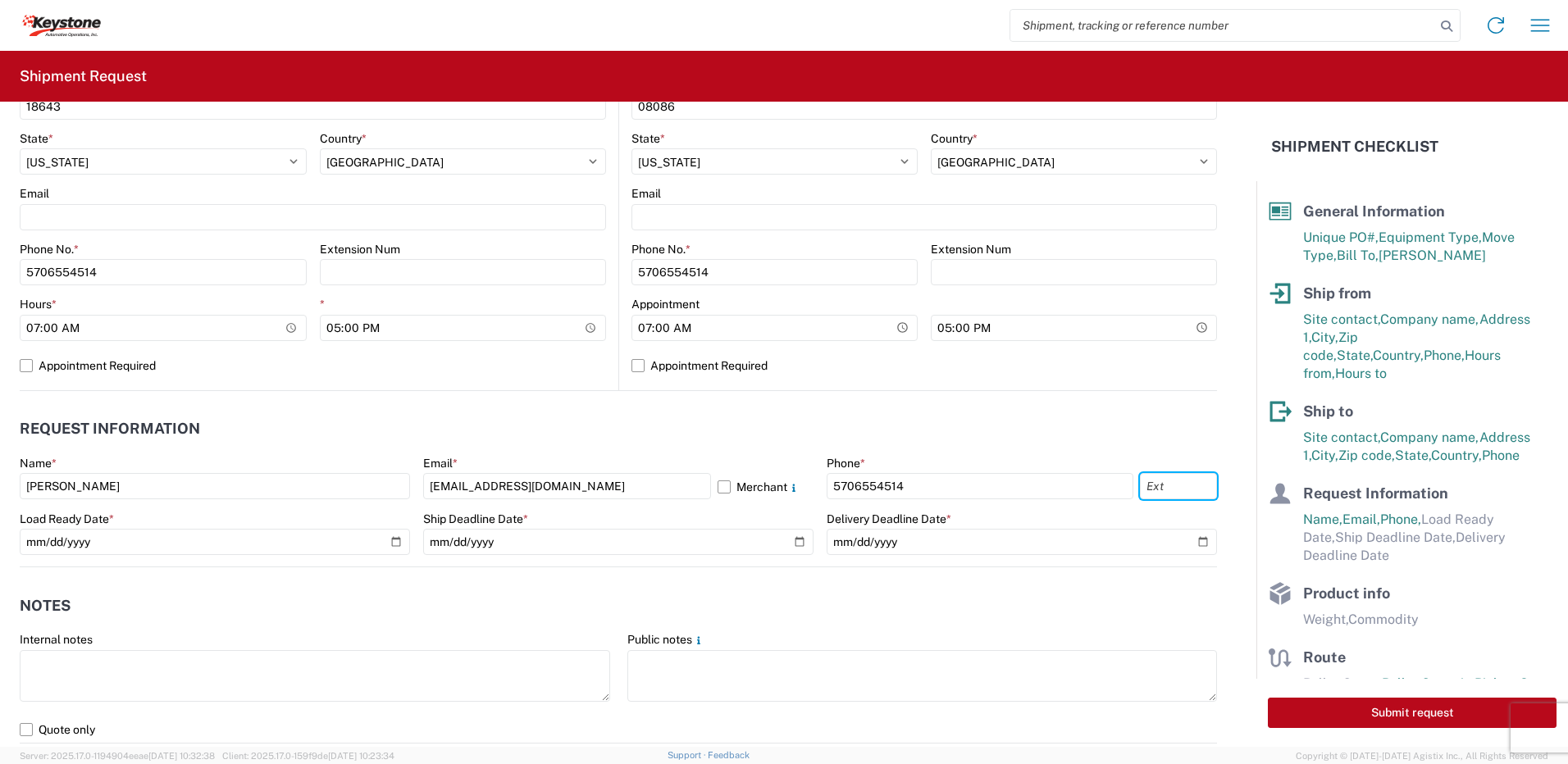
scroll to position [820, 0]
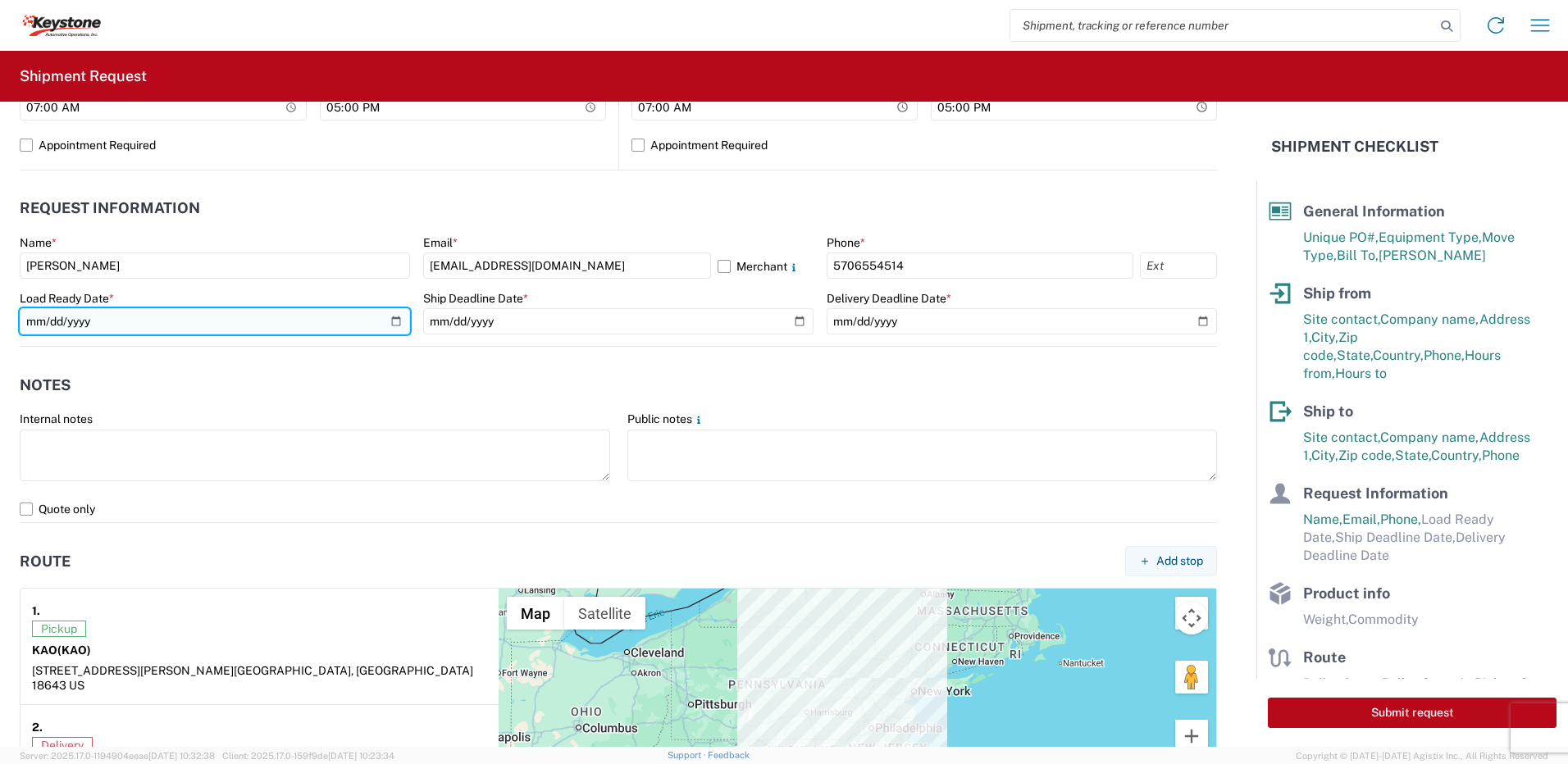
click at [396, 319] on input "date" at bounding box center [215, 321] width 391 height 27
type input "[DATE]"
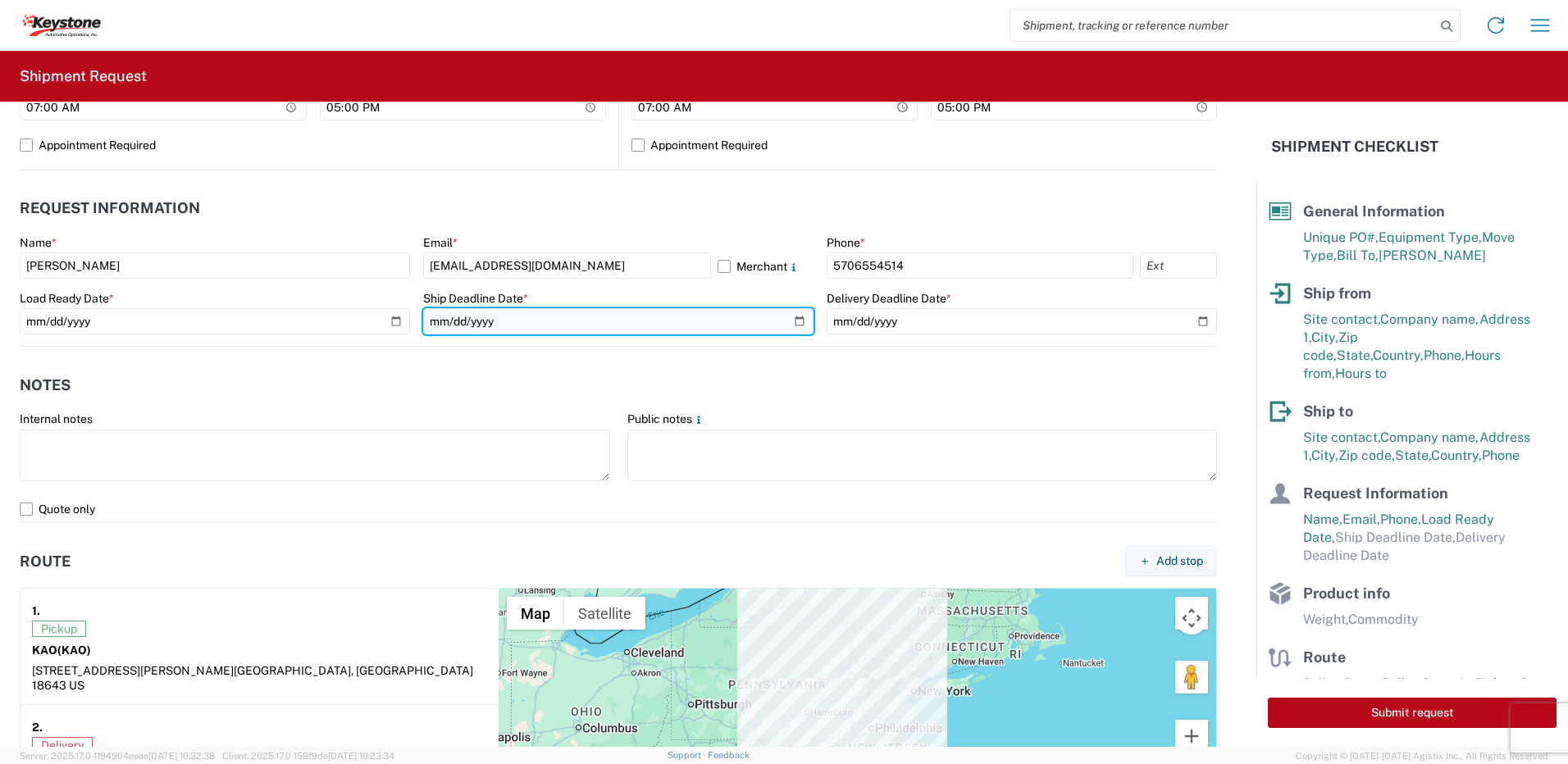
click at [794, 321] on input "date" at bounding box center [619, 321] width 391 height 27
type input "[DATE]"
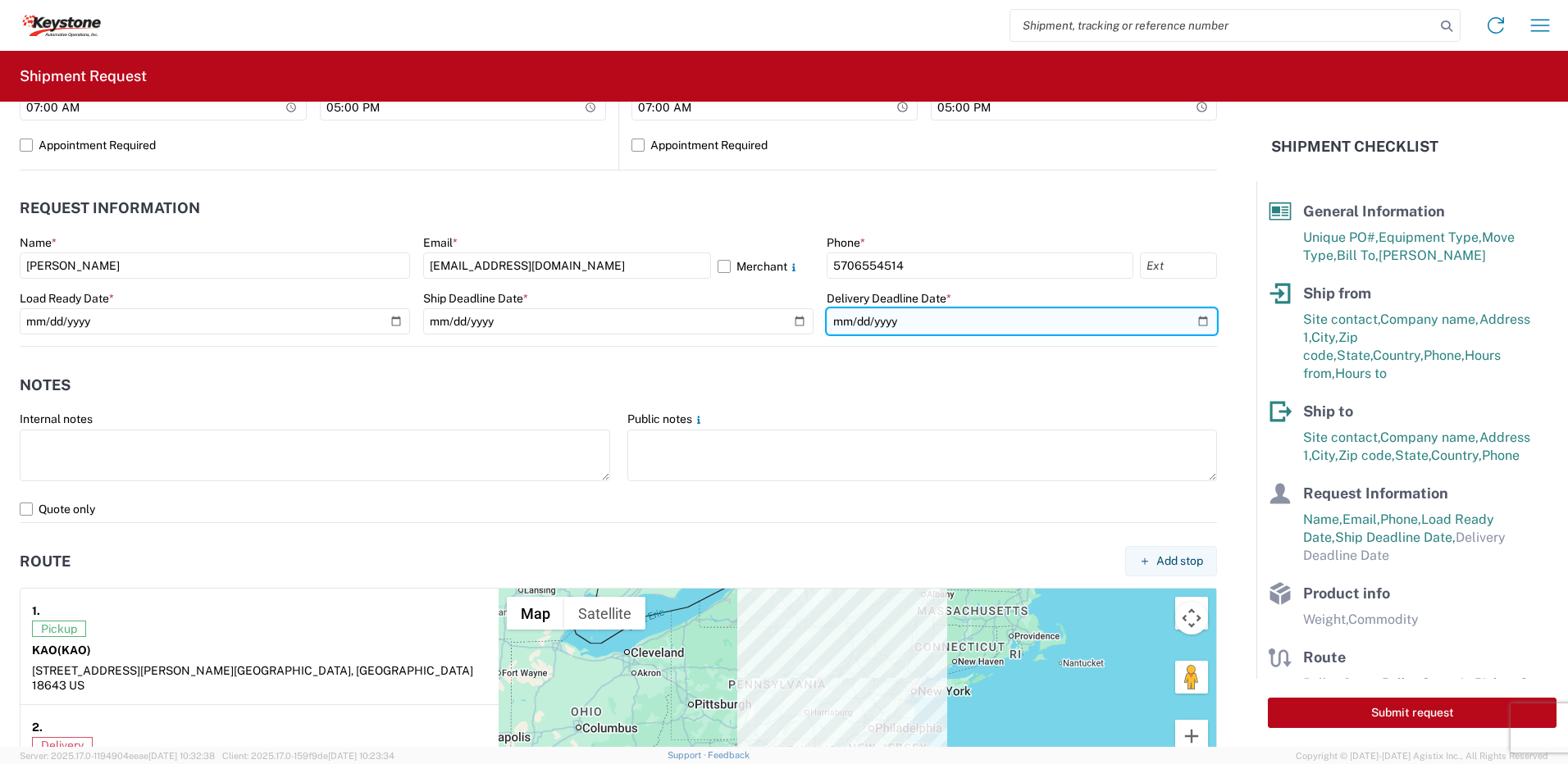
click at [1190, 316] on input "date" at bounding box center [1022, 321] width 391 height 27
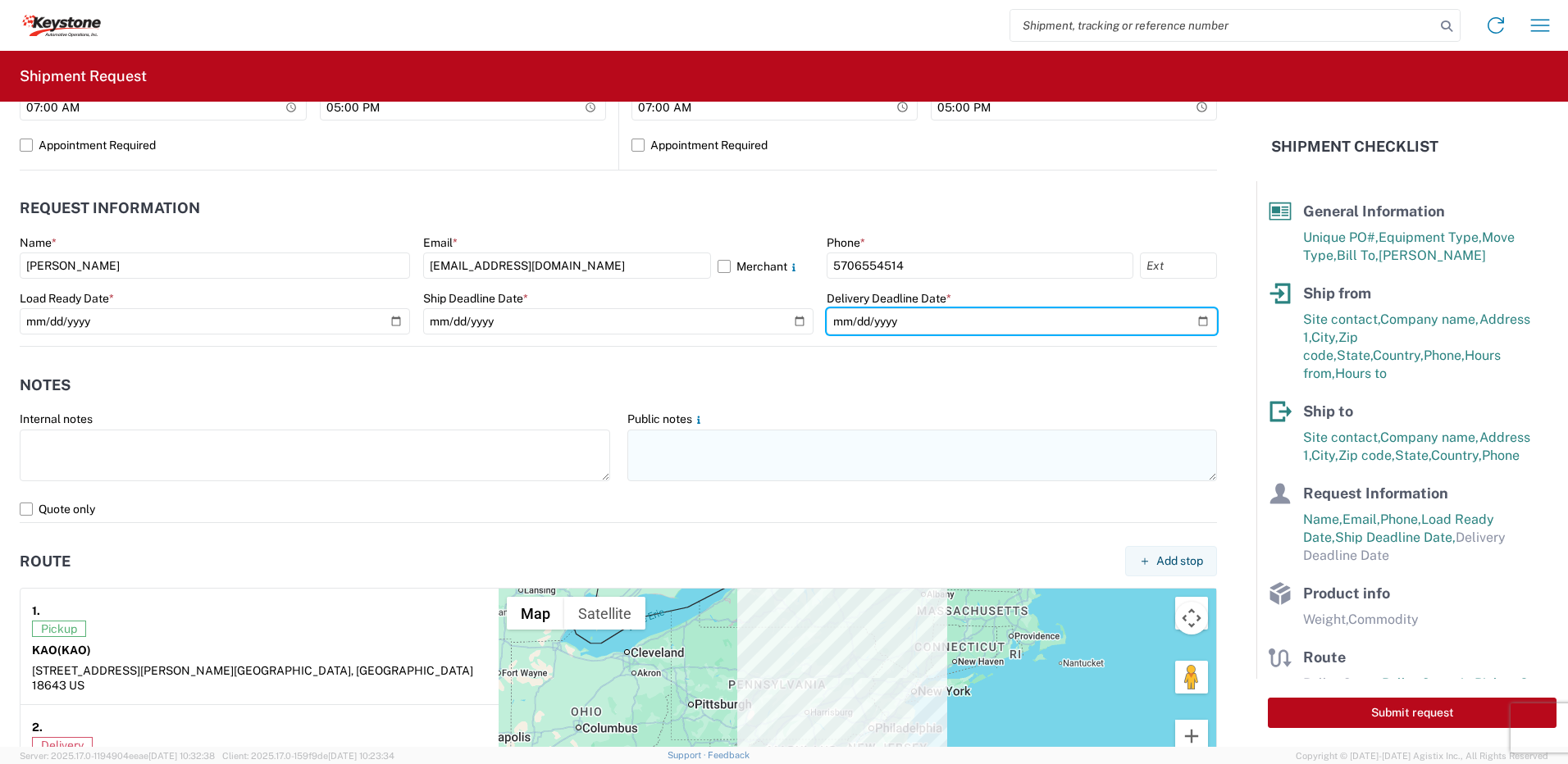
type input "[DATE]"
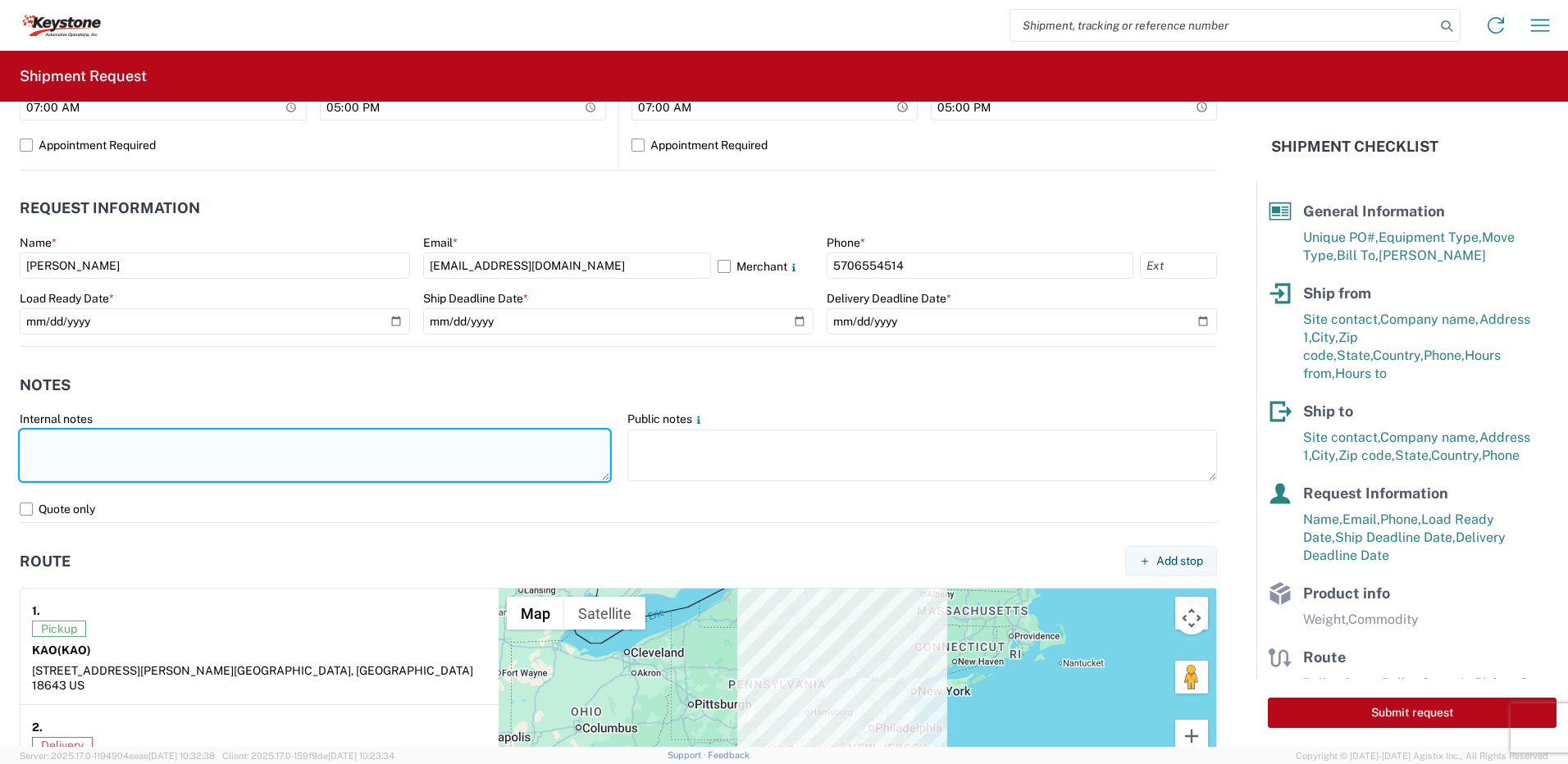
click at [155, 436] on textarea at bounding box center [314, 456] width 590 height 52
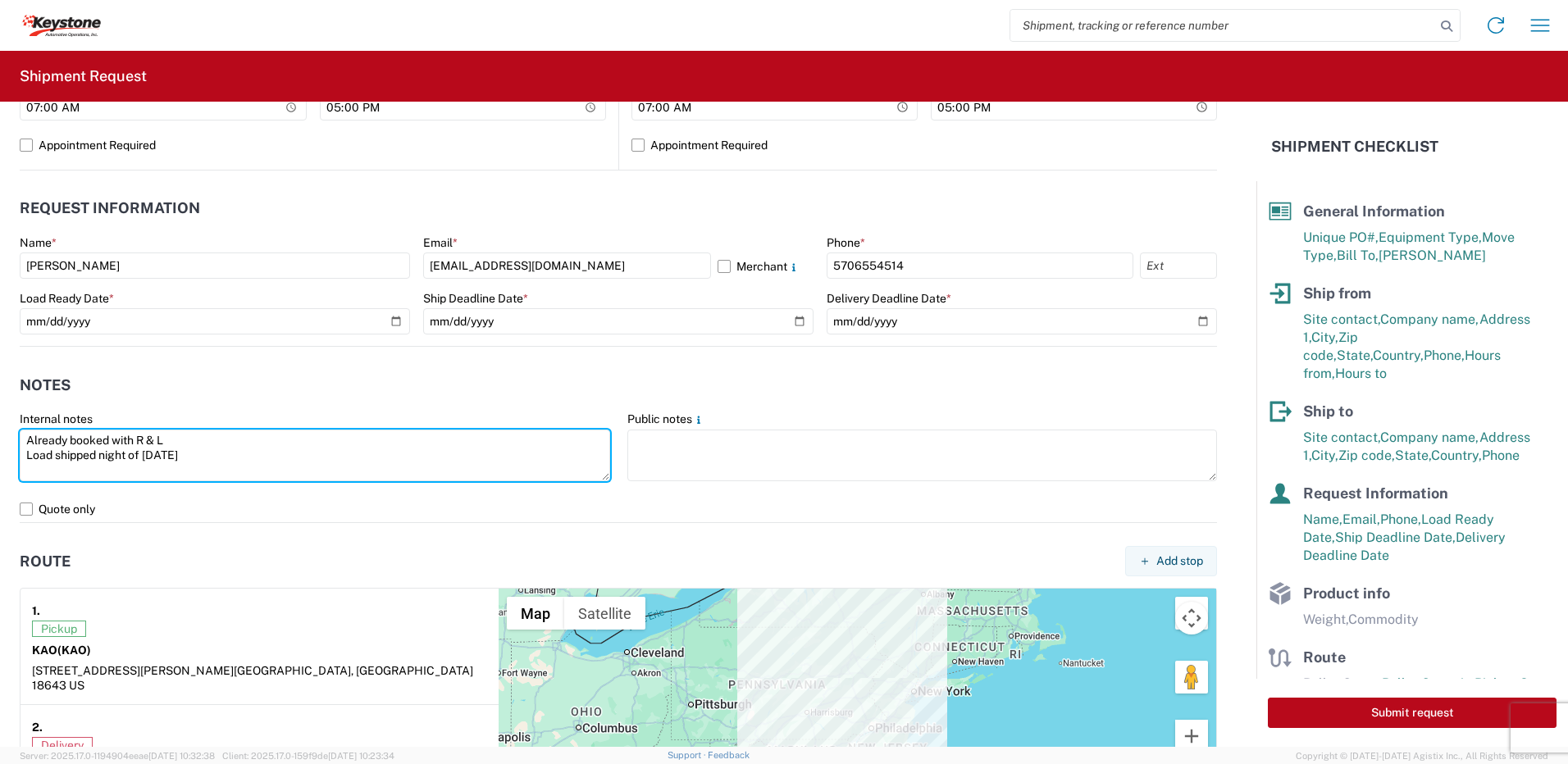
type textarea "Already booked with R & L Load shipped night of [DATE]"
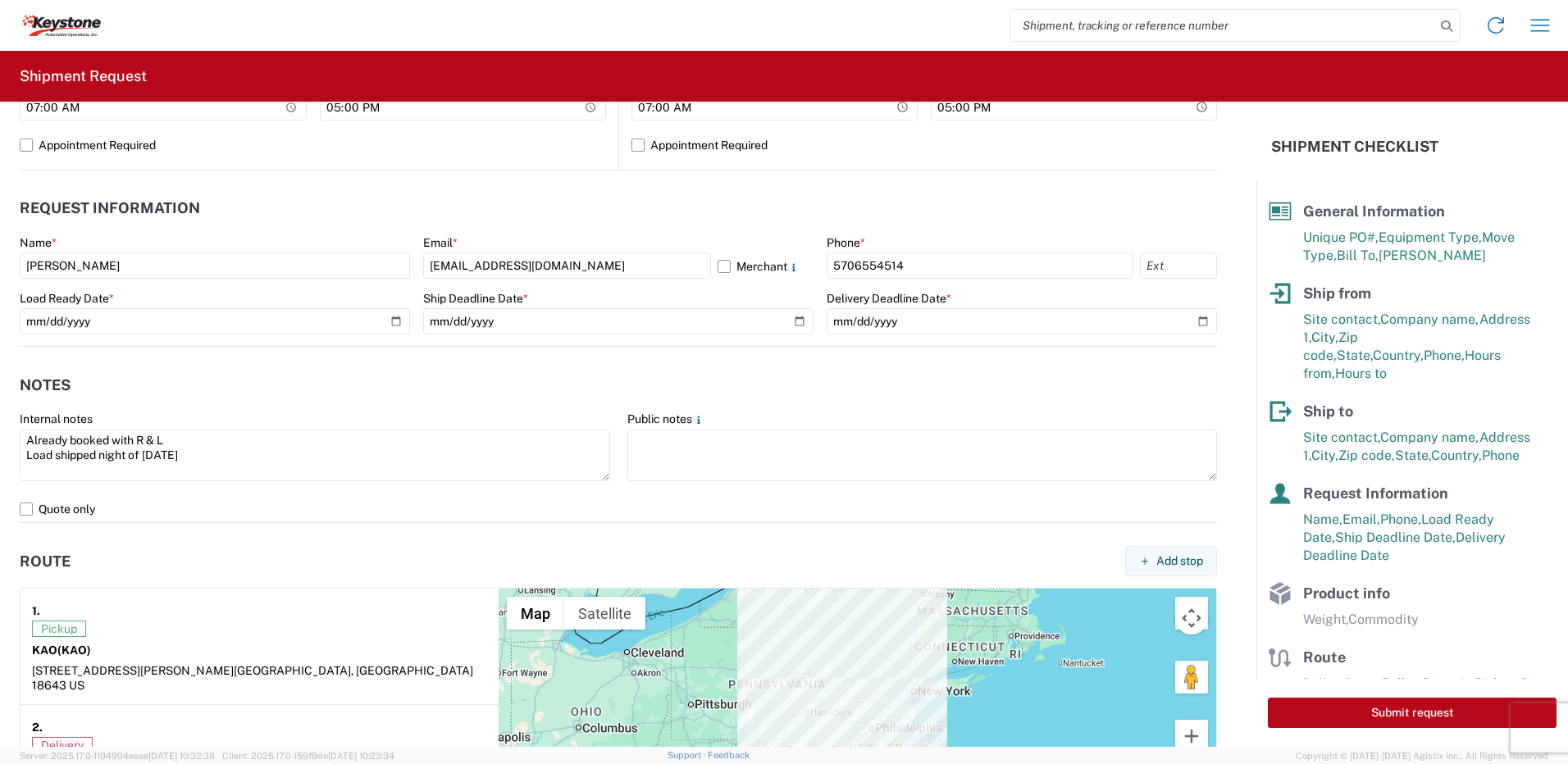
click at [139, 572] on header "Route Add stop" at bounding box center [618, 562] width 1197 height 37
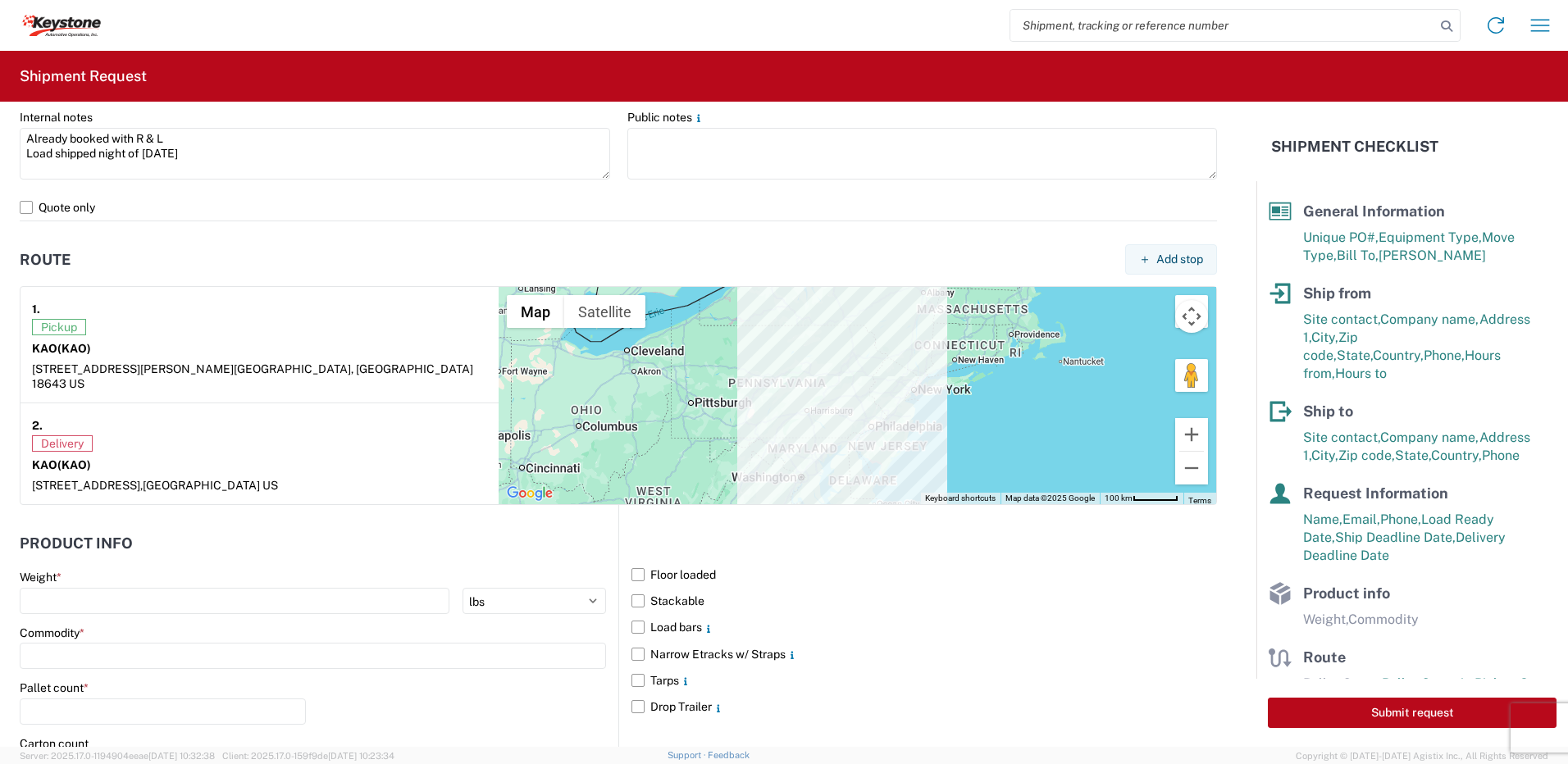
scroll to position [1230, 0]
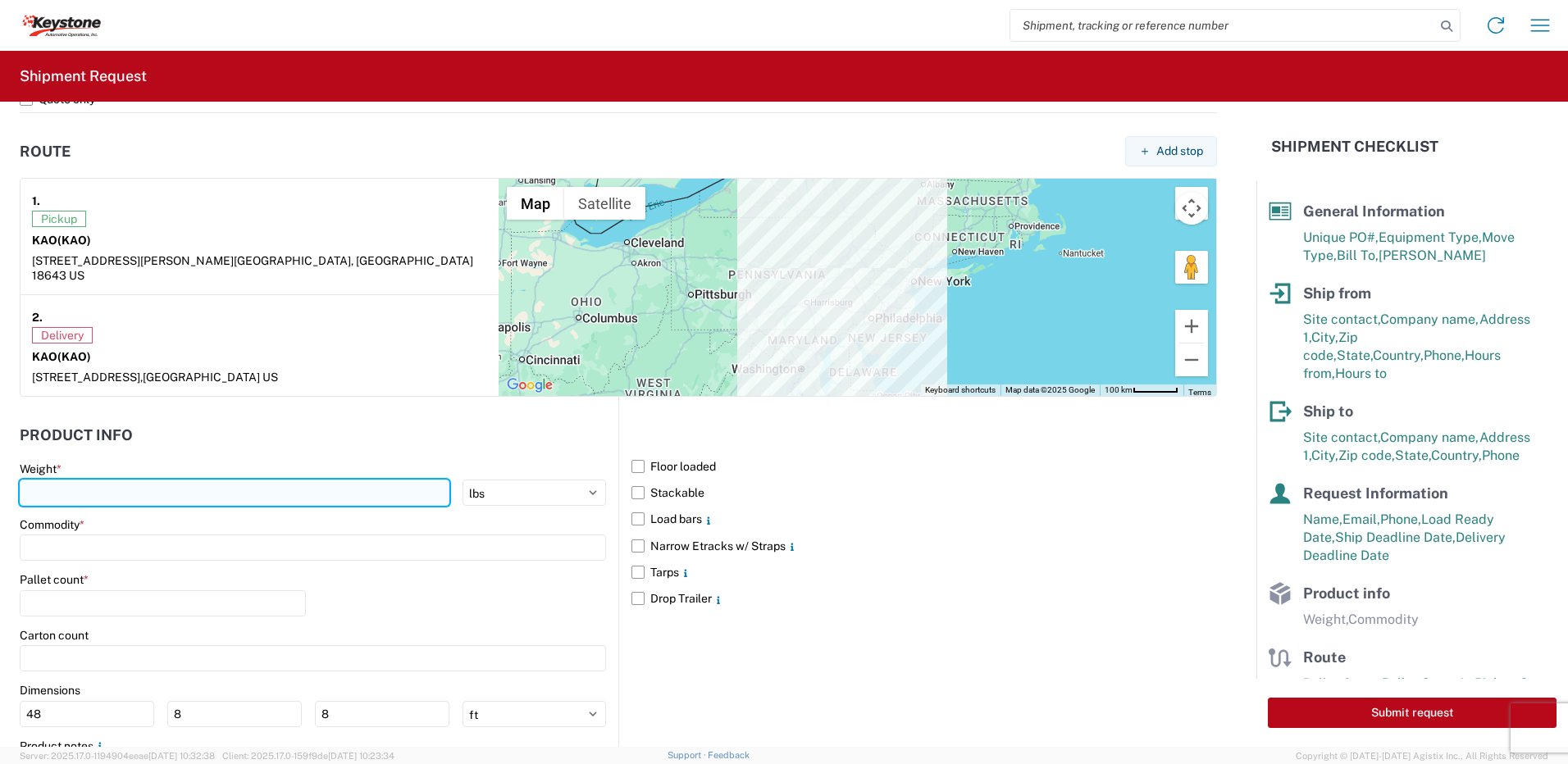
click at [128, 480] on input "number" at bounding box center [235, 493] width 430 height 27
type input "28000"
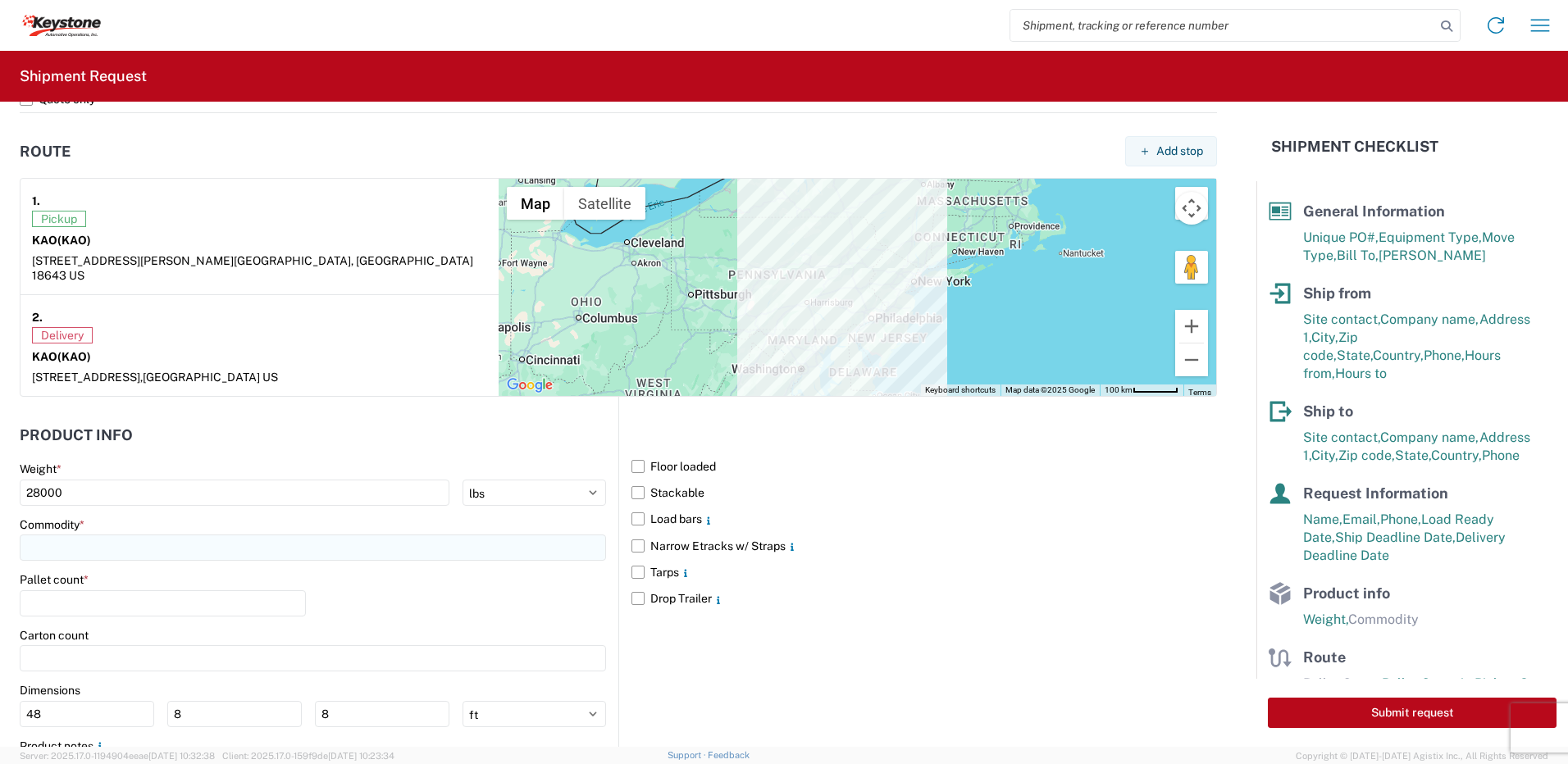
click at [141, 535] on input at bounding box center [312, 548] width 586 height 27
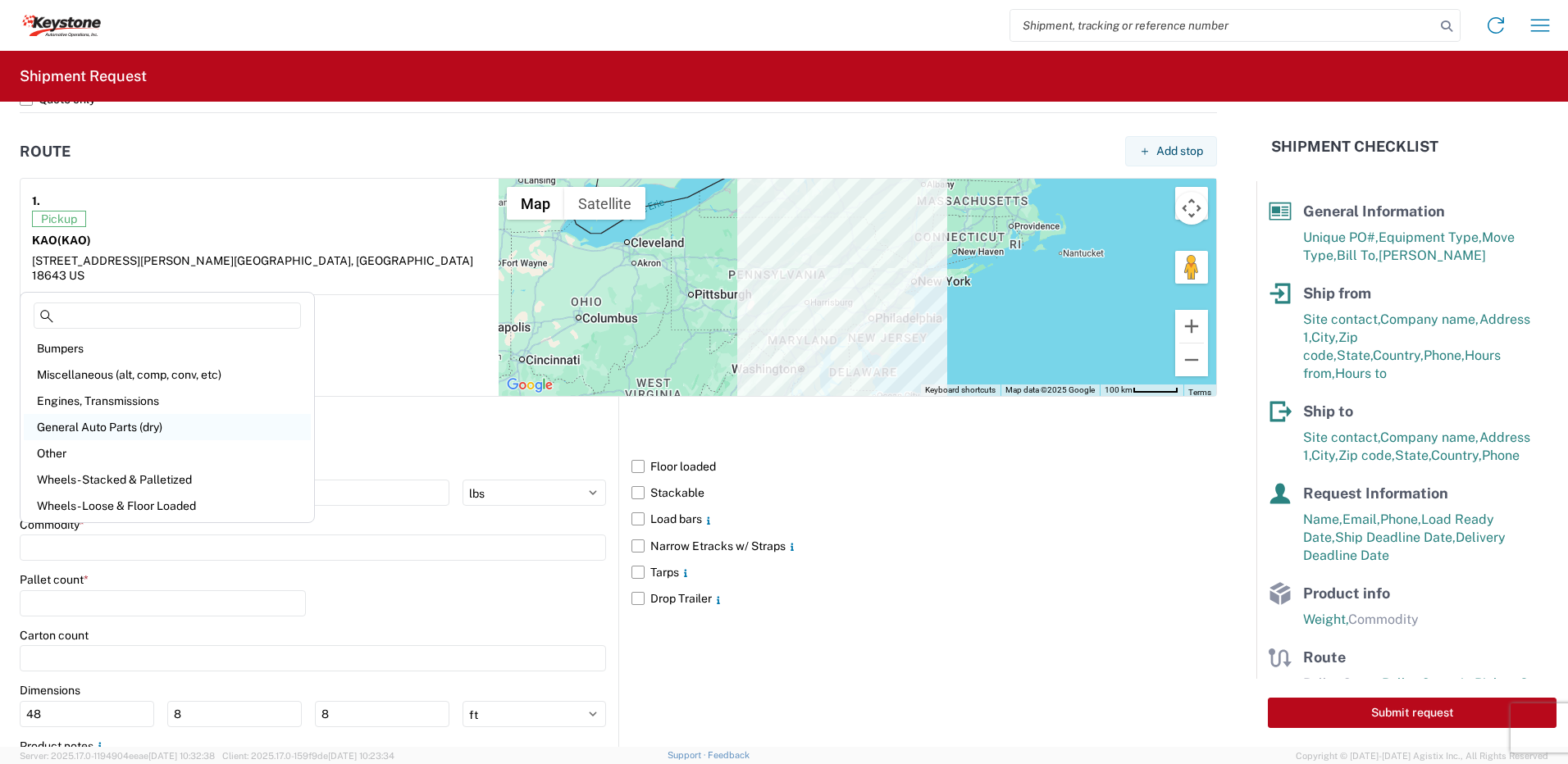
click at [91, 423] on div "General Auto Parts (dry)" at bounding box center [167, 427] width 287 height 27
type input "General Auto Parts (dry)"
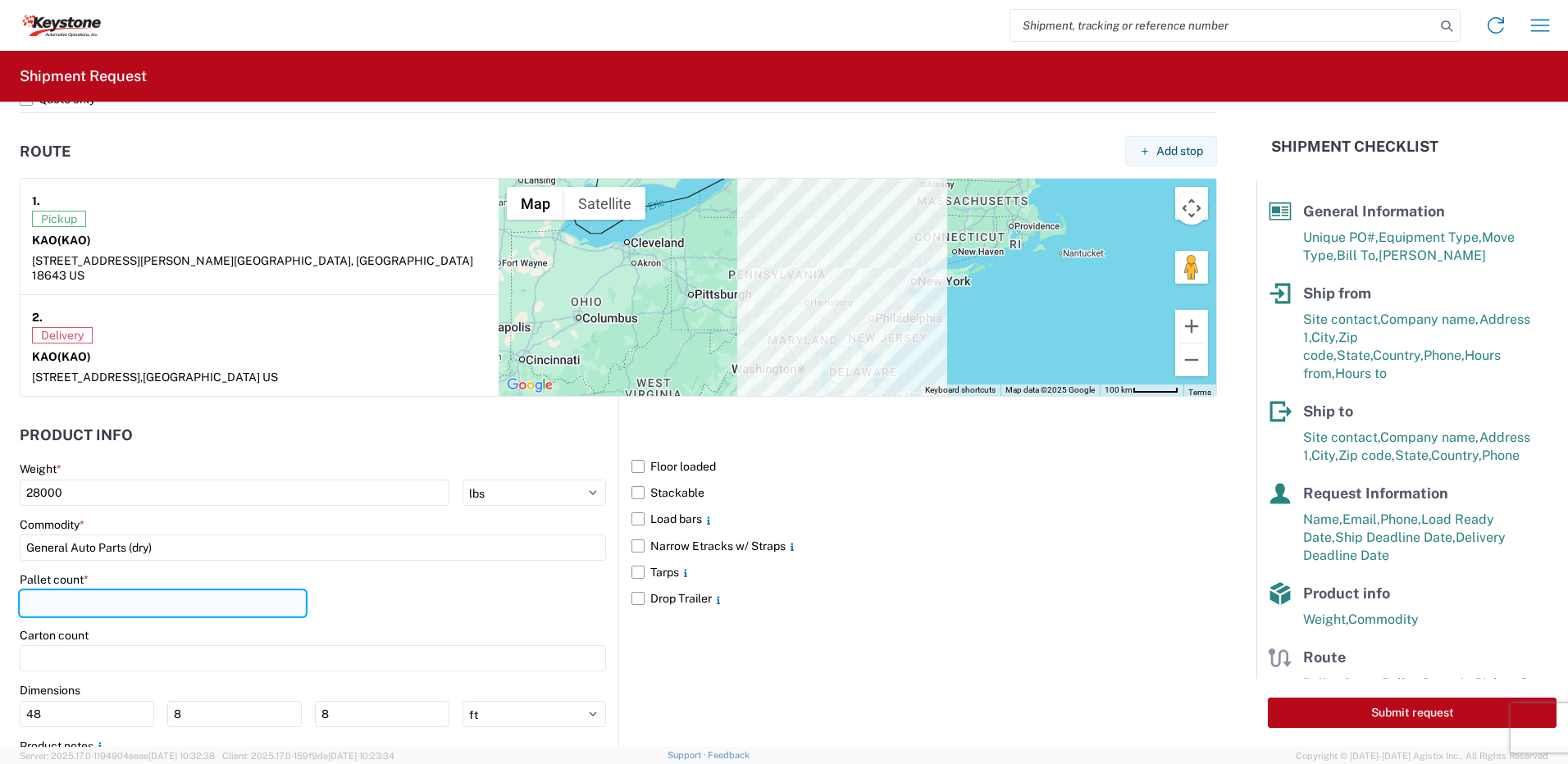
click at [93, 590] on input "number" at bounding box center [162, 603] width 286 height 27
type input "22"
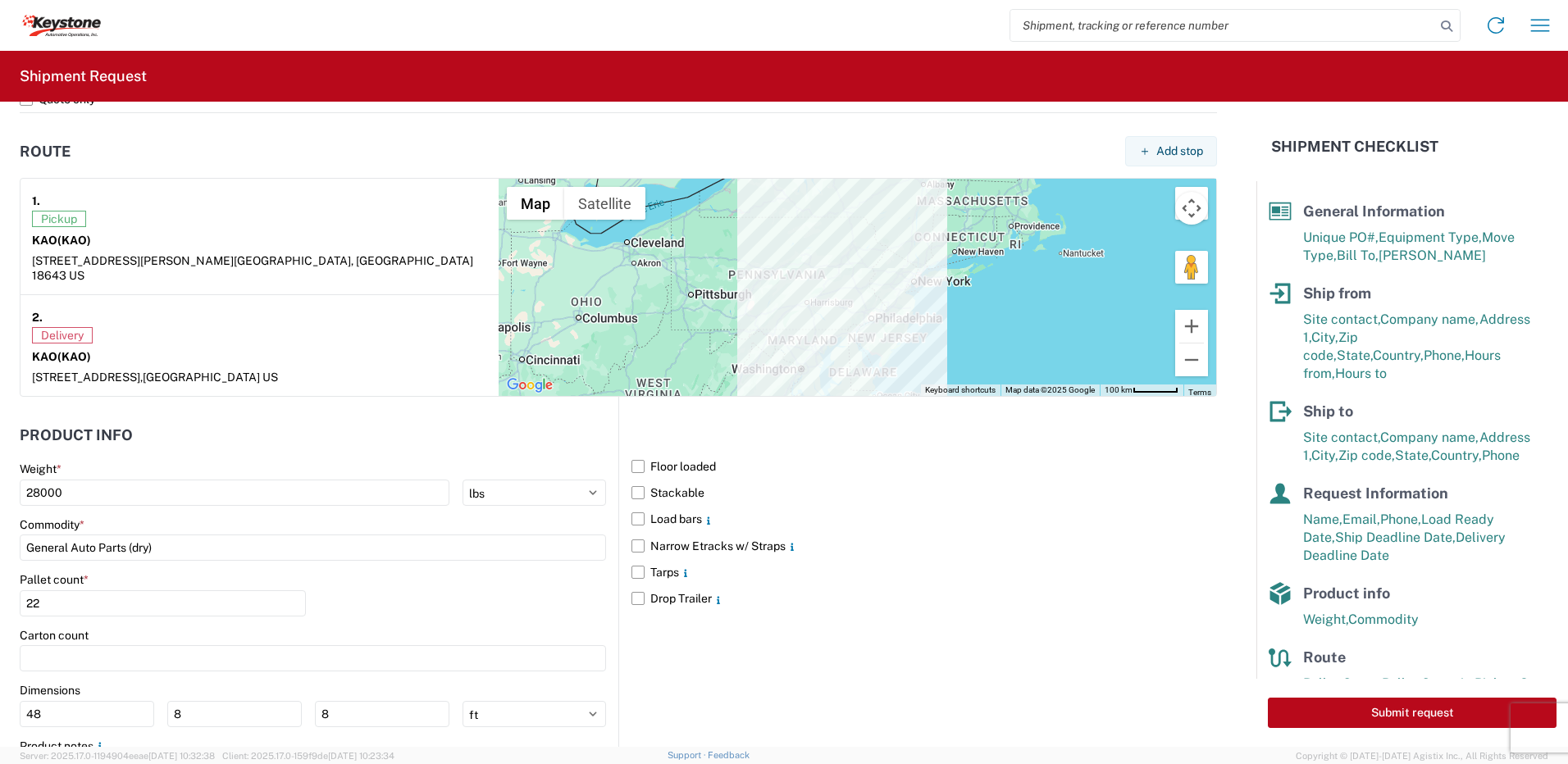
click at [446, 600] on div "Pallet count * 22" at bounding box center [312, 600] width 586 height 56
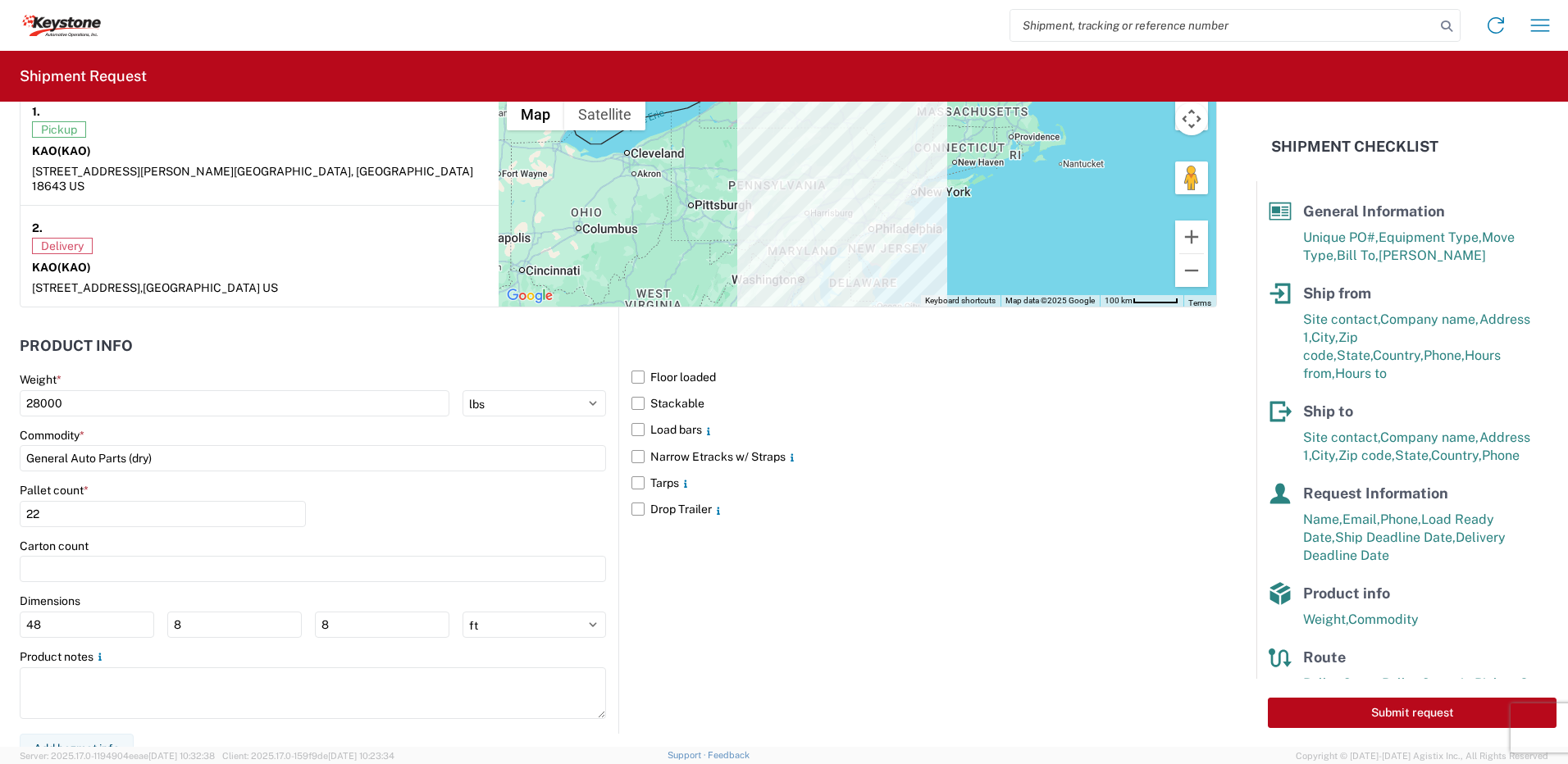
scroll to position [1322, 0]
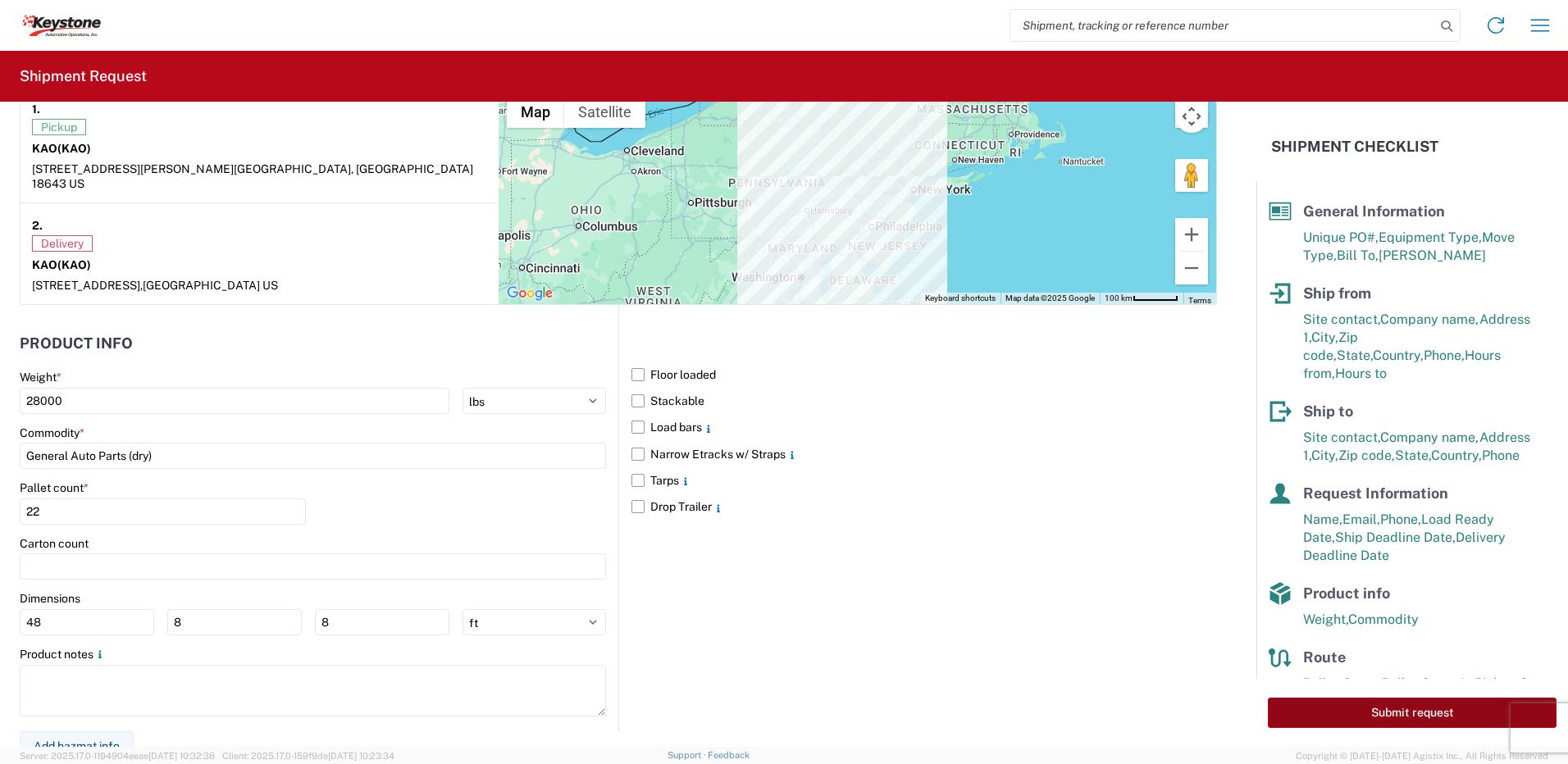
click at [1430, 709] on button "Submit request" at bounding box center [1412, 713] width 289 height 30
select select "PA"
select select "US"
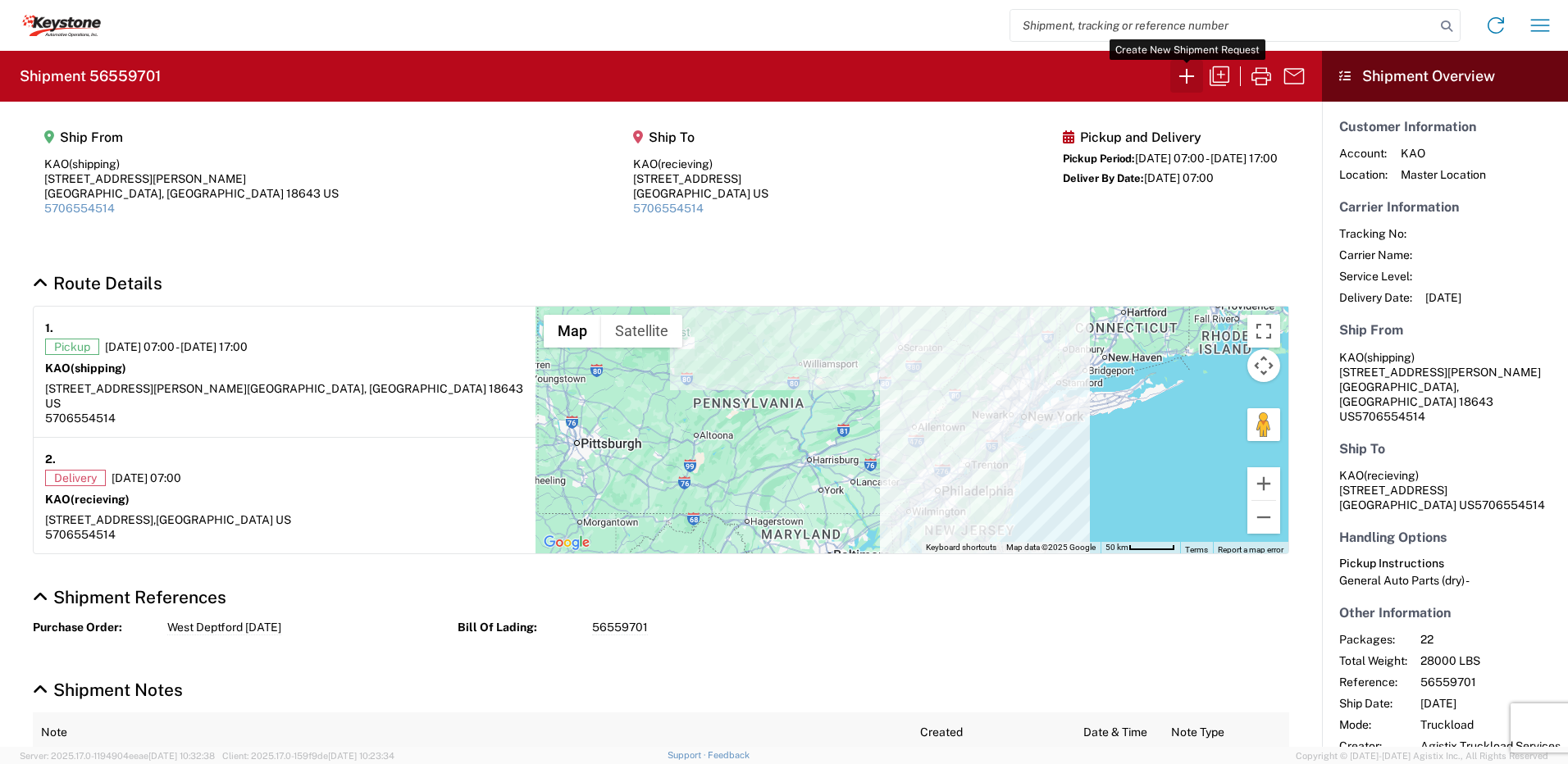
click at [1183, 70] on icon "button" at bounding box center [1186, 76] width 27 height 27
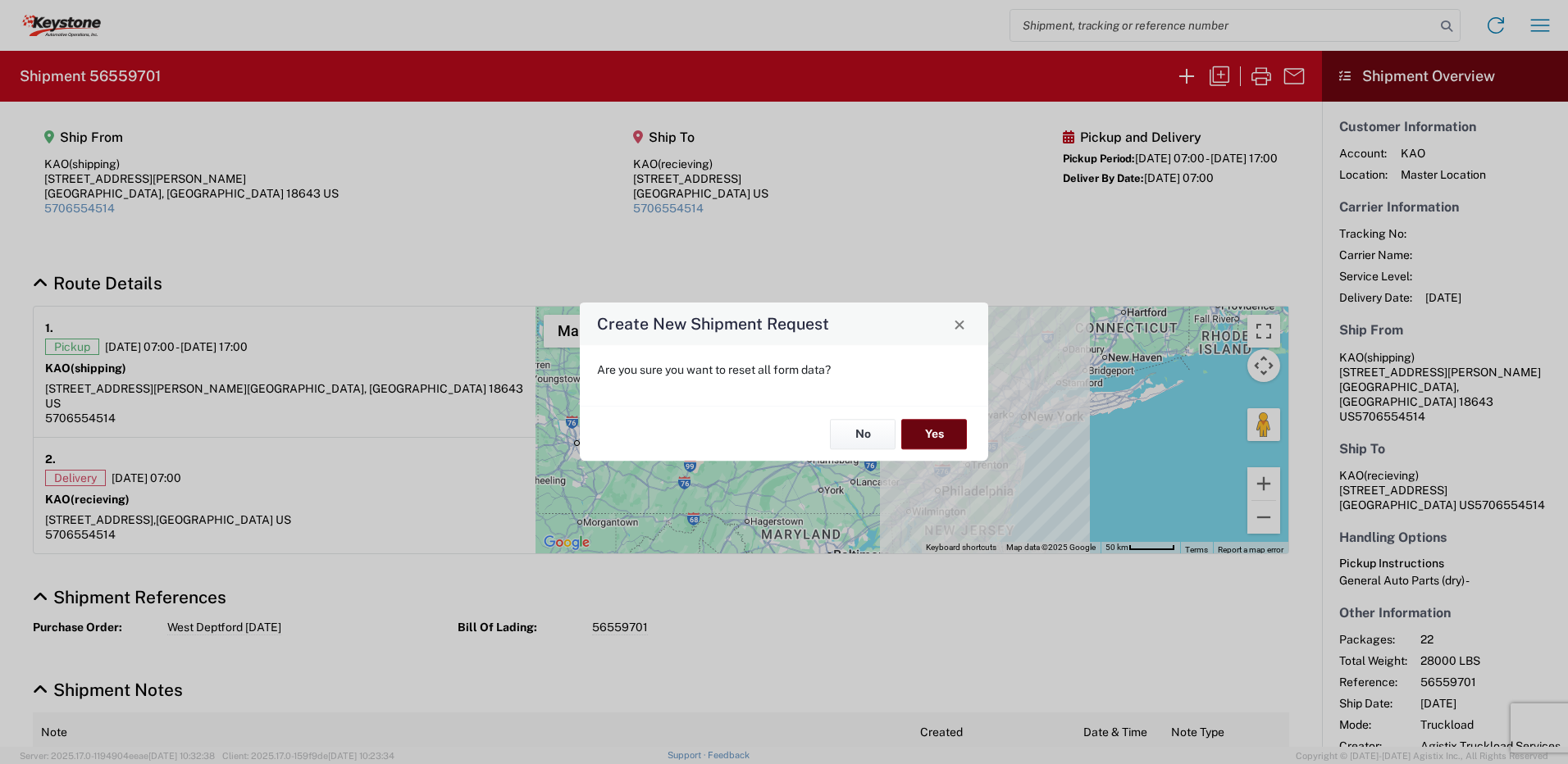
click at [949, 429] on button "Yes" at bounding box center [934, 434] width 66 height 30
select select "FULL"
select select "US"
select select "LBS"
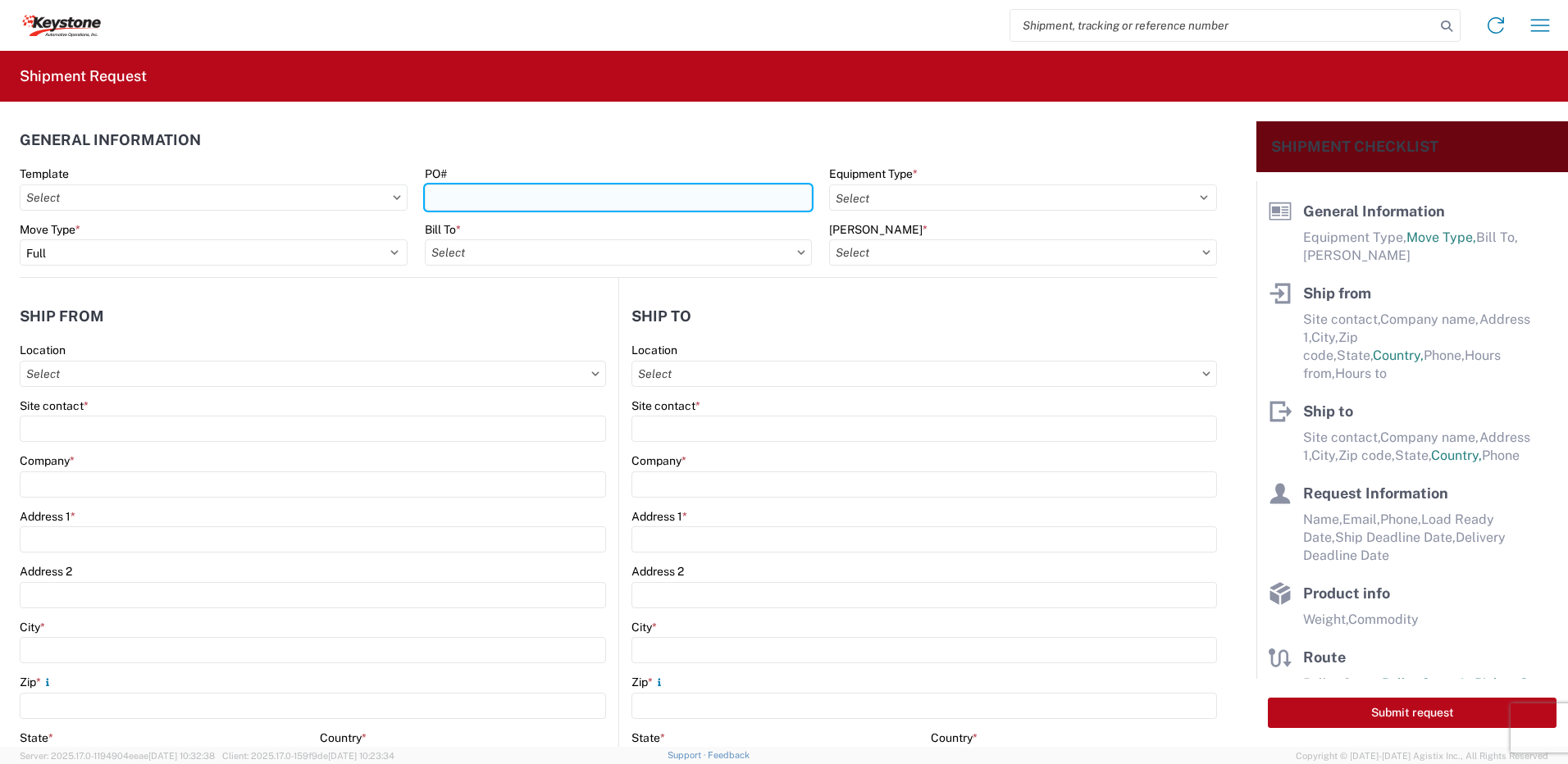
click at [514, 197] on input "PO#" at bounding box center [619, 197] width 388 height 27
type input "York [DATE]"
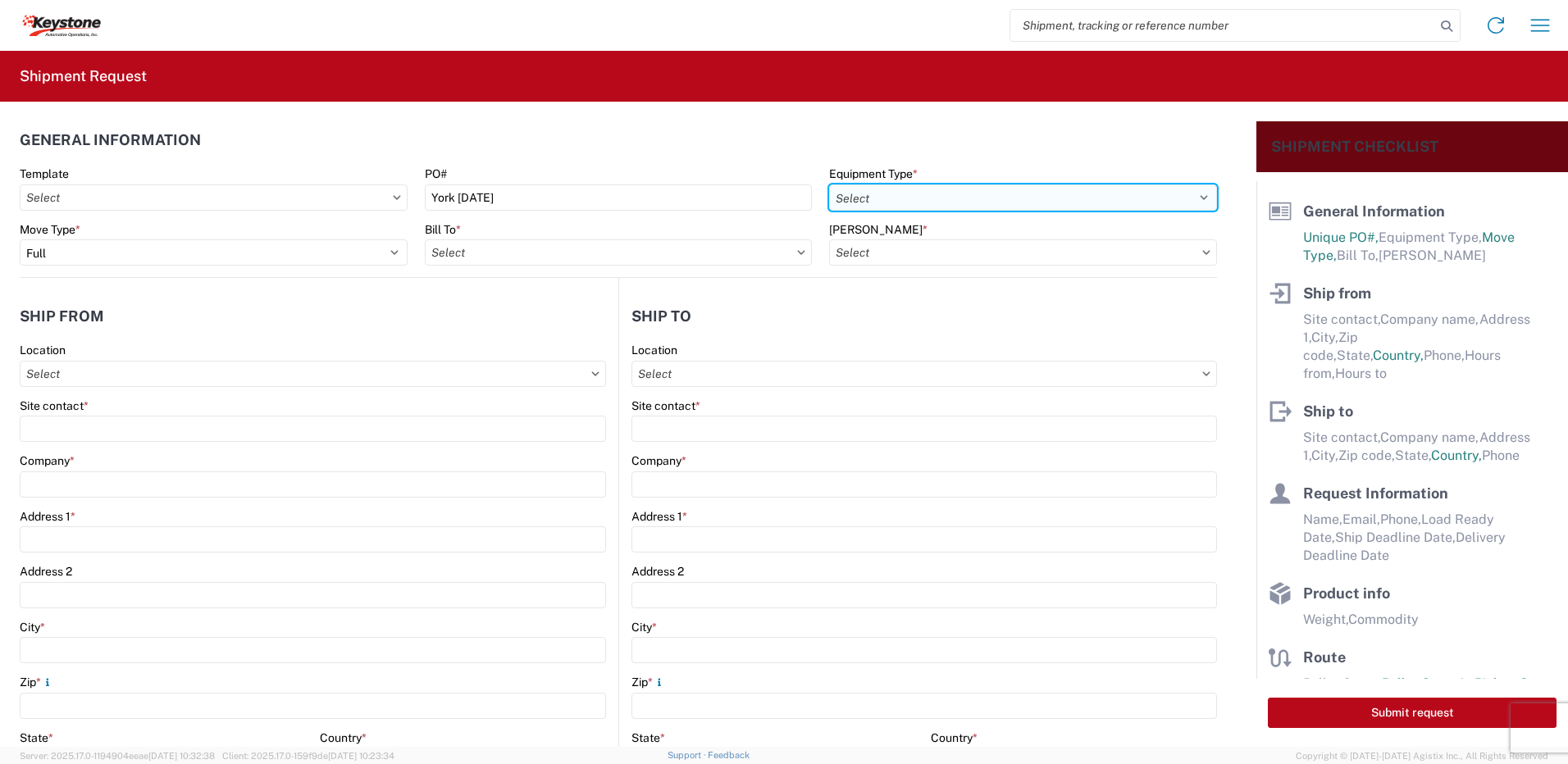
click at [897, 196] on select "Select 53’ Dry Van Flatbed Dropdeck (van) Lowboy (flatbed) Rail" at bounding box center [1022, 197] width 388 height 27
select select "STDV"
click at [829, 185] on select "Select 53’ Dry Van Flatbed Dropdeck (van) Lowboy (flatbed) Rail" at bounding box center [1022, 197] width 388 height 27
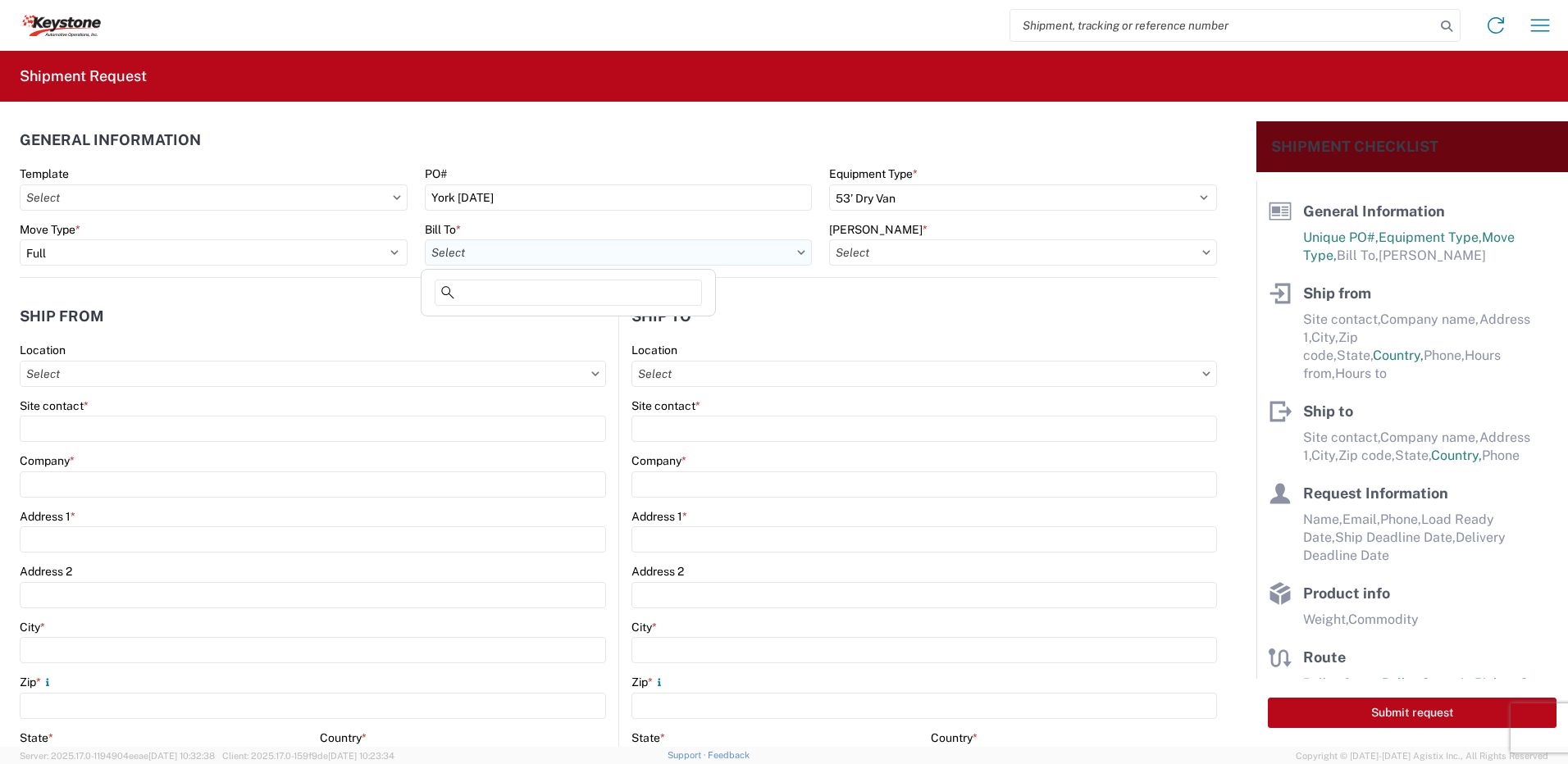
click at [590, 255] on input "Bill To *" at bounding box center [619, 252] width 388 height 27
type input "8432"
click at [556, 328] on div "8432 - KAO Logistics - [GEOGRAPHIC_DATA], [GEOGRAPHIC_DATA], [GEOGRAPHIC_DATA]" at bounding box center [670, 325] width 490 height 27
type input "8432 - KAO Logistics - [GEOGRAPHIC_DATA], [GEOGRAPHIC_DATA], [GEOGRAPHIC_DATA]"
click at [939, 256] on input "[PERSON_NAME] *" at bounding box center [1022, 252] width 388 height 27
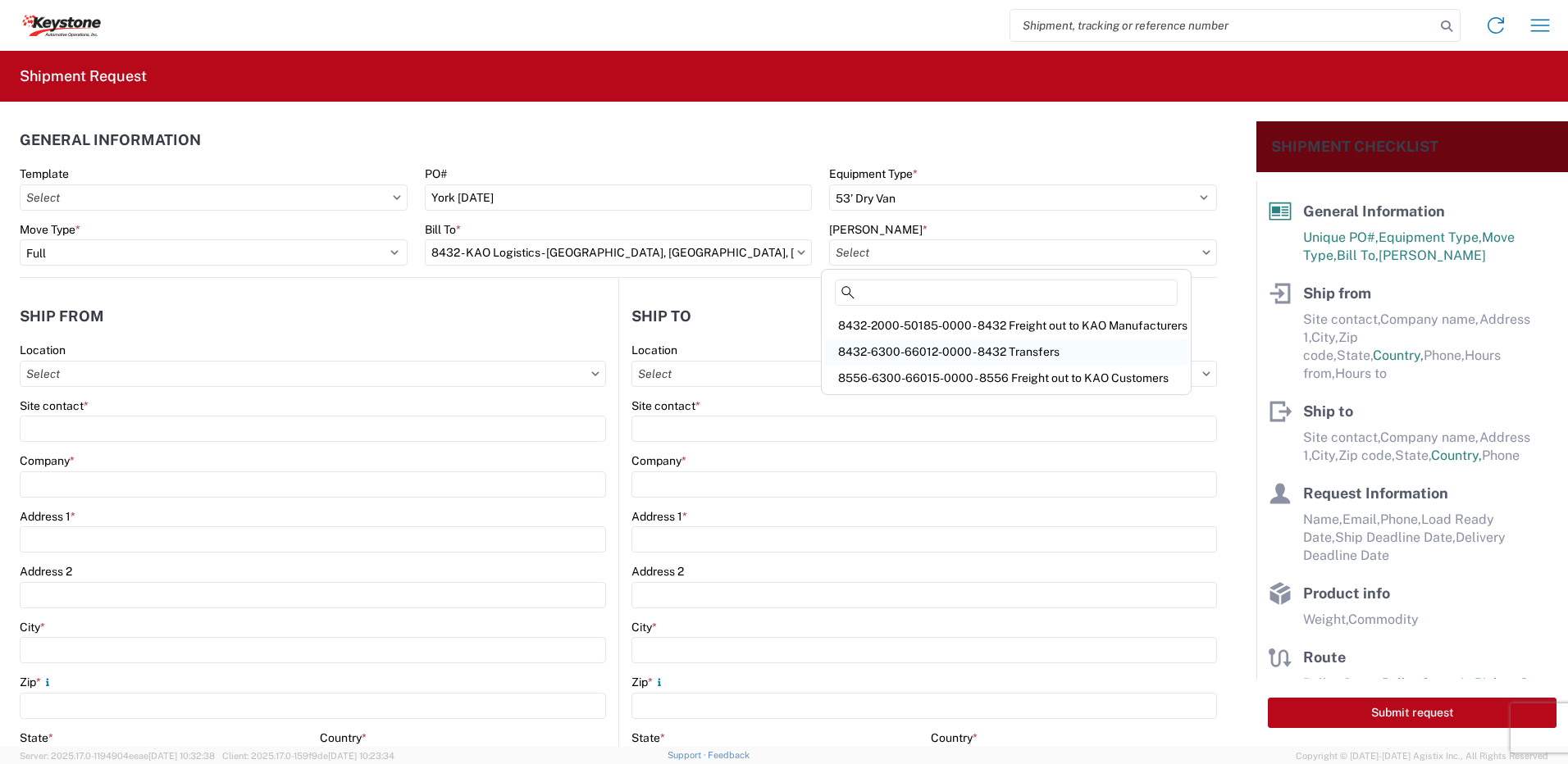
click at [939, 346] on div "8432-6300-66012-0000 - 8432 Transfers" at bounding box center [1005, 352] width 362 height 27
type input "8432-6300-66012-0000 - 8432 Transfers, 8432-6300-66012-0000 - 8432 Transfers"
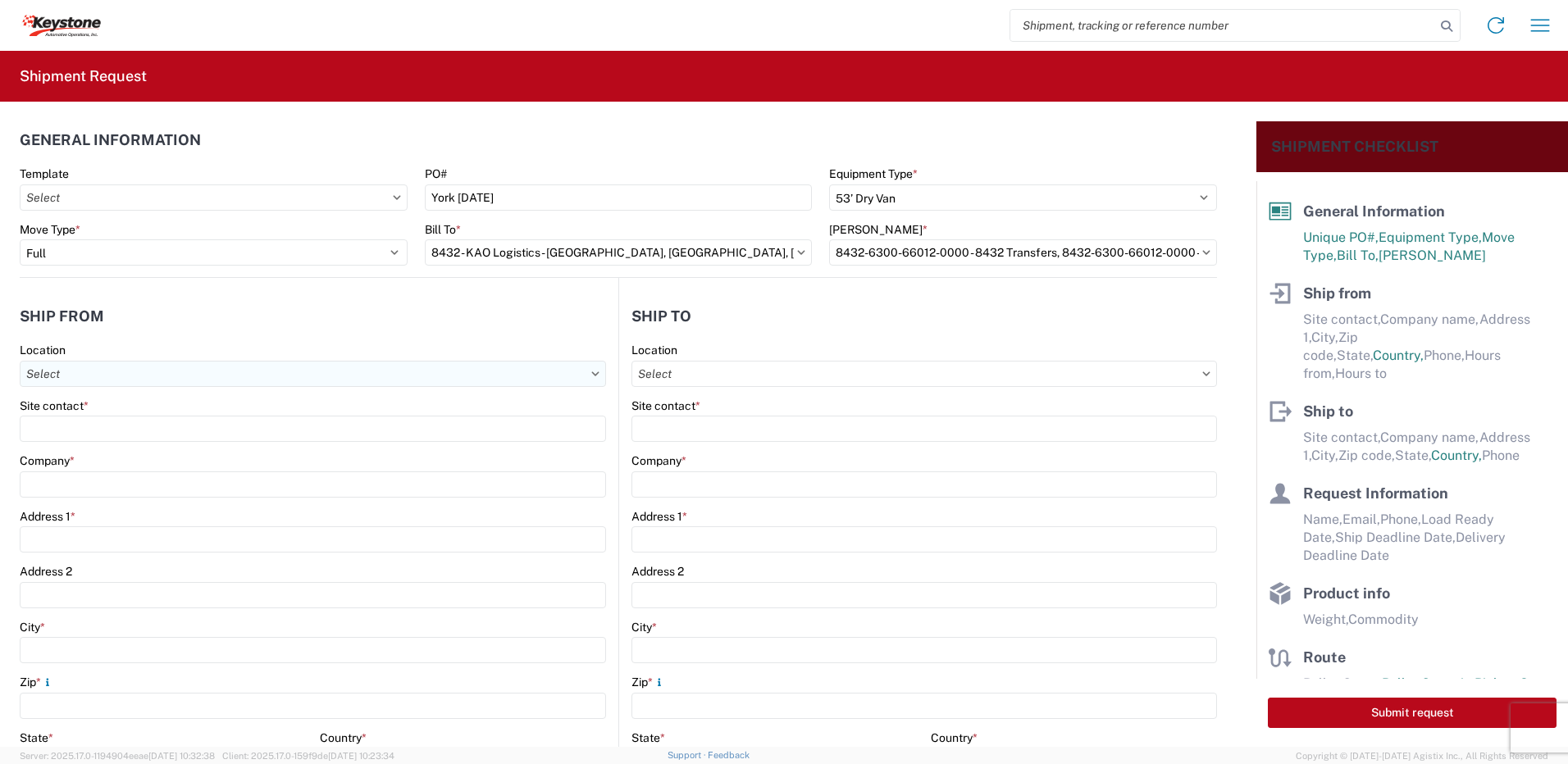
click at [92, 381] on input "Location" at bounding box center [312, 374] width 586 height 27
type input "8401"
click at [78, 441] on div "8401 - [GEOGRAPHIC_DATA] - KAO Warehouse" at bounding box center [167, 447] width 287 height 27
type input "8401 - [GEOGRAPHIC_DATA] - KAO Warehouse"
type input "KAO"
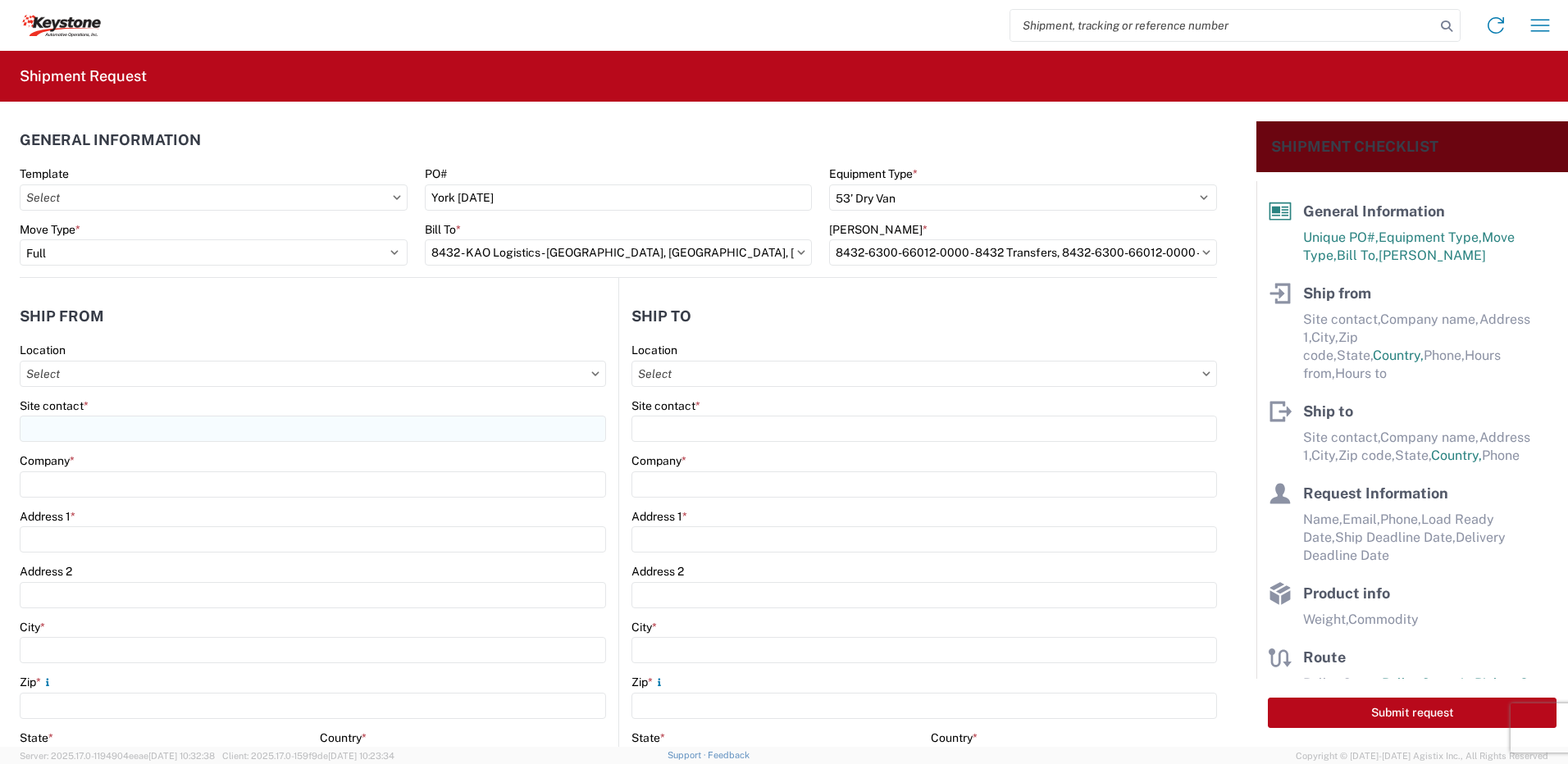
type input "[STREET_ADDRESS][PERSON_NAME]"
type input "[GEOGRAPHIC_DATA]"
type input "18643"
select select "PA"
type input "07:00"
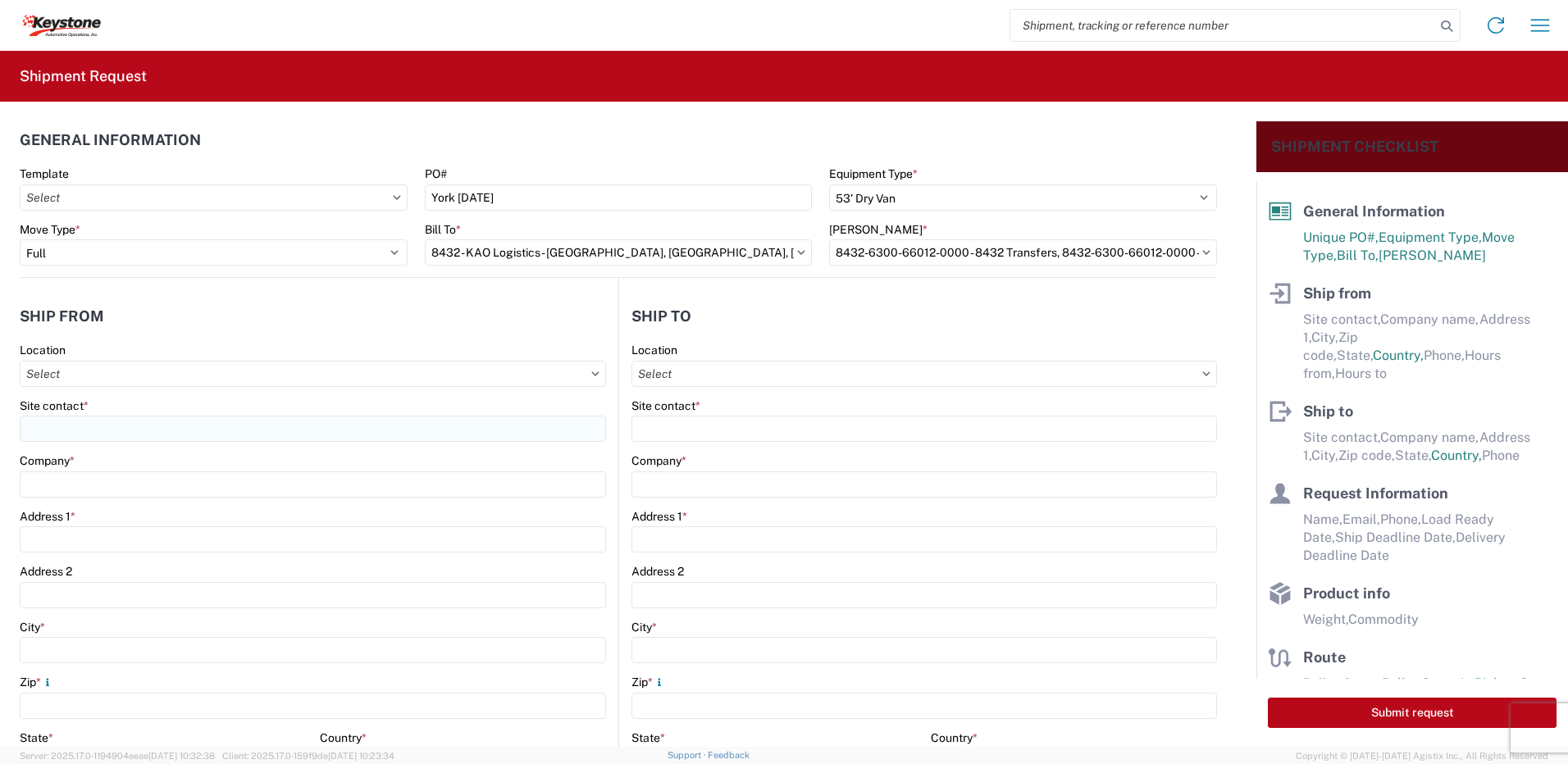
type input "17:00"
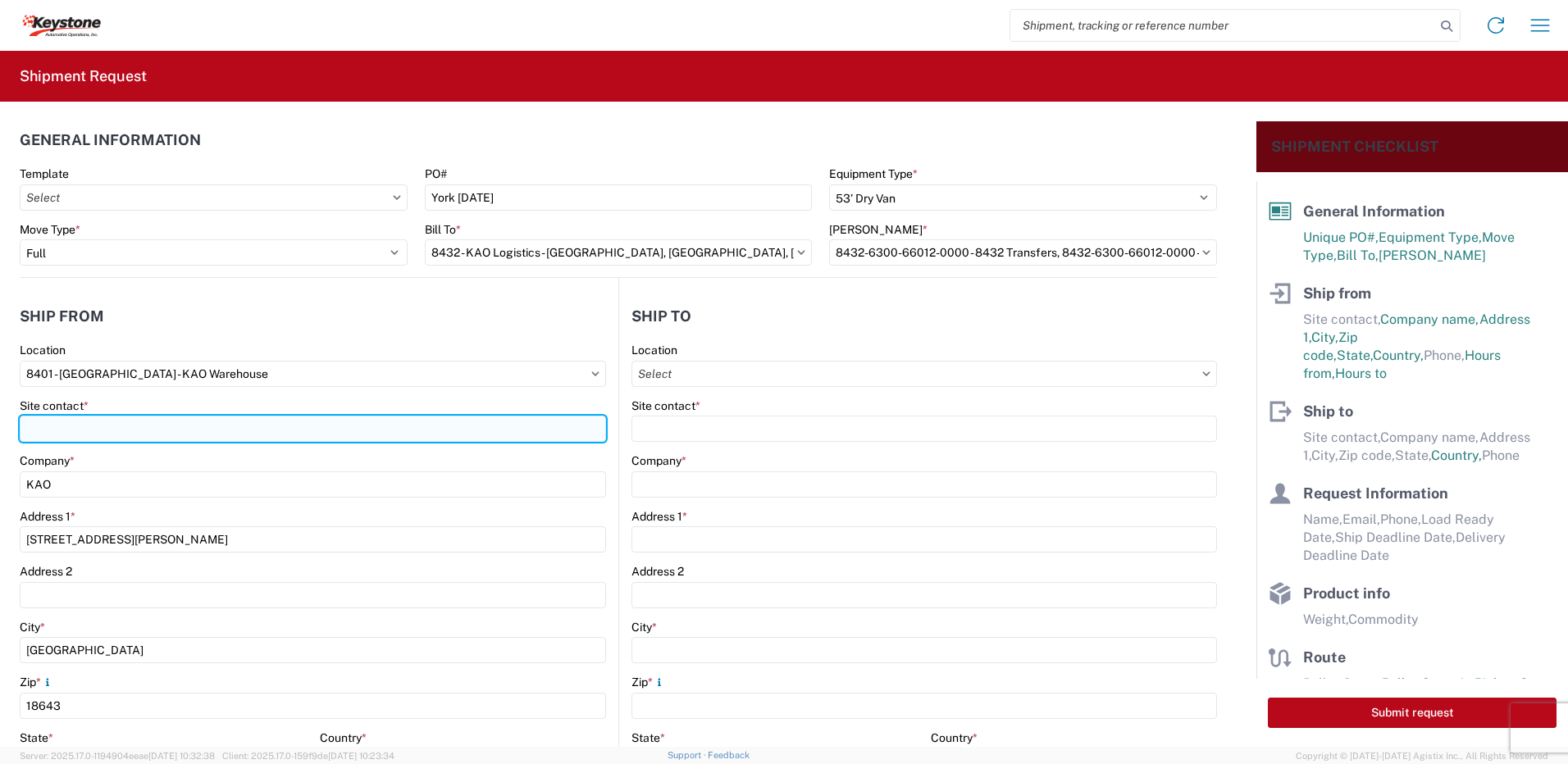
click at [80, 424] on input "Site contact *" at bounding box center [312, 428] width 586 height 27
type input "shipping"
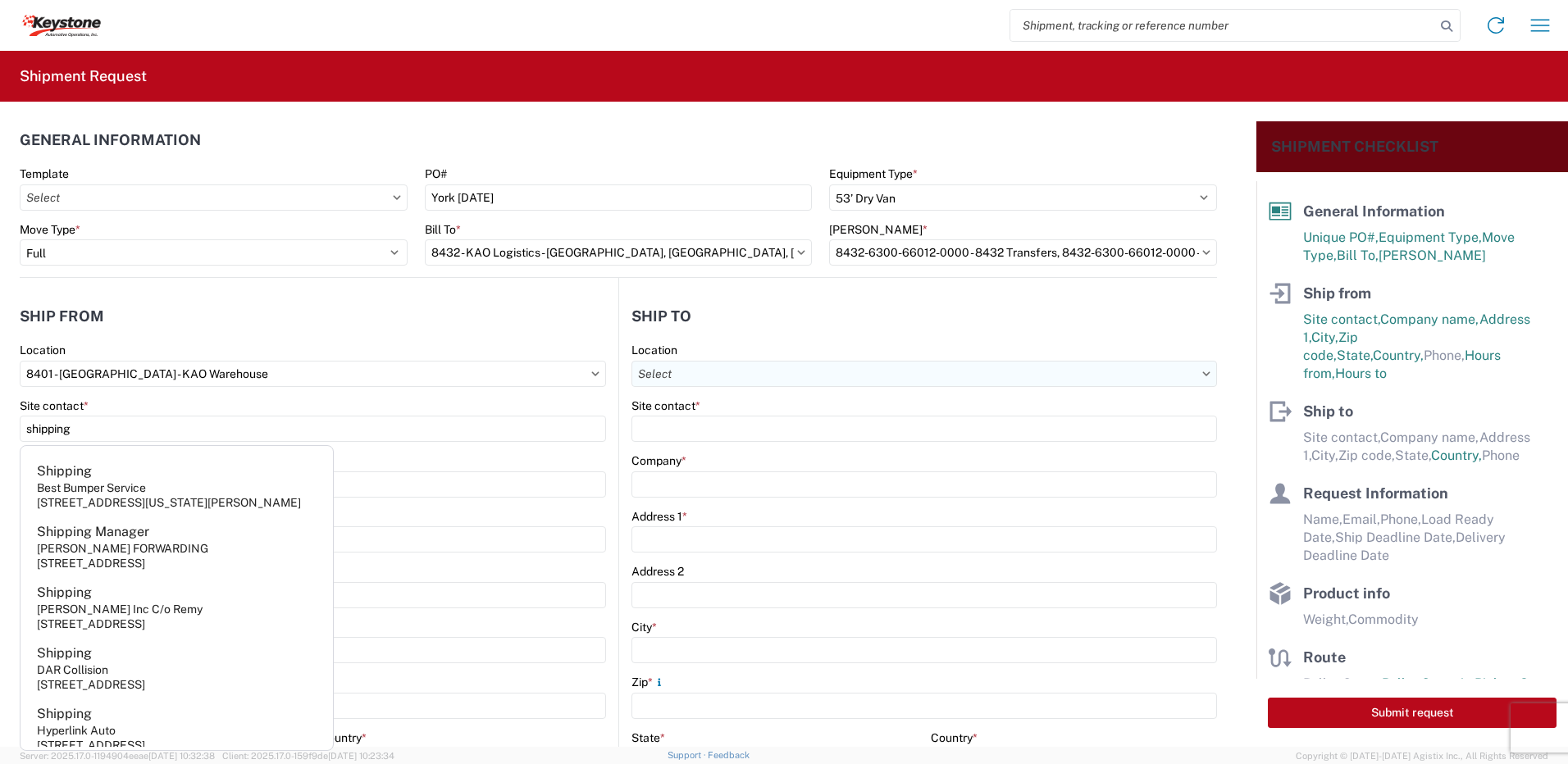
click at [784, 367] on input "Location" at bounding box center [924, 374] width 585 height 27
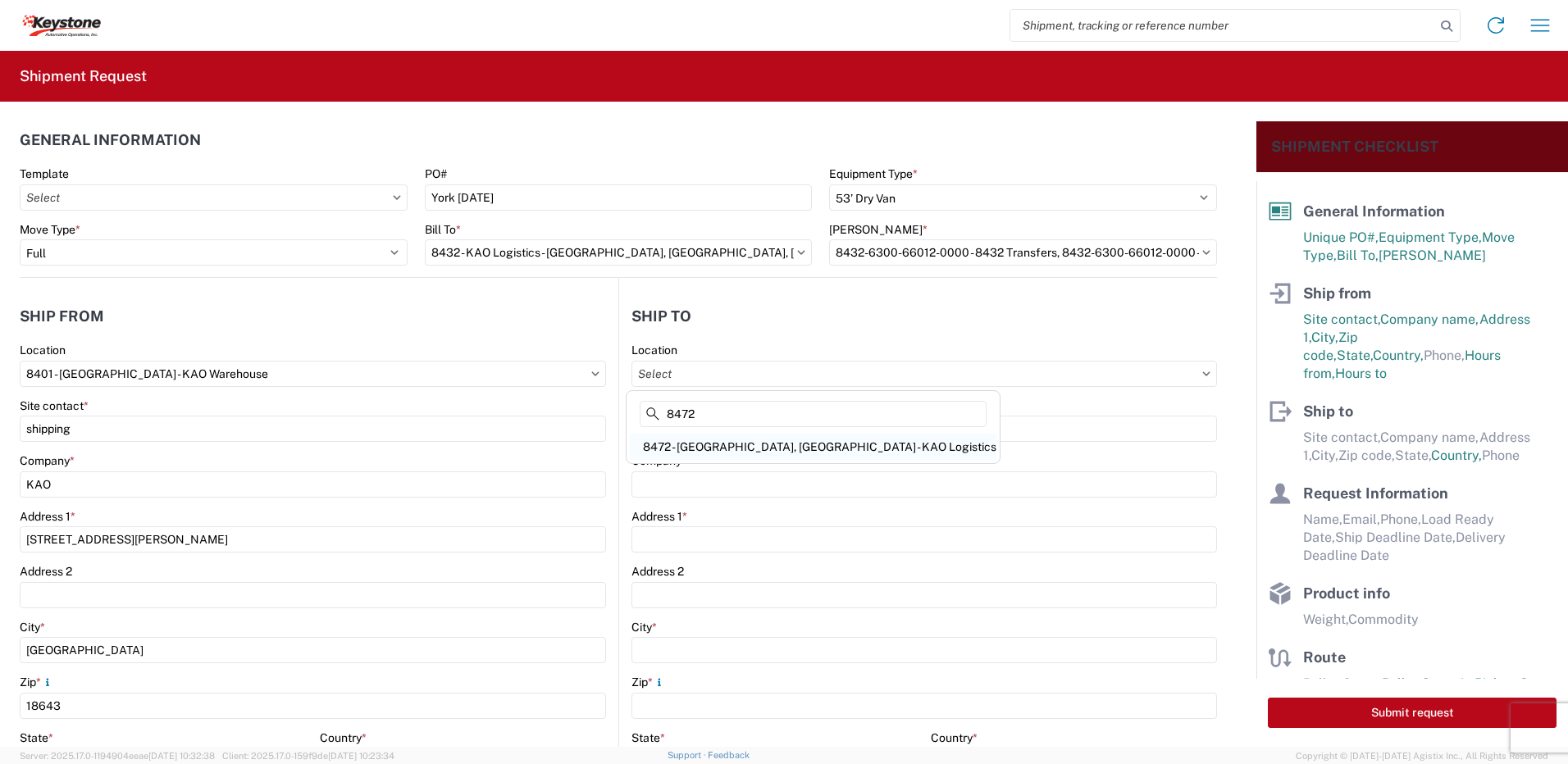
type input "8472"
click at [743, 444] on div "8472 - [GEOGRAPHIC_DATA], [GEOGRAPHIC_DATA] - KAO Logistics" at bounding box center [812, 447] width 366 height 27
type input "8472 - [GEOGRAPHIC_DATA], [GEOGRAPHIC_DATA] - KAO Logistics"
type input "KAO"
type input "[STREET_ADDRESS]"
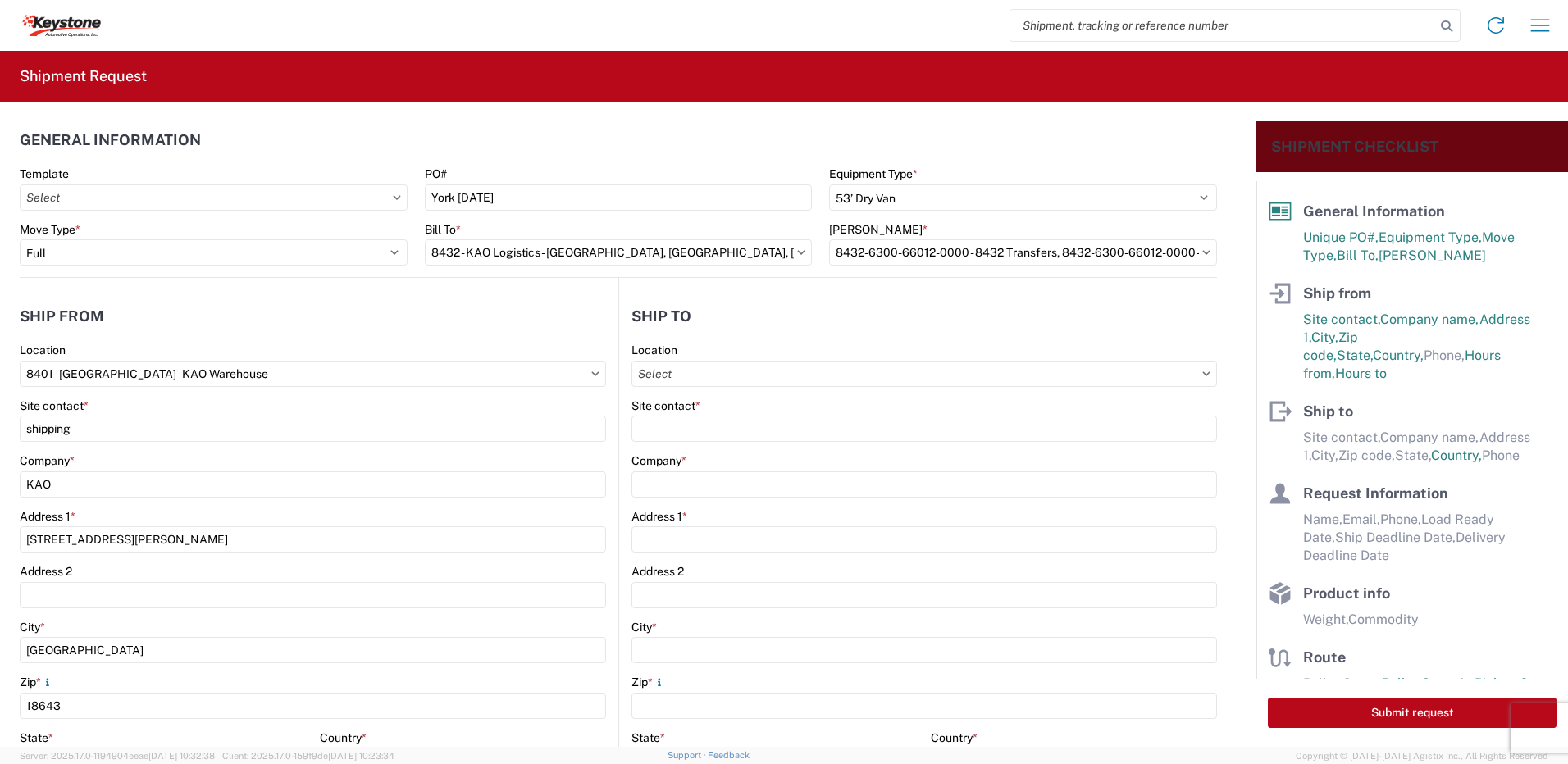
type input "[GEOGRAPHIC_DATA]"
type input "17406"
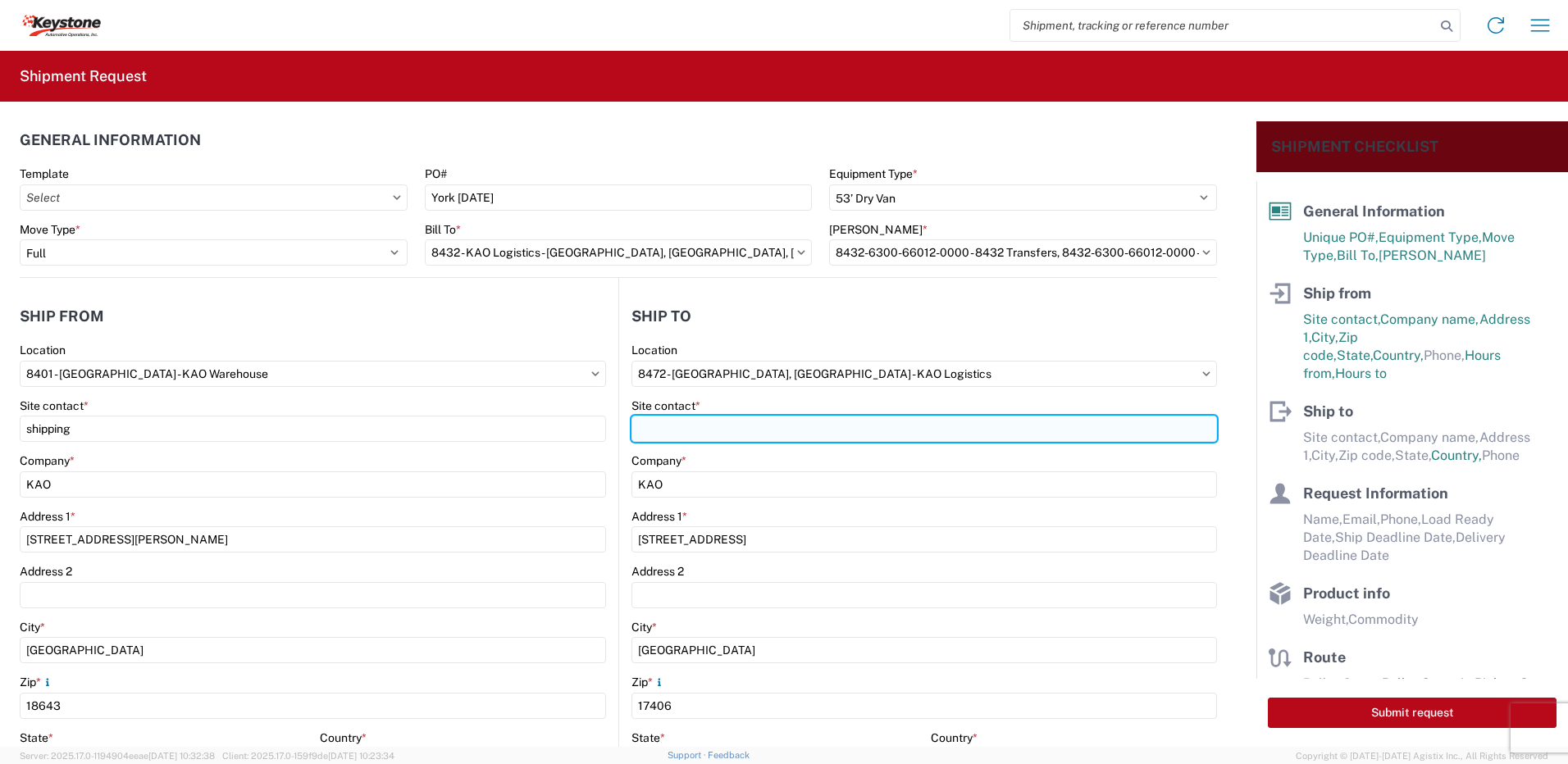
select select "PA"
select select "US"
click at [719, 431] on input "Site contact *" at bounding box center [924, 428] width 585 height 27
type input "receivng"
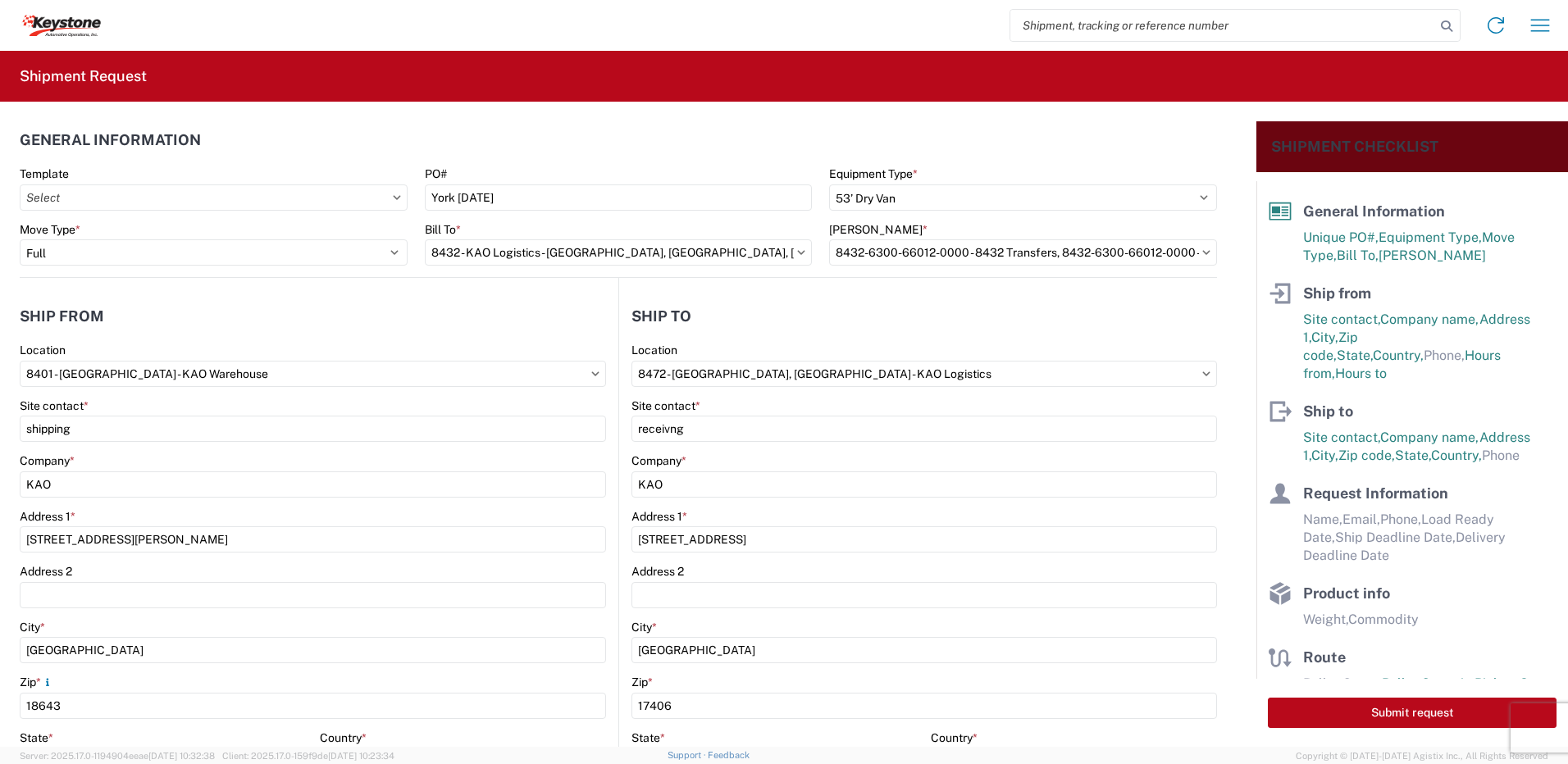
click at [724, 332] on header "Ship to" at bounding box center [918, 316] width 598 height 37
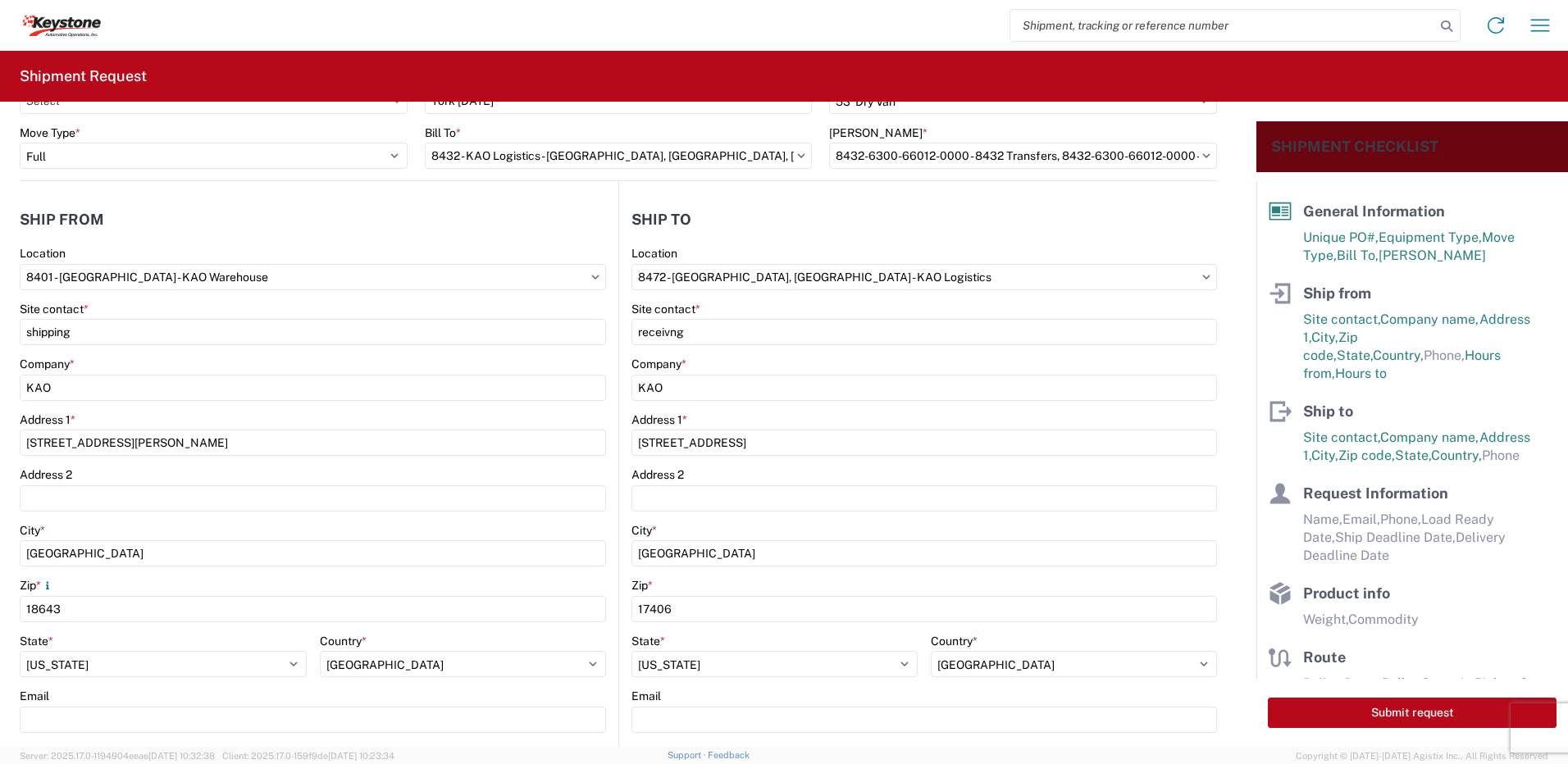
scroll to position [410, 0]
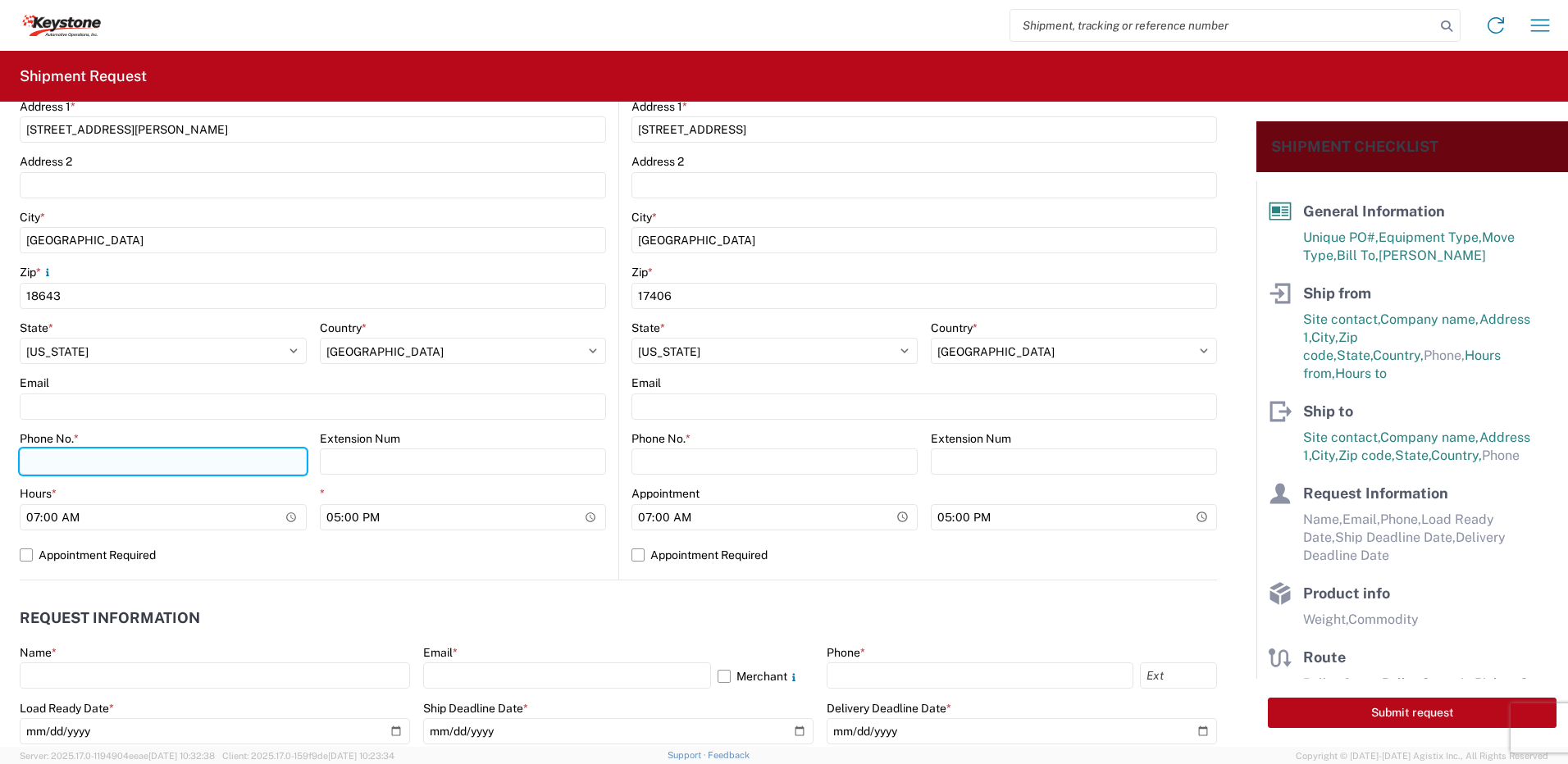
click at [94, 465] on input "Phone No. *" at bounding box center [163, 462] width 287 height 27
type input "5706554514"
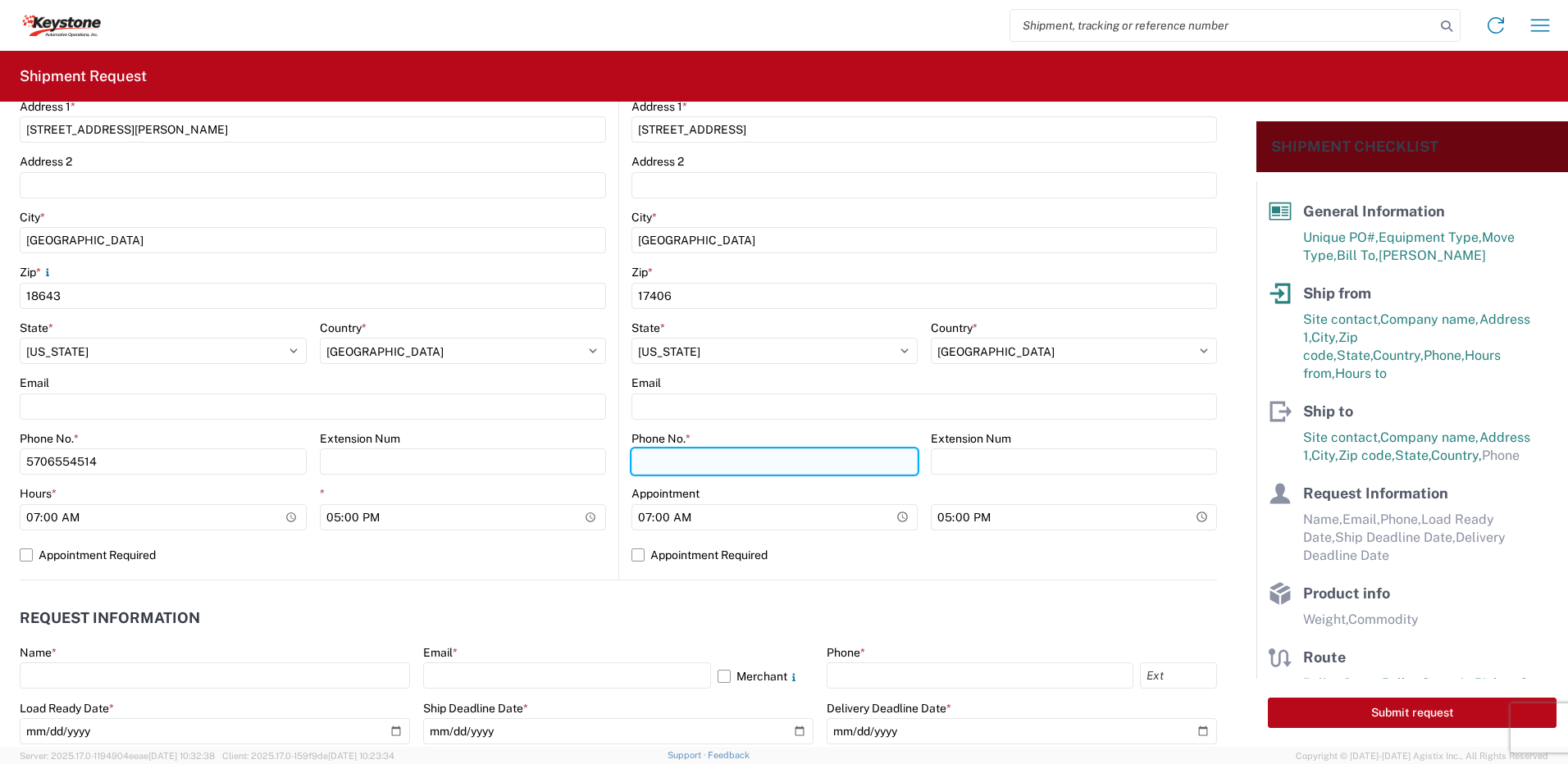
click at [755, 469] on input "Phone No. *" at bounding box center [774, 462] width 286 height 27
type input "5706554514"
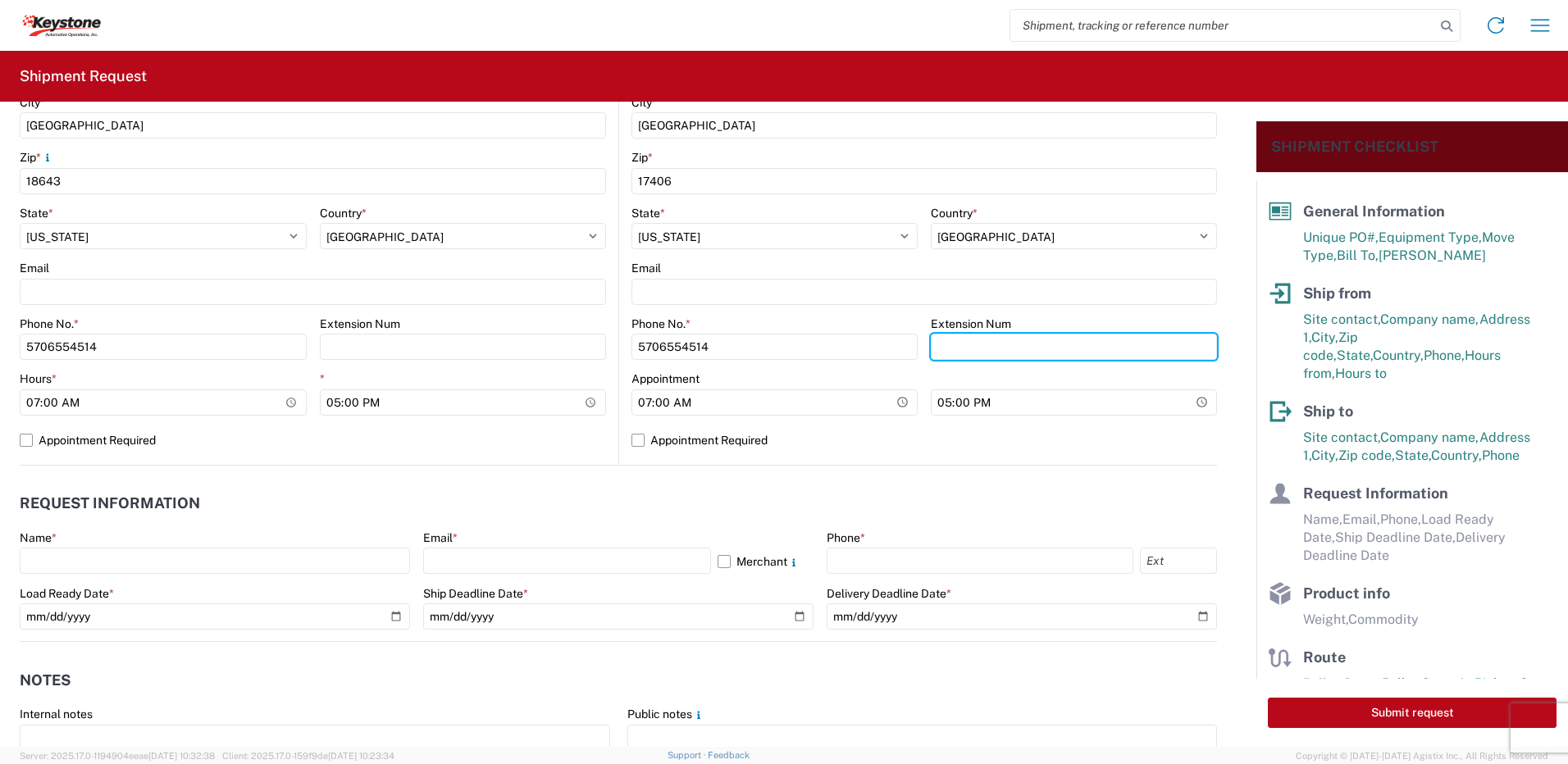
scroll to position [738, 0]
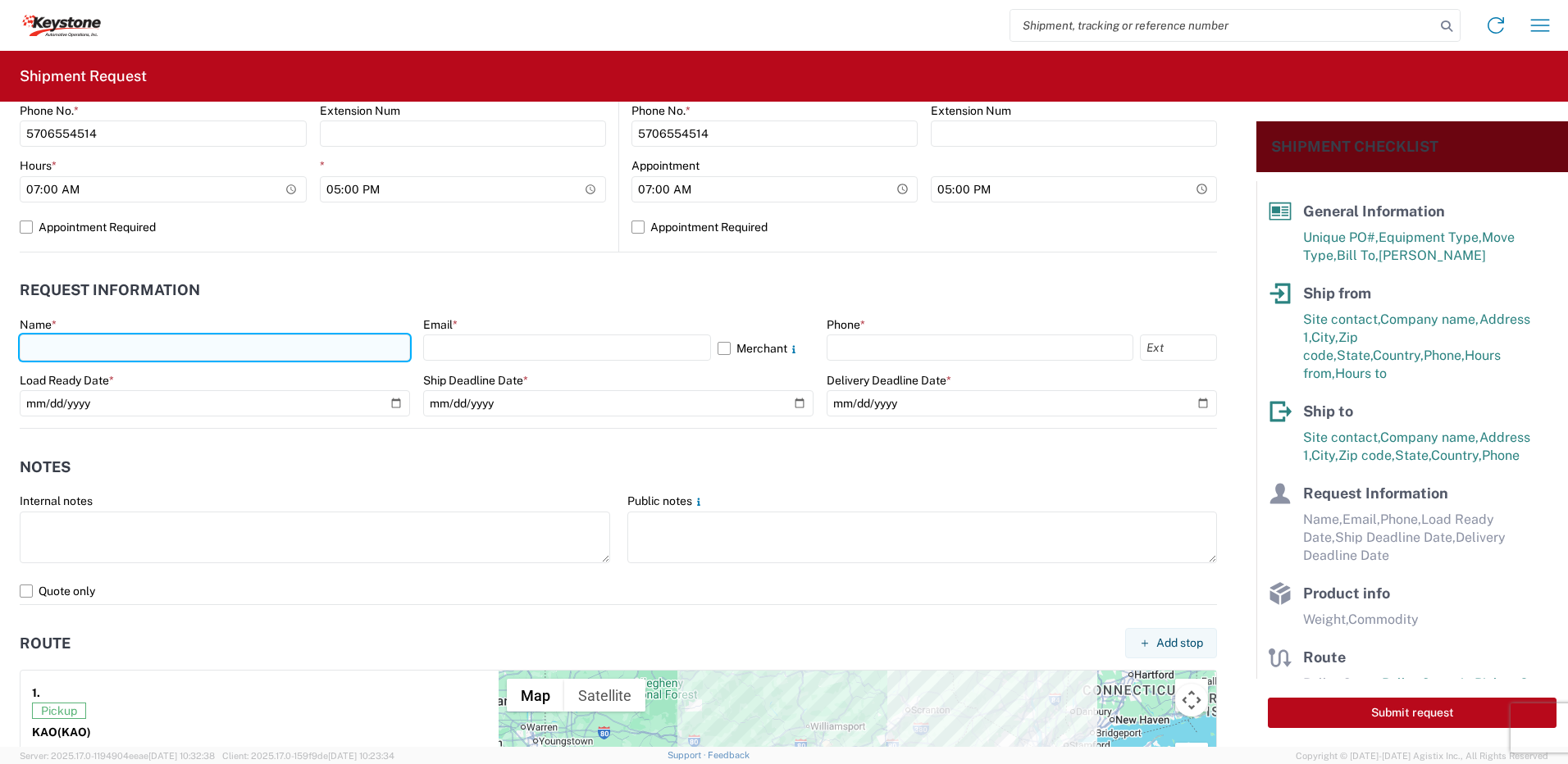
click at [53, 352] on input "text" at bounding box center [215, 348] width 391 height 27
type input "[PERSON_NAME]"
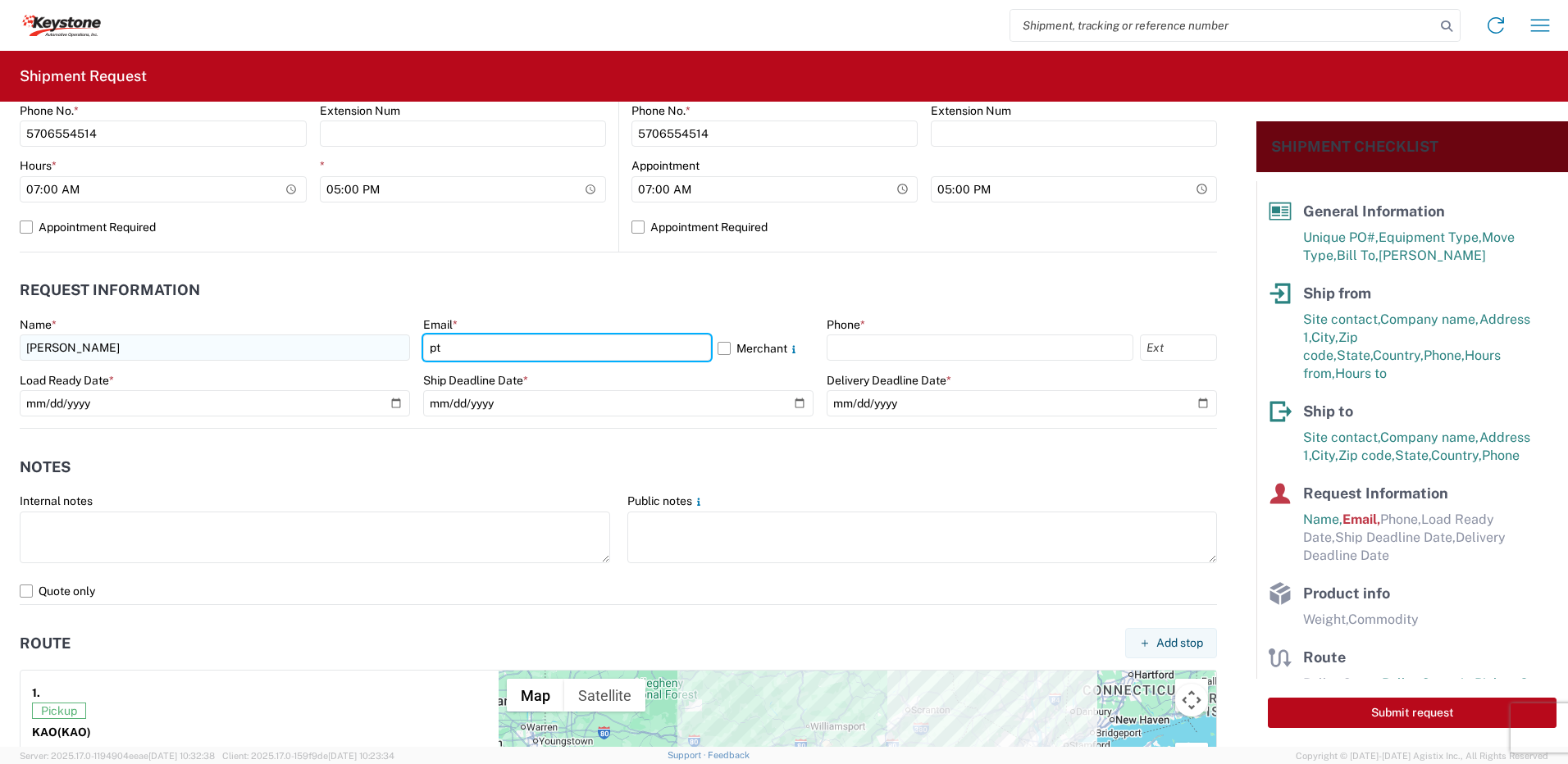
type input "[EMAIL_ADDRESS][DOMAIN_NAME]"
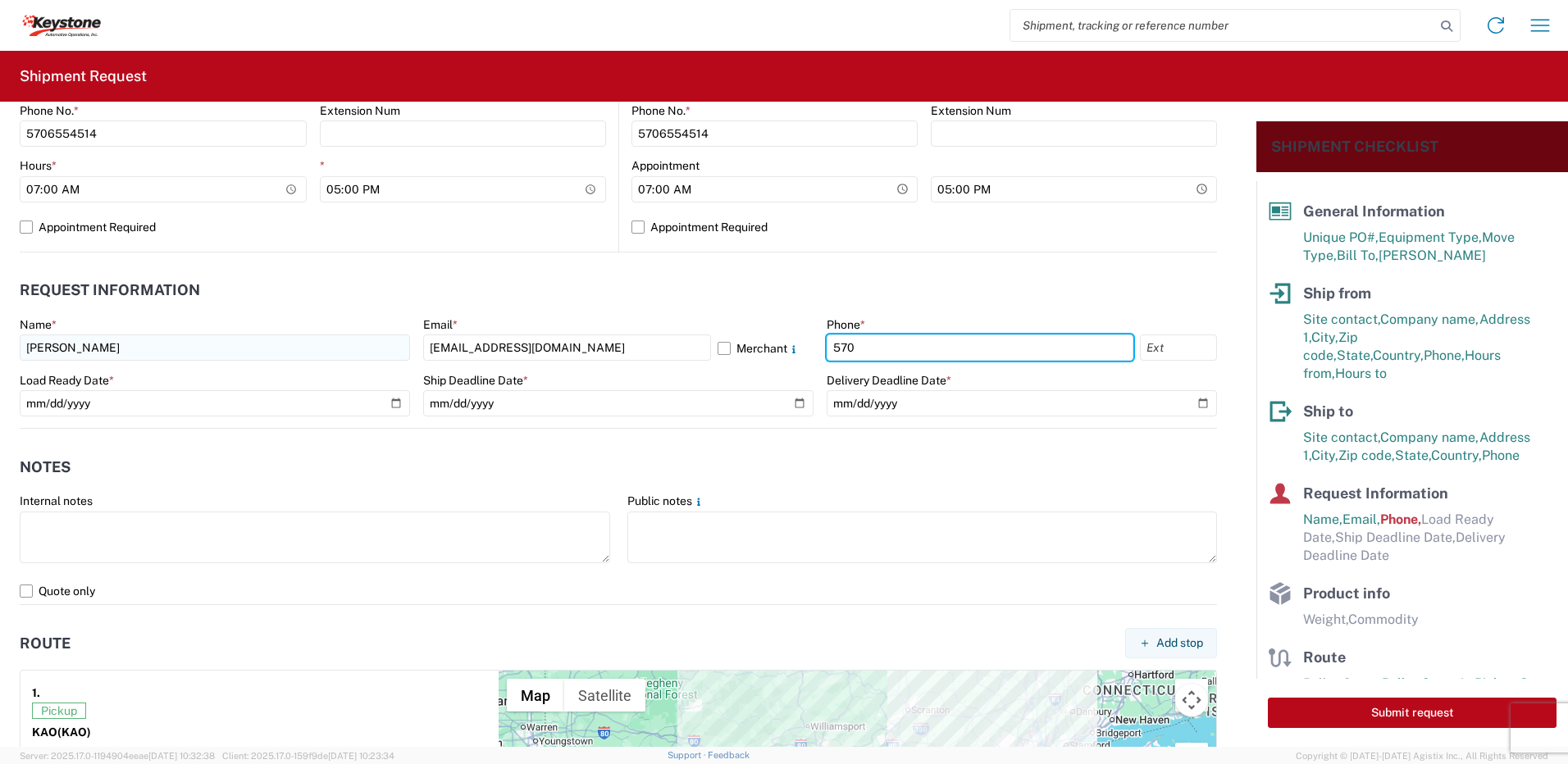
type input "5706554514"
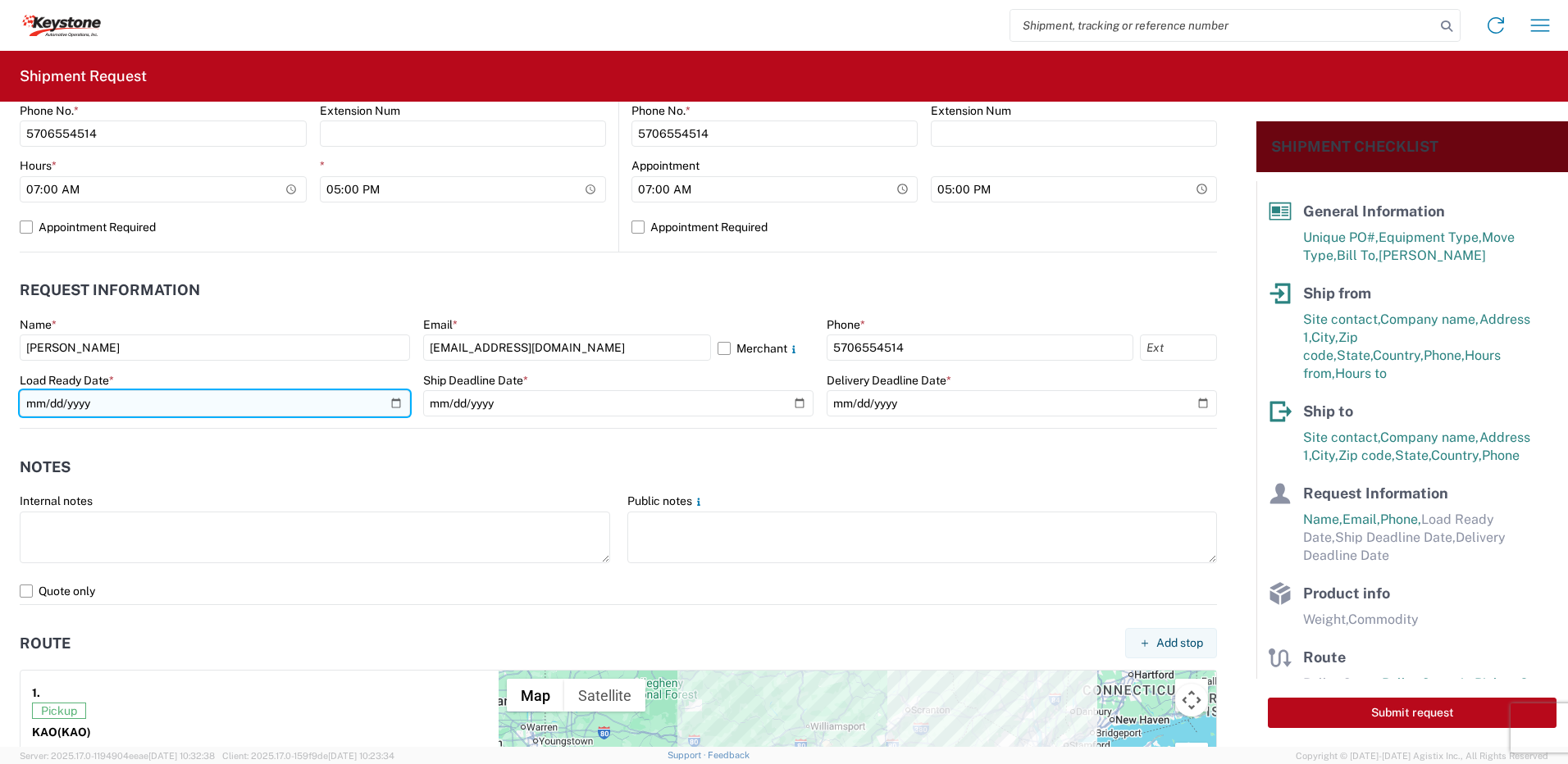
click at [394, 401] on input "date" at bounding box center [215, 404] width 391 height 27
type input "[DATE]"
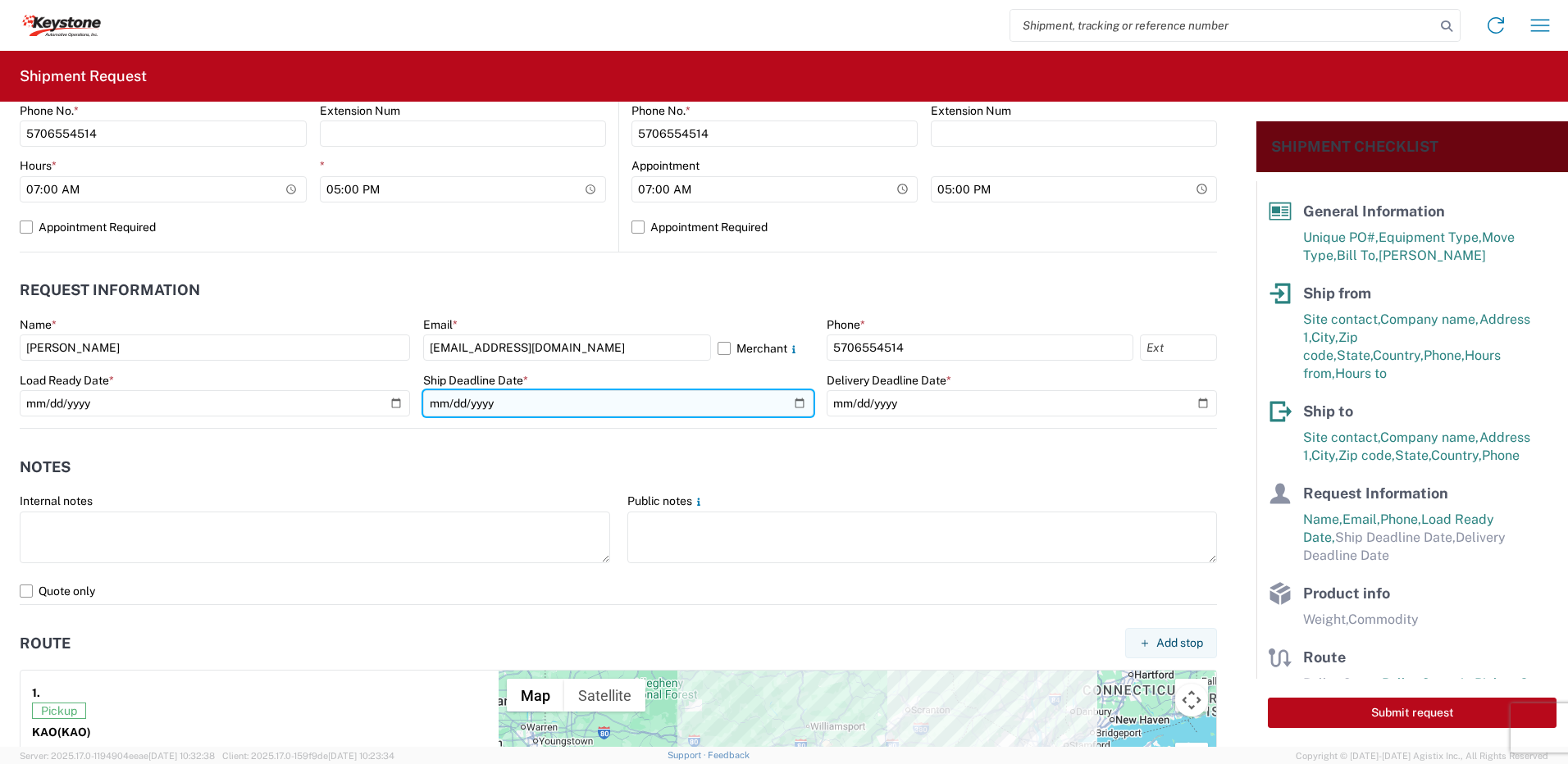
click at [794, 406] on input "date" at bounding box center [619, 404] width 391 height 27
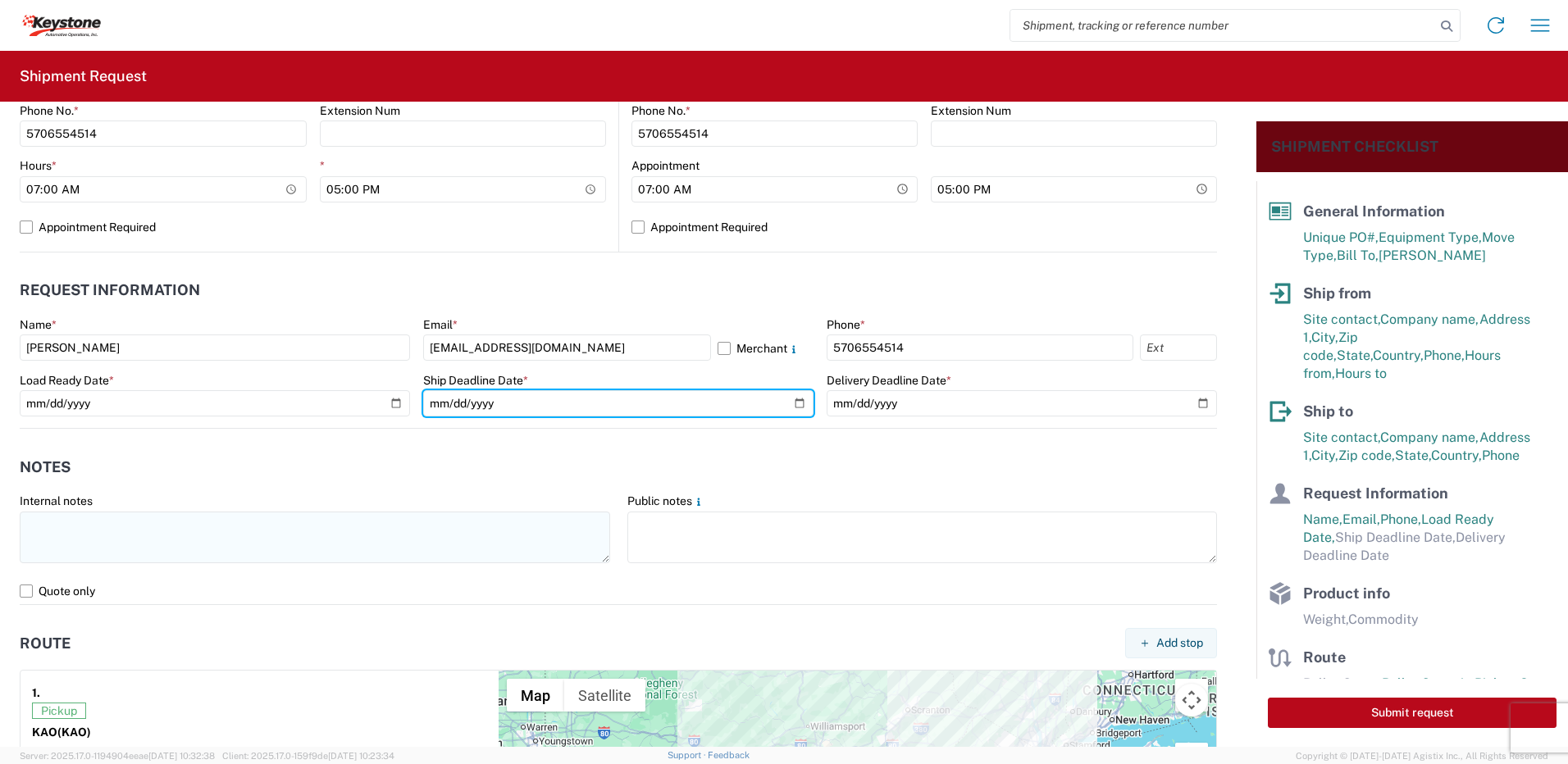
type input "[DATE]"
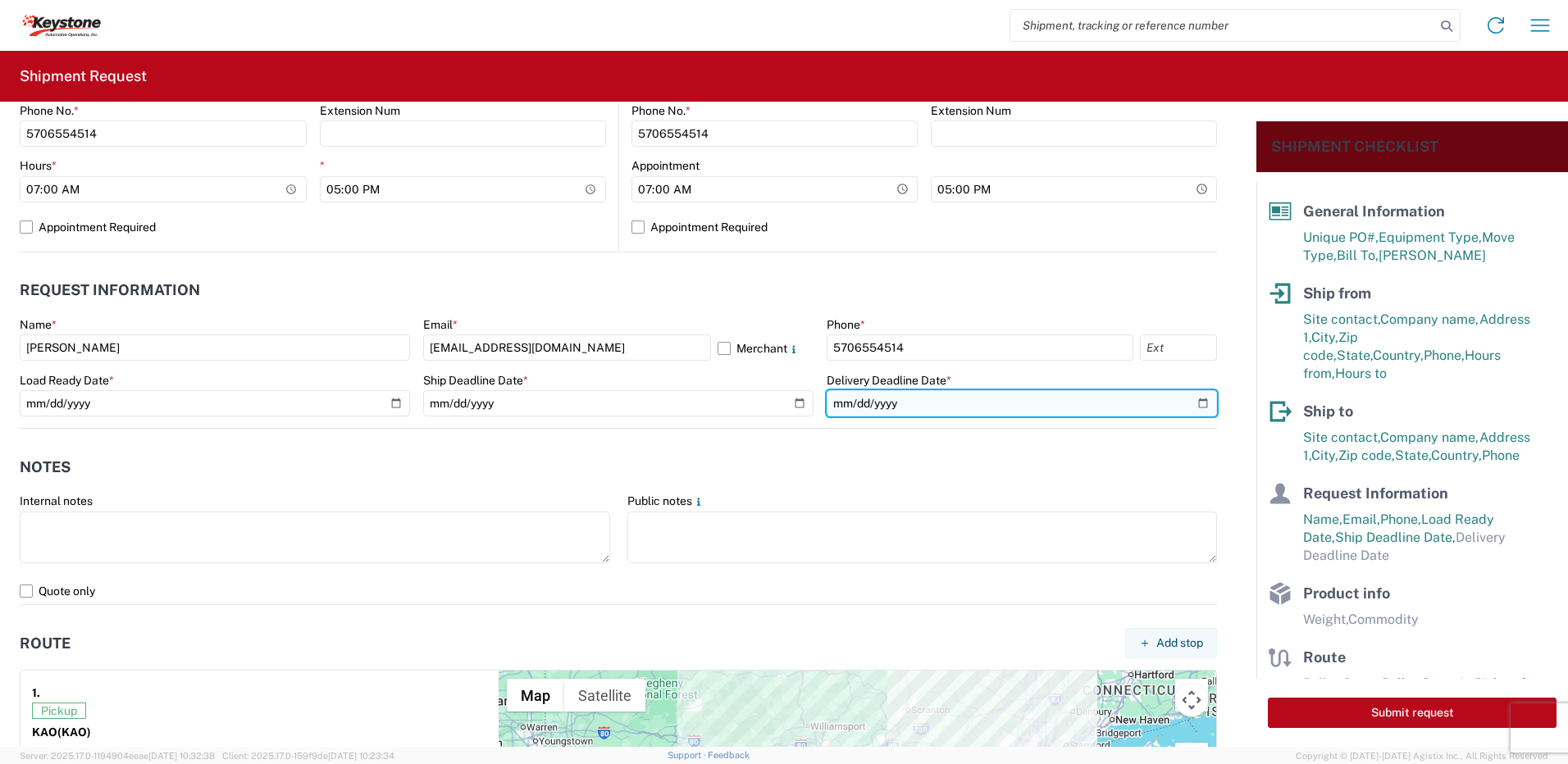
click at [1192, 404] on input "date" at bounding box center [1022, 404] width 391 height 27
type input "[DATE]"
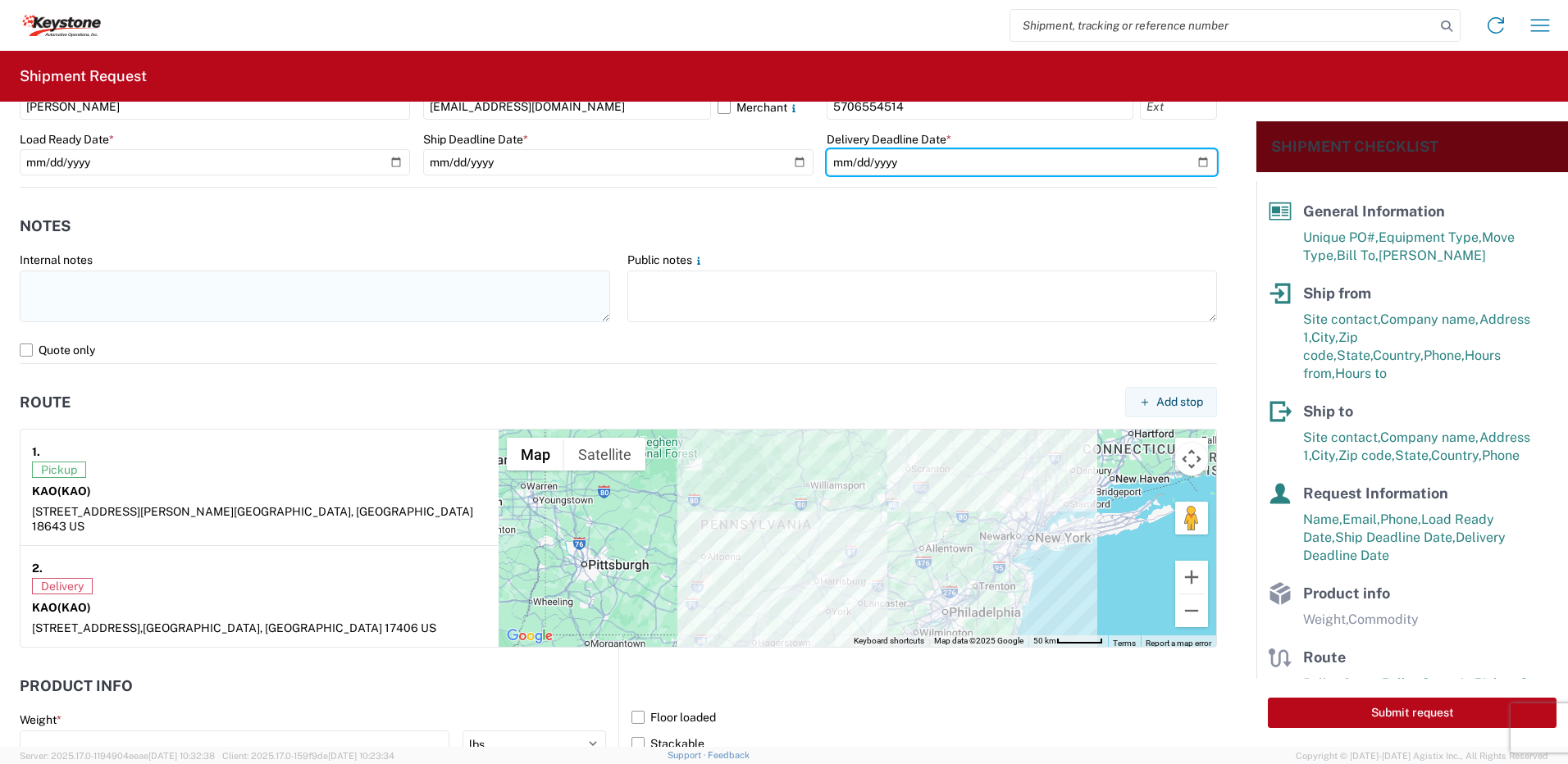
scroll to position [984, 0]
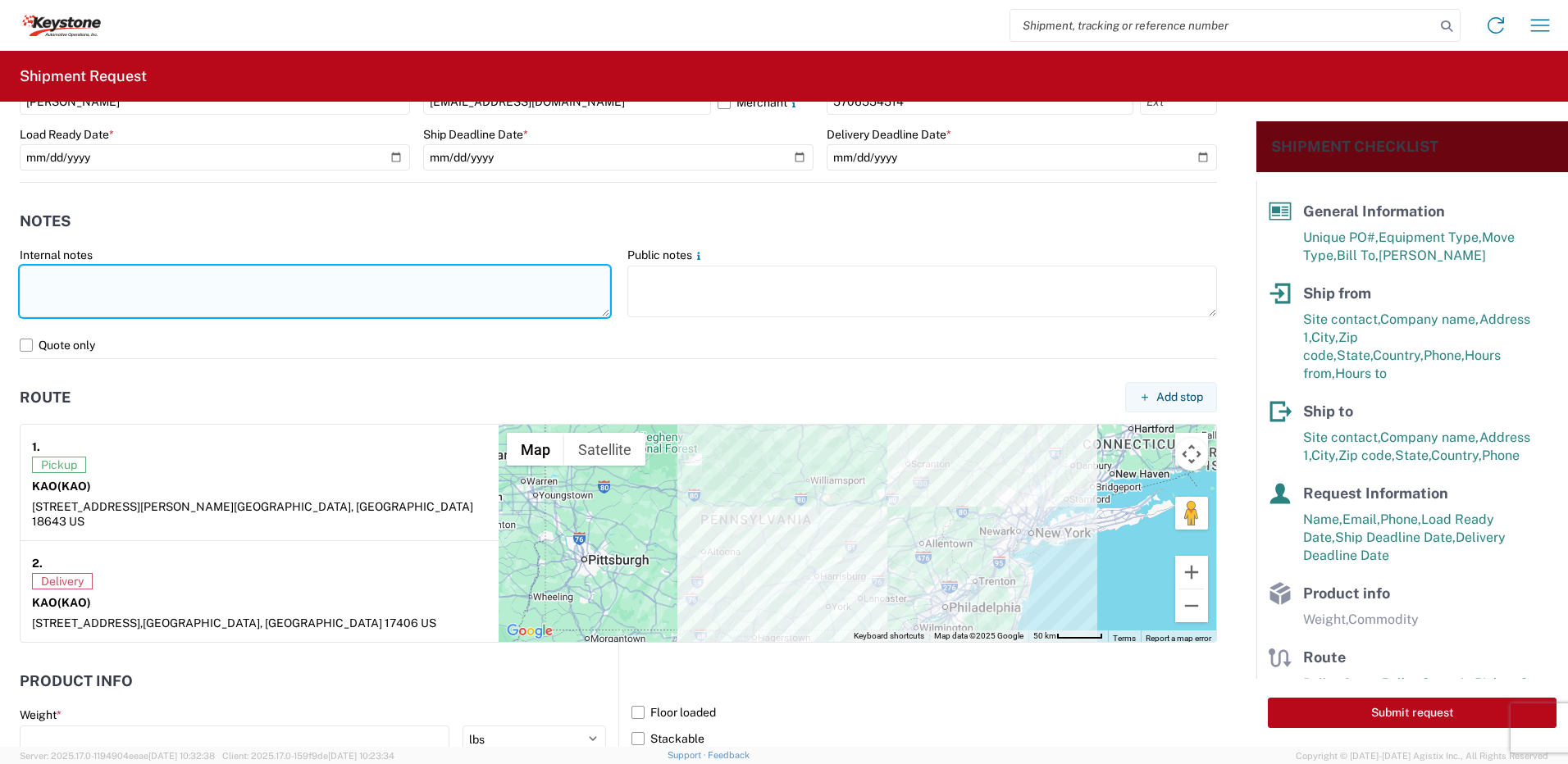
click at [63, 290] on textarea at bounding box center [314, 292] width 590 height 52
click at [98, 292] on textarea "Already booked with R & L Load shipped [DATE]" at bounding box center [314, 292] width 590 height 52
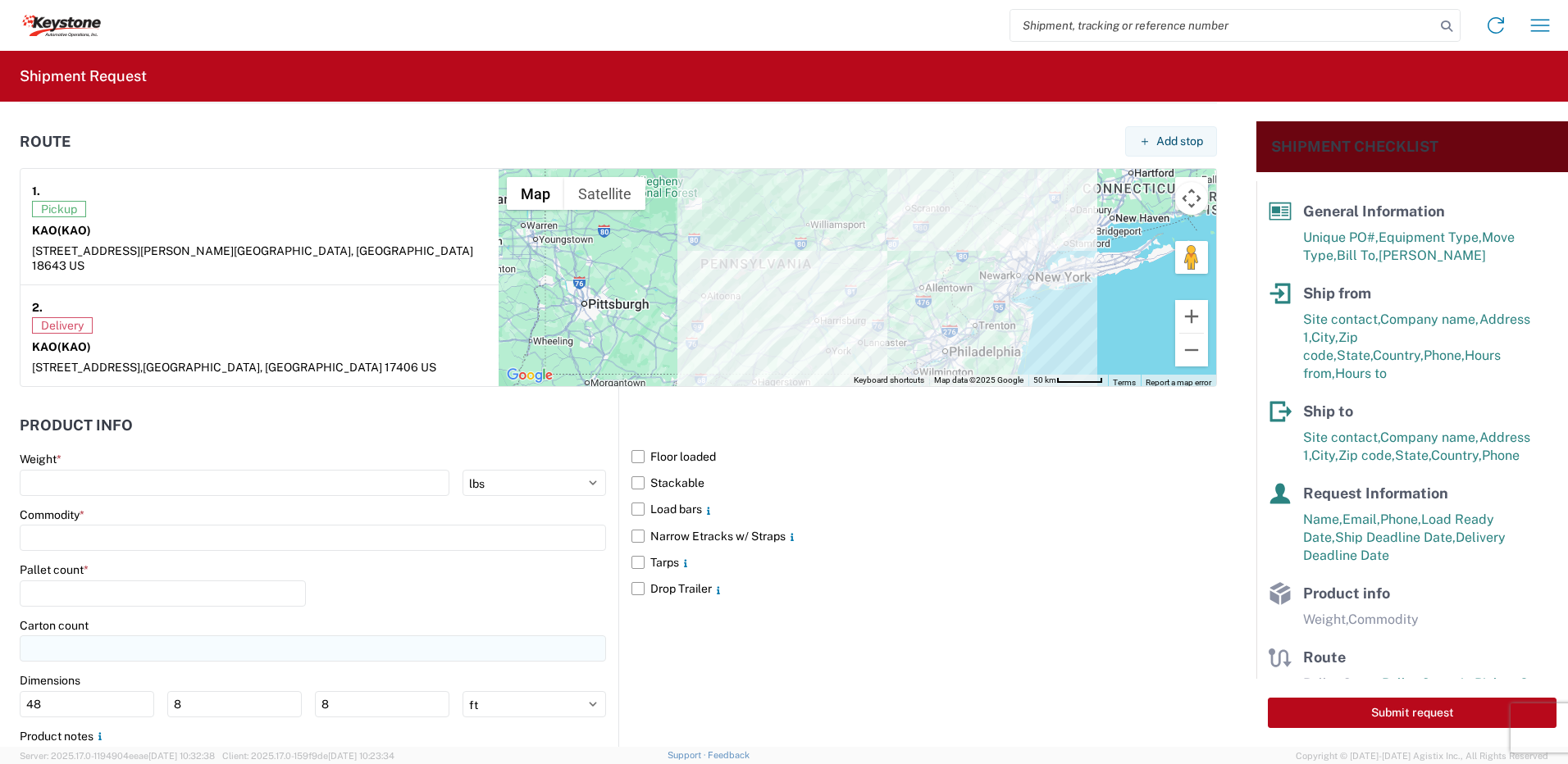
scroll to position [1322, 0]
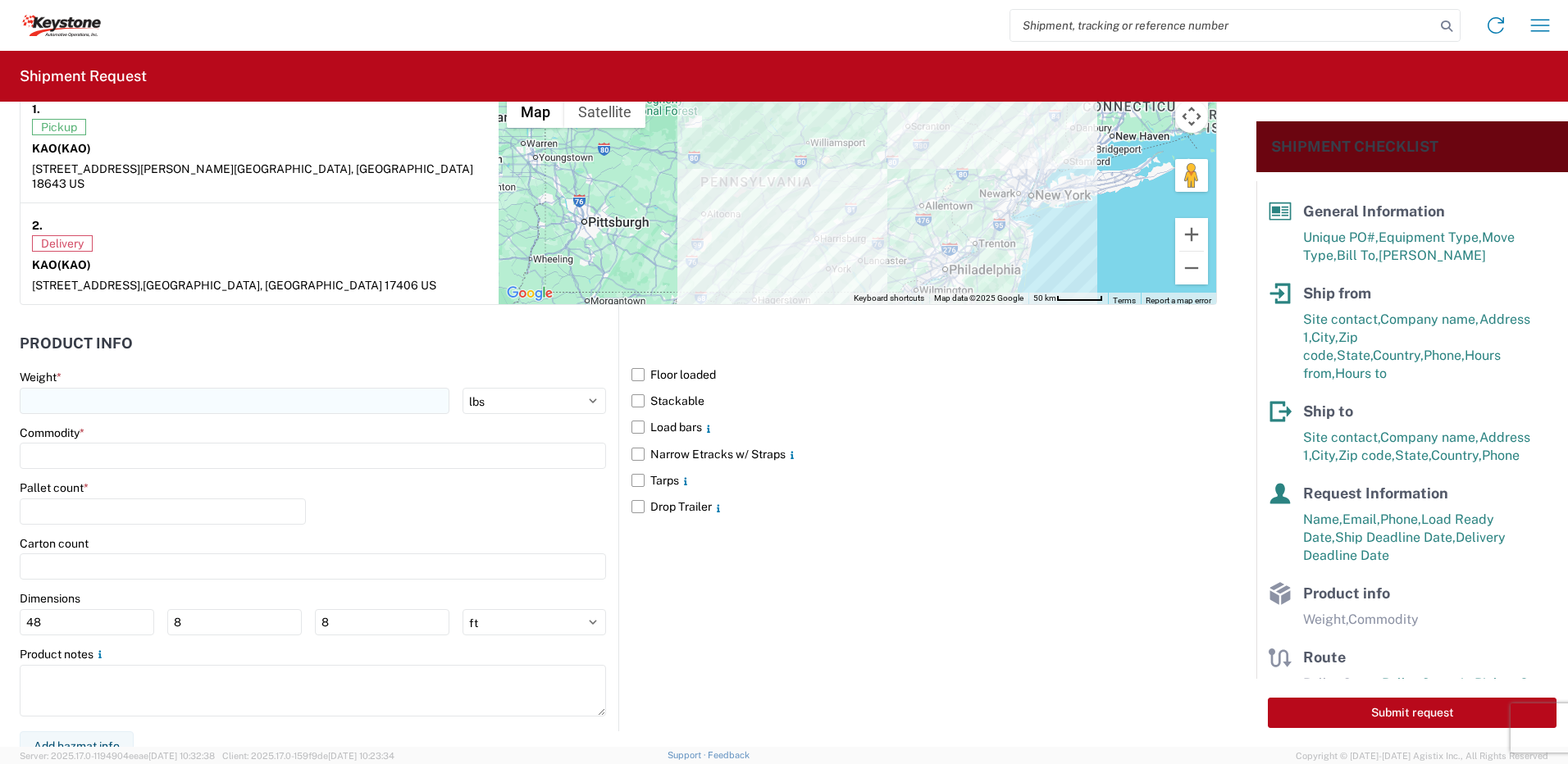
type textarea "Already booked with R & L Load shipped night of [DATE]"
click at [119, 388] on input "number" at bounding box center [235, 401] width 430 height 27
type input "28000"
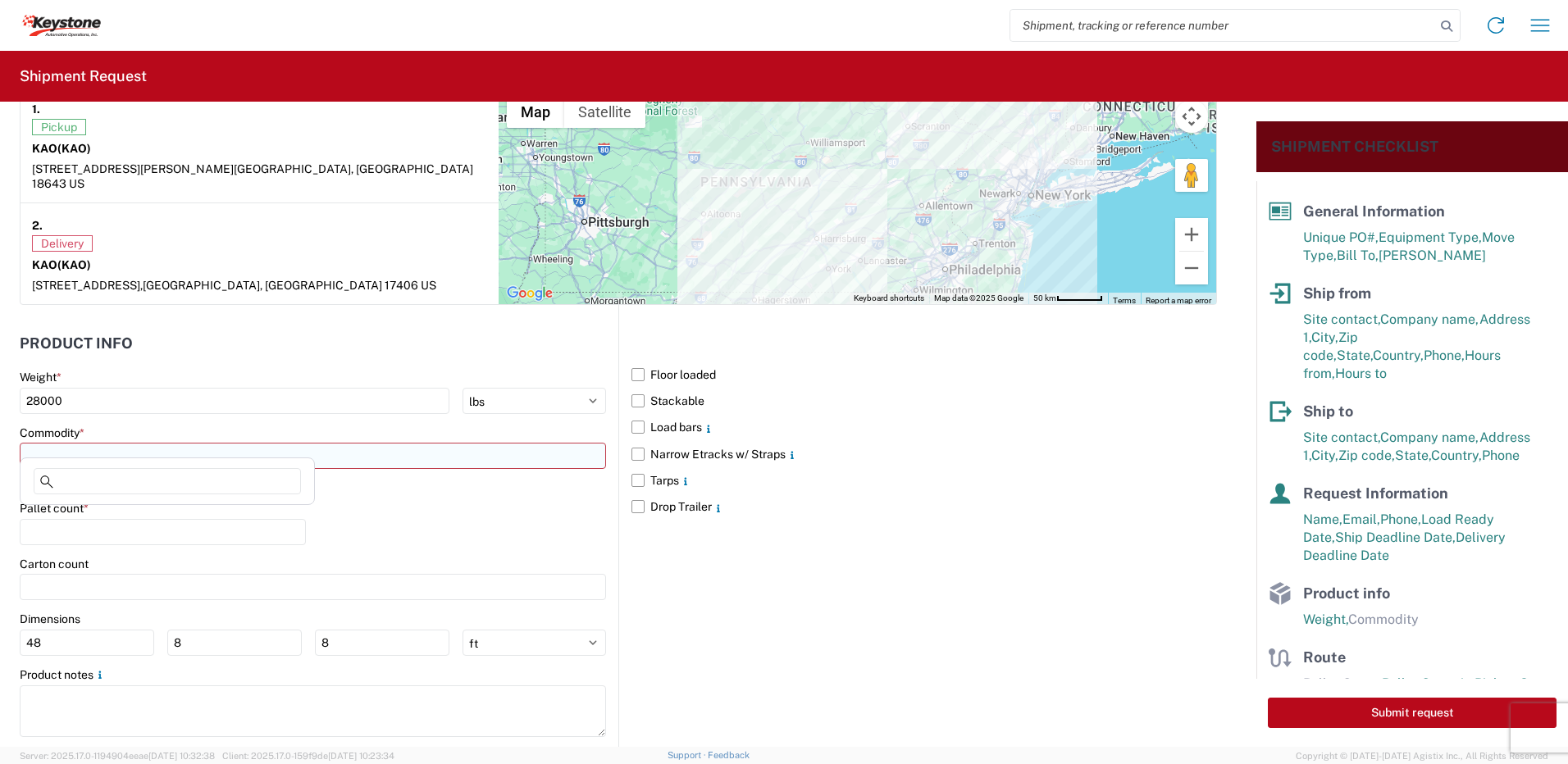
click at [81, 443] on input at bounding box center [312, 456] width 586 height 27
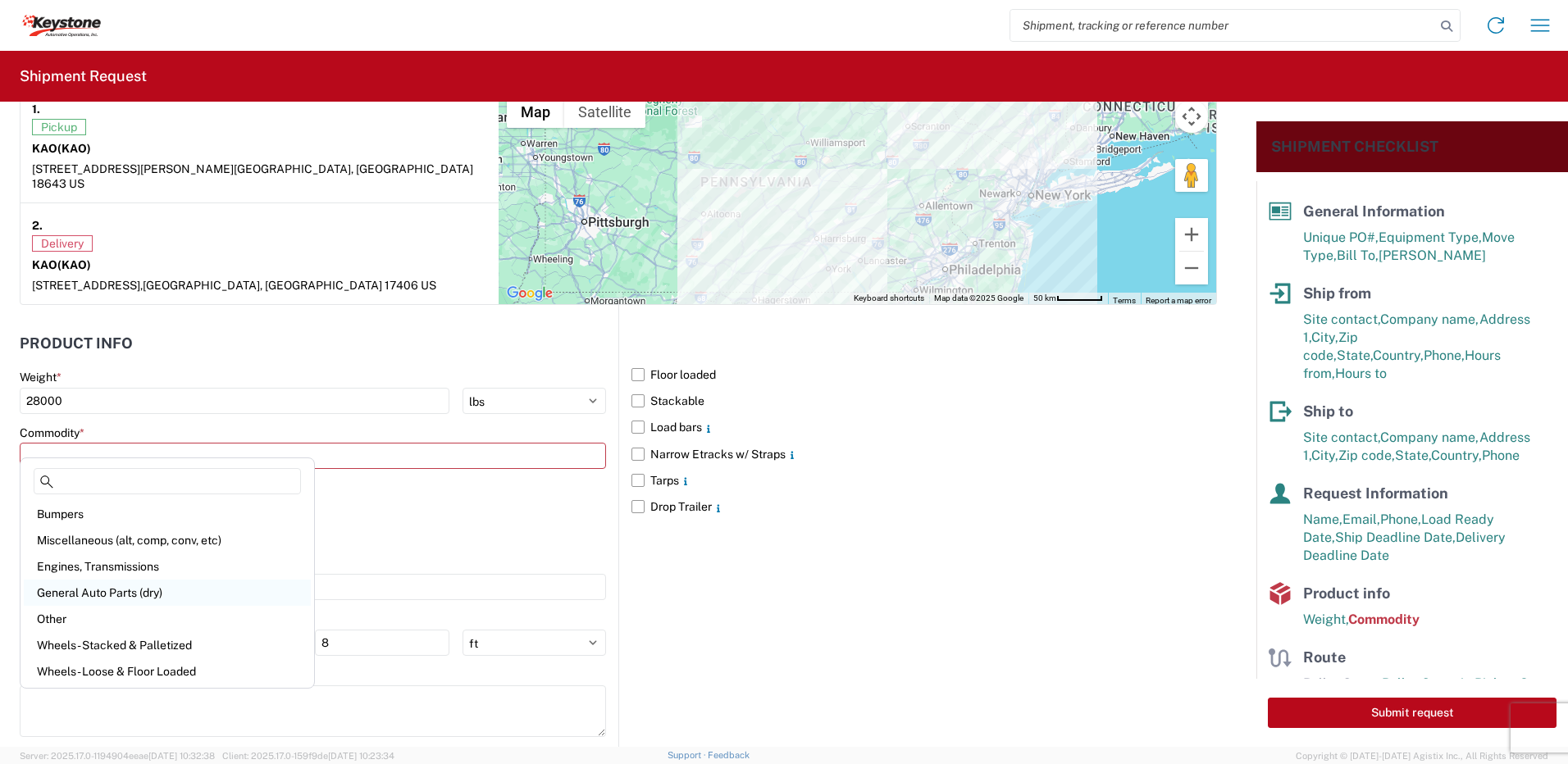
click at [126, 589] on div "General Auto Parts (dry)" at bounding box center [167, 593] width 287 height 27
type input "General Auto Parts (dry)"
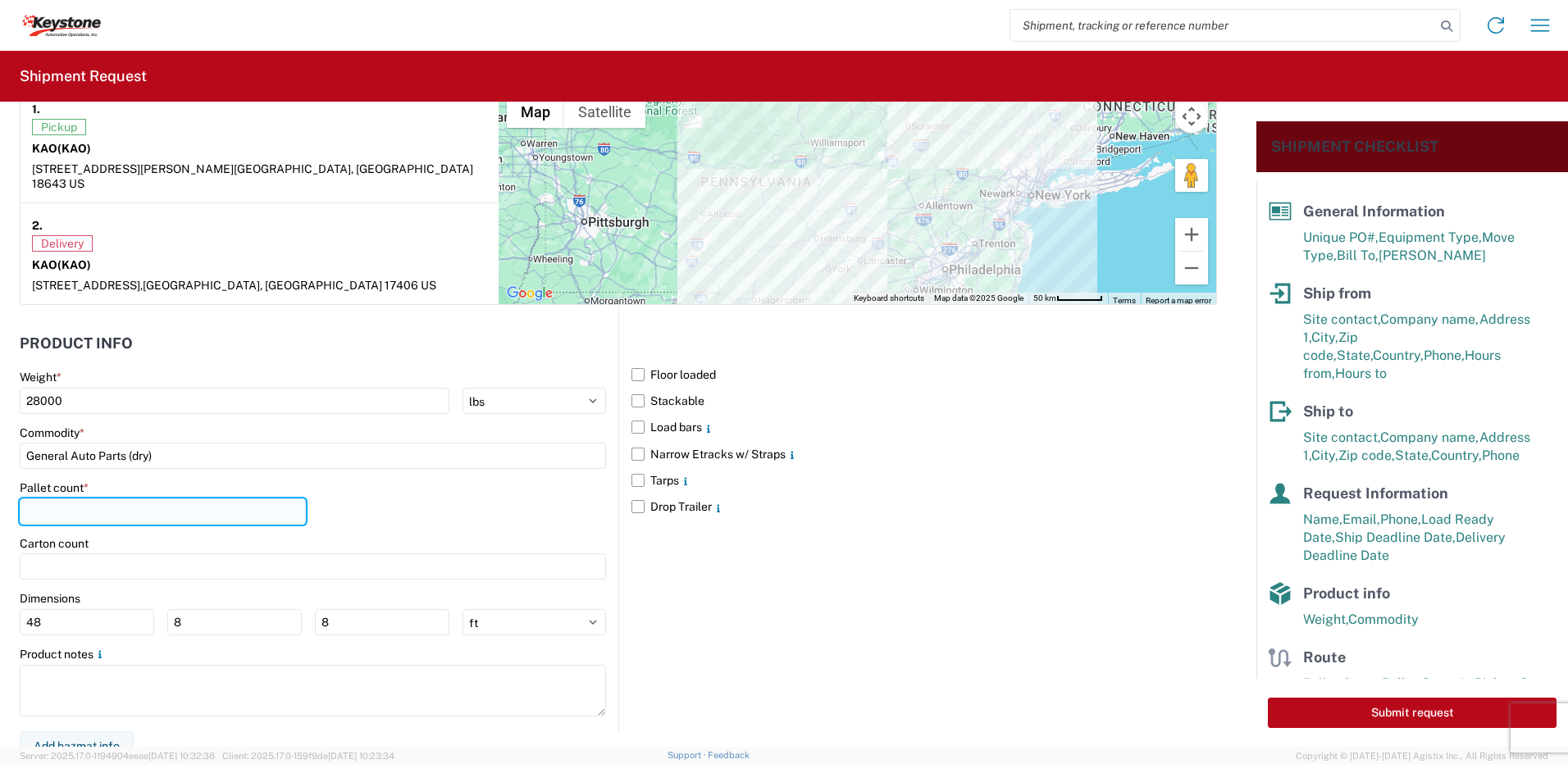
click at [87, 499] on input "number" at bounding box center [162, 512] width 286 height 27
type input "21"
click at [357, 480] on div "Pallet count * 21" at bounding box center [312, 508] width 586 height 56
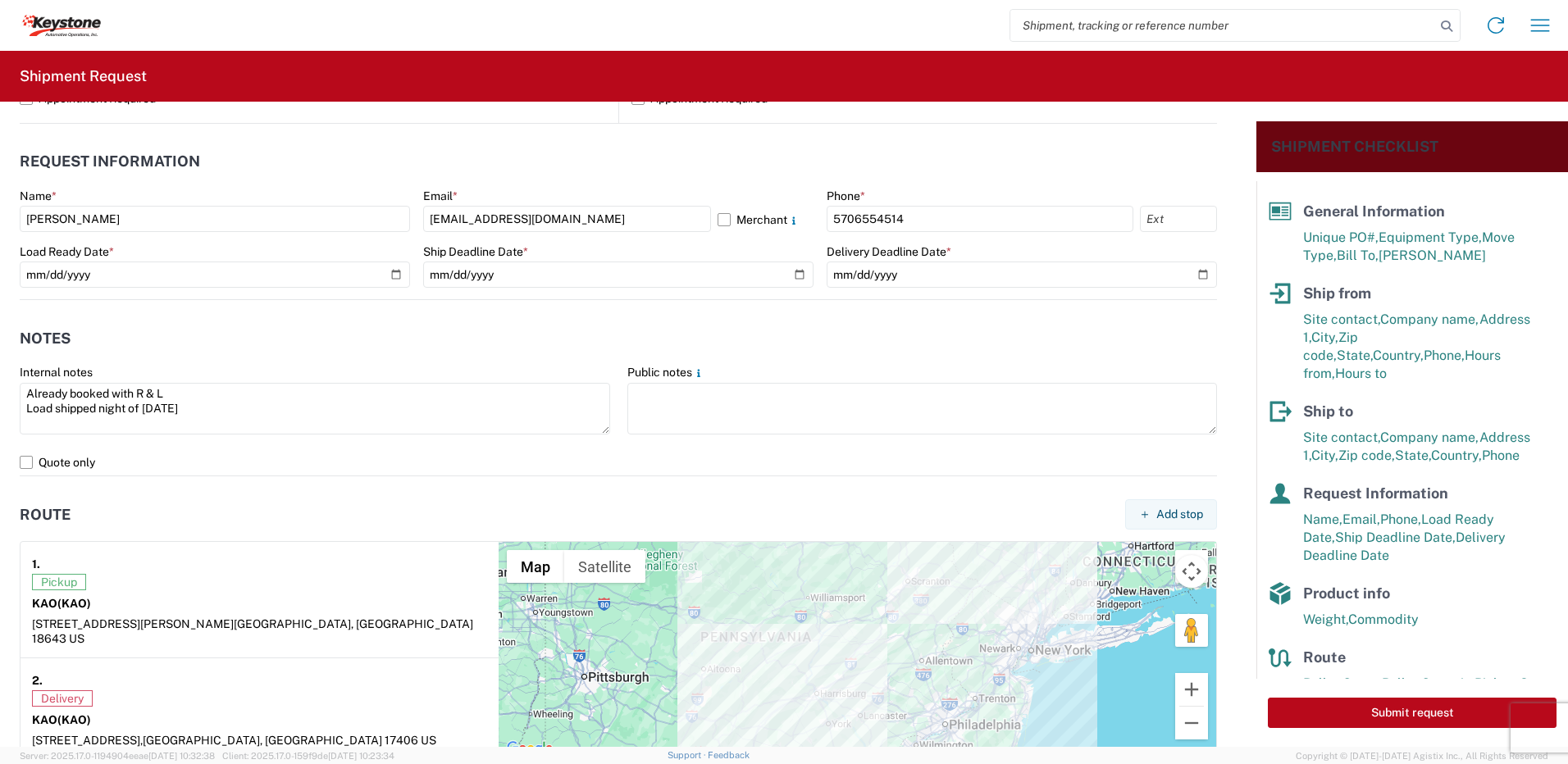
scroll to position [830, 0]
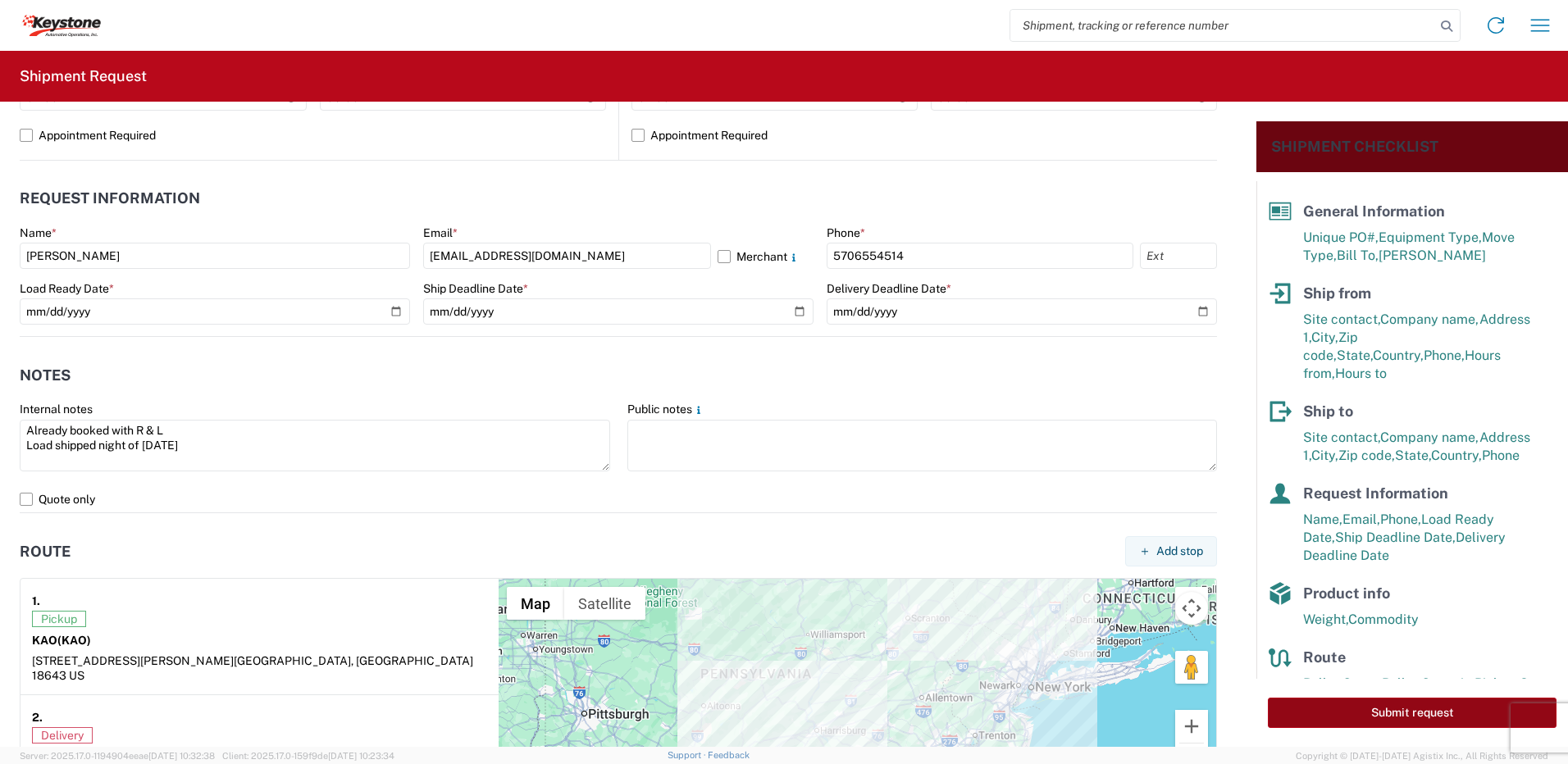
click at [1421, 713] on button "Submit request" at bounding box center [1412, 713] width 289 height 30
select select "US"
